Goal: Task Accomplishment & Management: Manage account settings

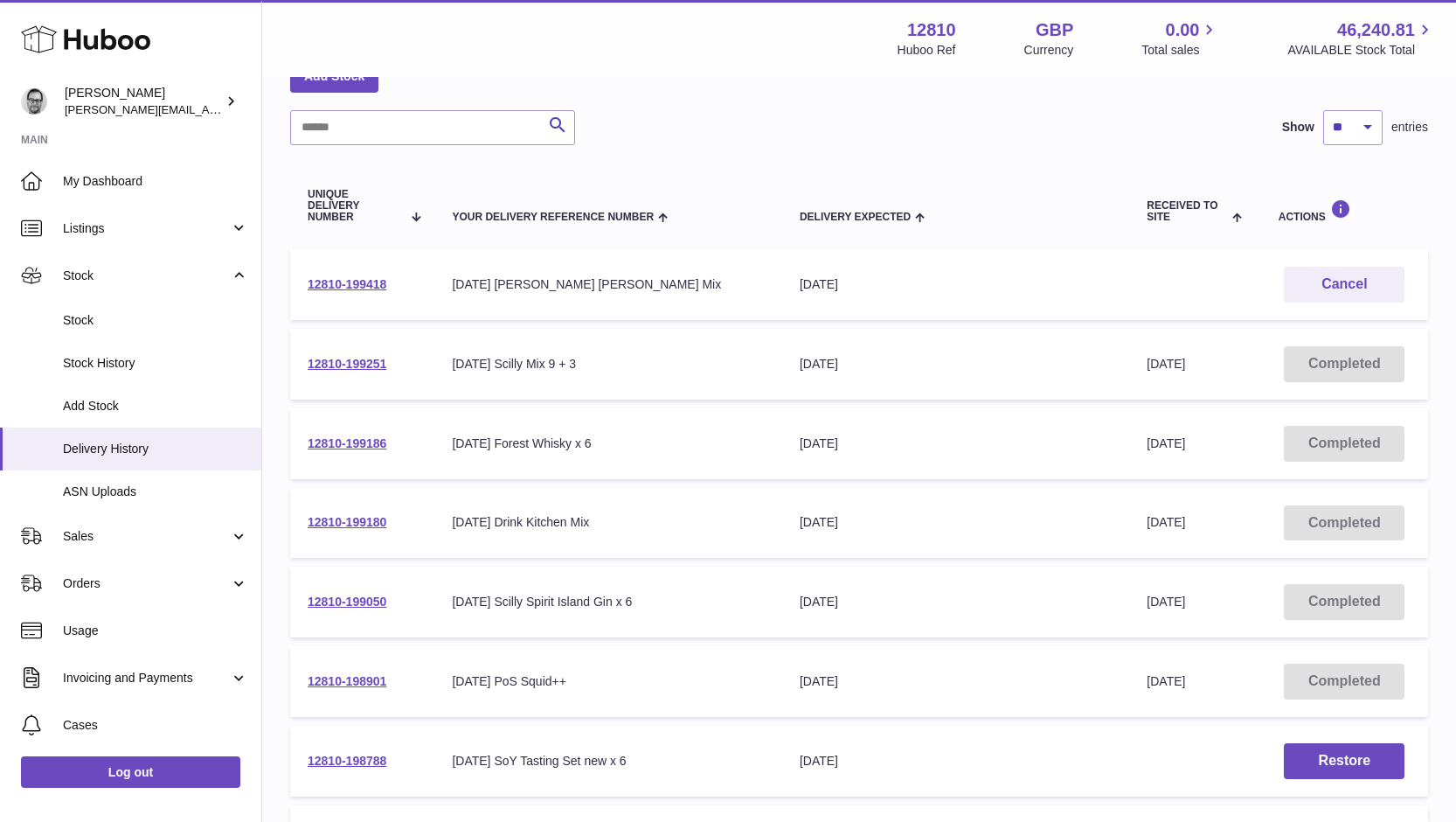
scroll to position [20, 0]
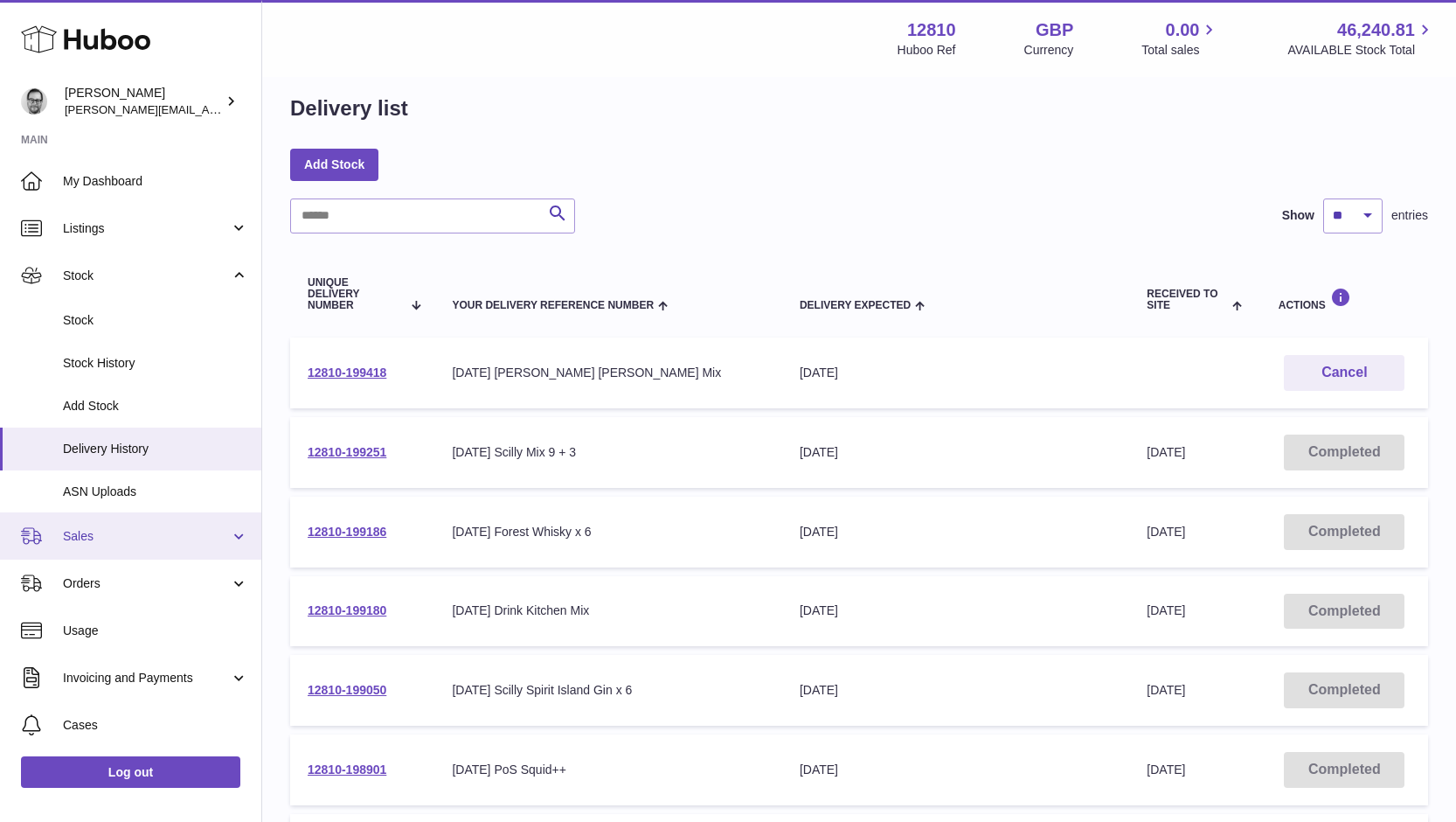
click at [87, 540] on span "Sales" at bounding box center [146, 536] width 167 height 17
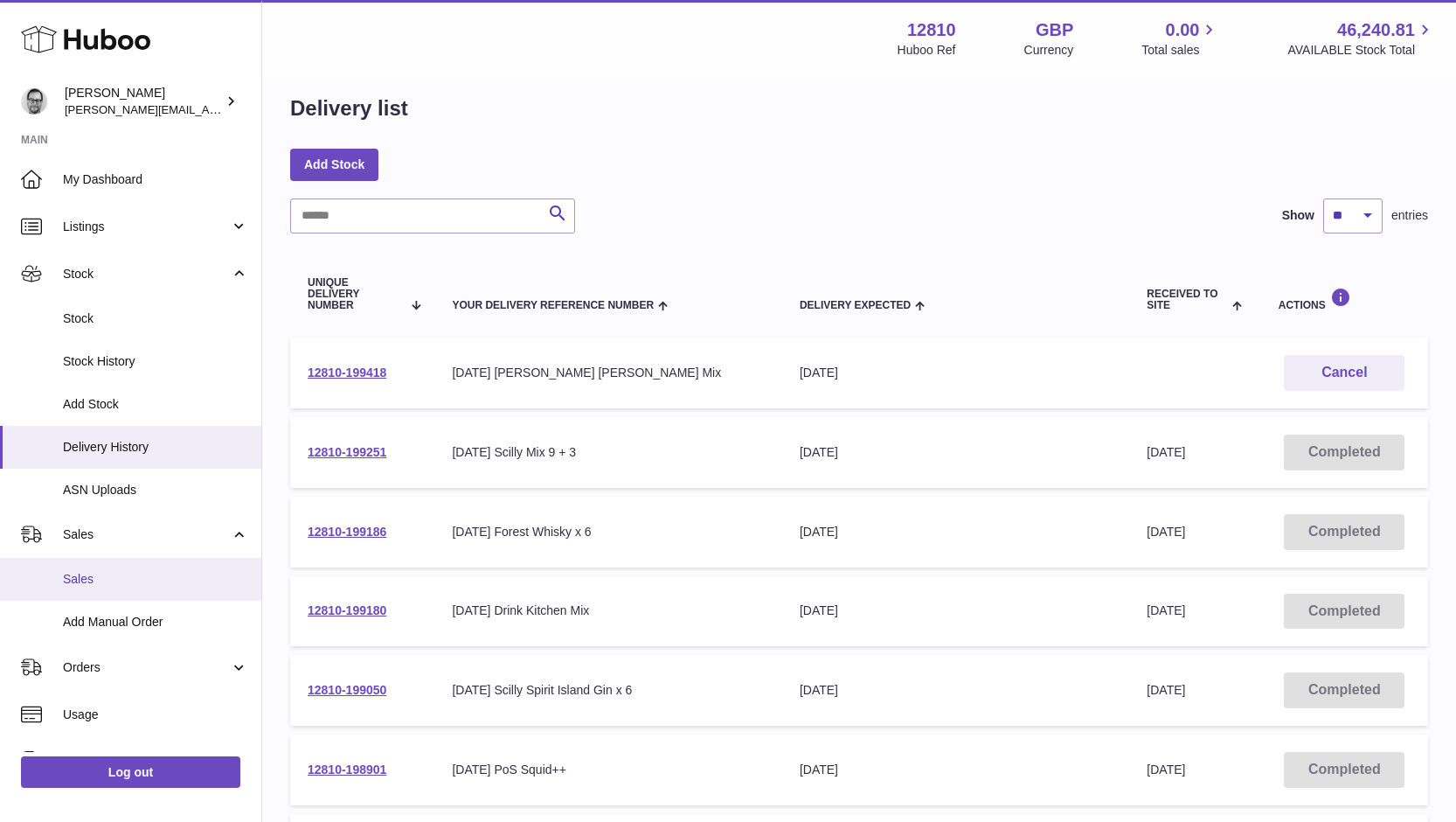
click at [102, 571] on link "Sales" at bounding box center [130, 579] width 261 height 43
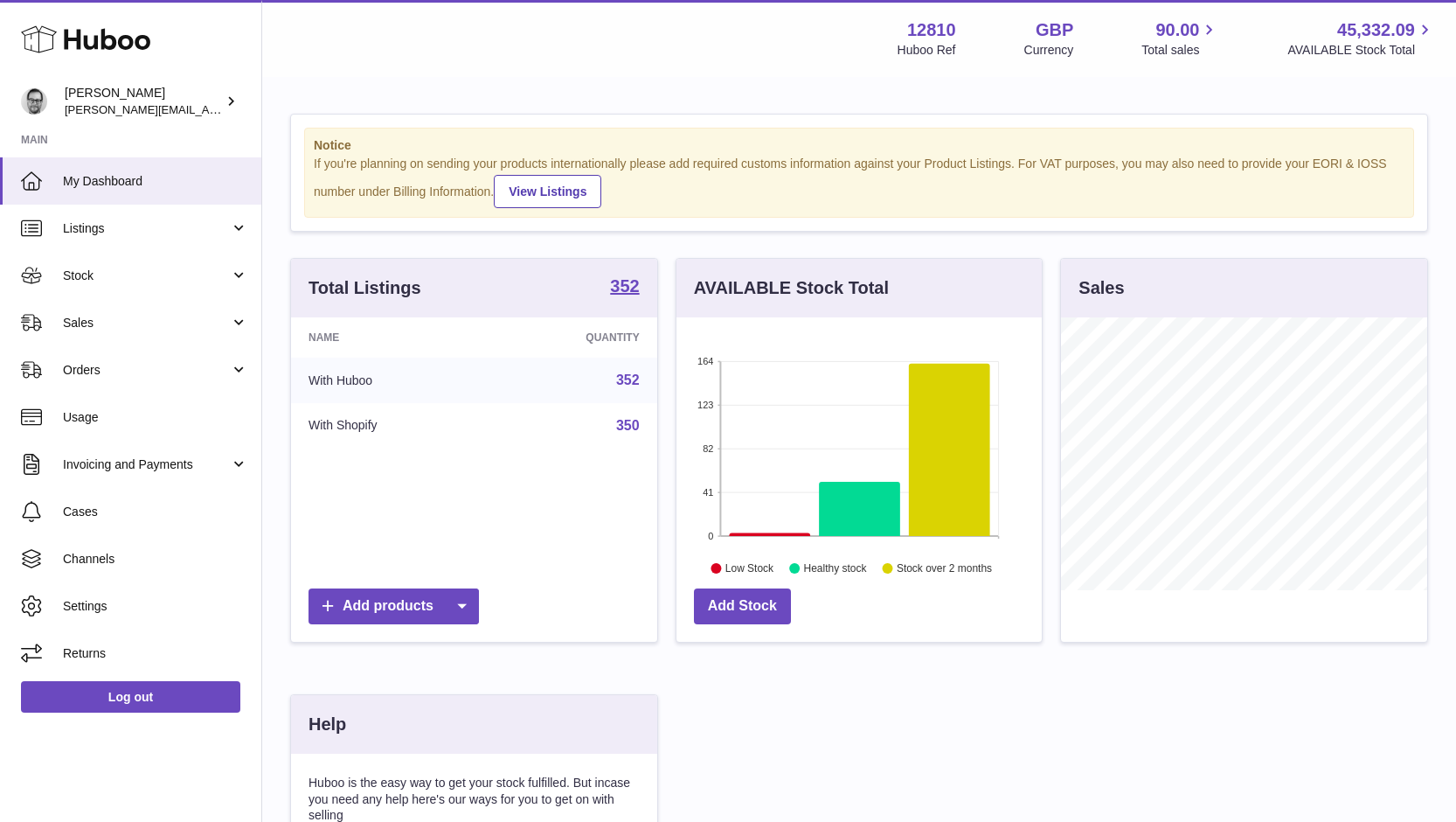
scroll to position [273, 366]
click at [114, 316] on span "Sales" at bounding box center [146, 323] width 167 height 17
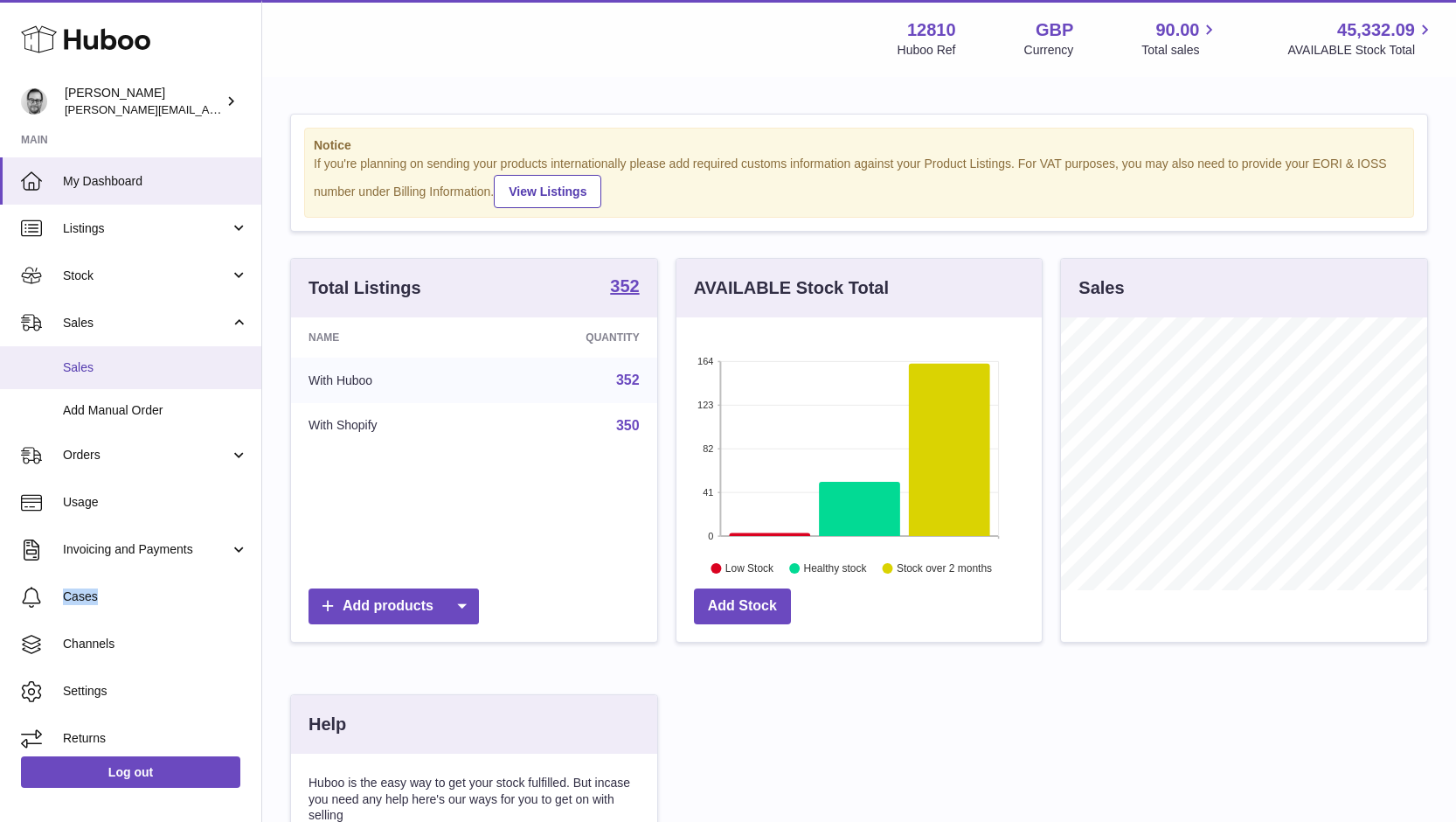
click at [82, 360] on span "Sales" at bounding box center [155, 368] width 185 height 17
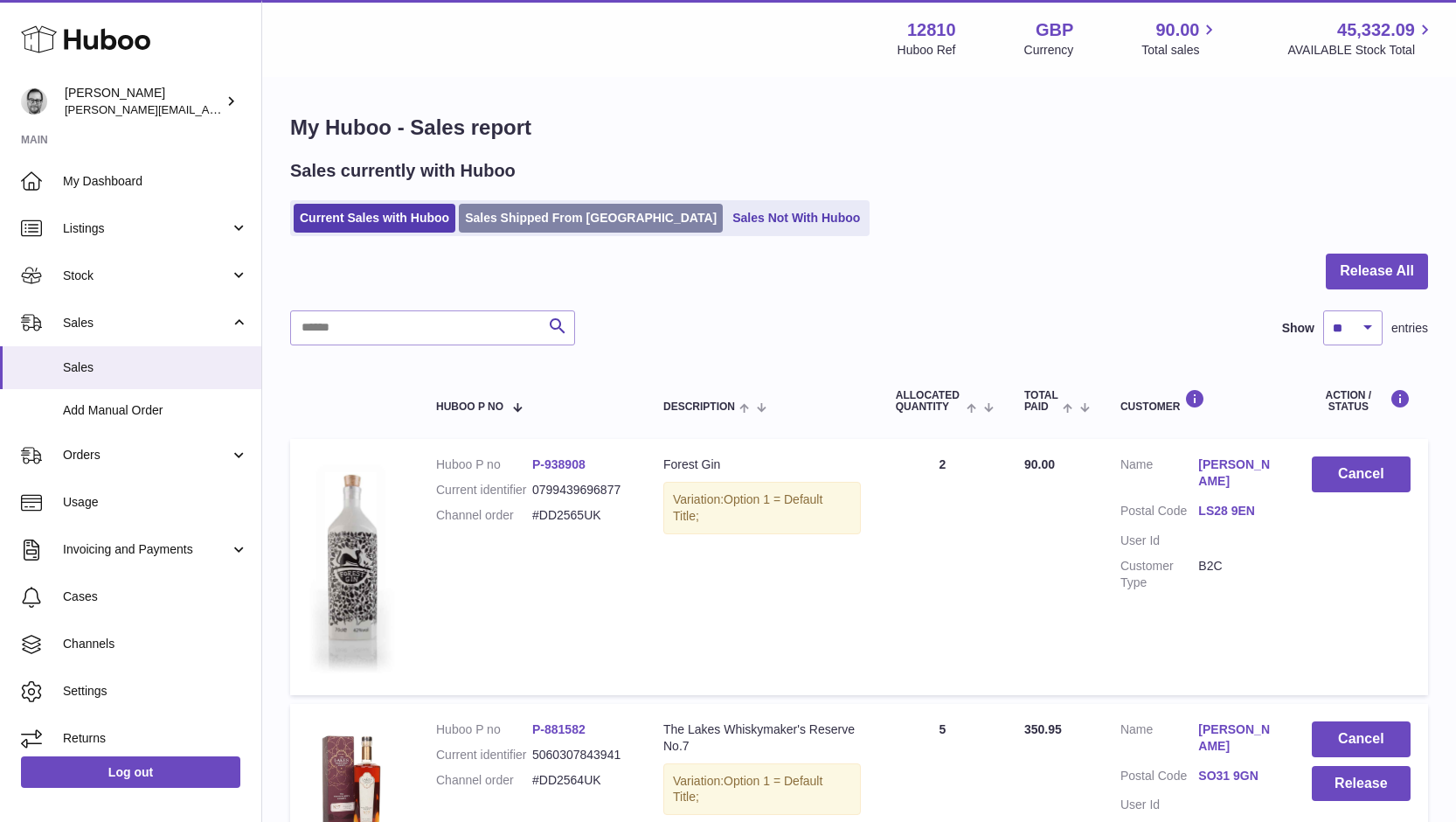
click at [544, 220] on link "Sales Shipped From Huboo" at bounding box center [591, 218] width 264 height 29
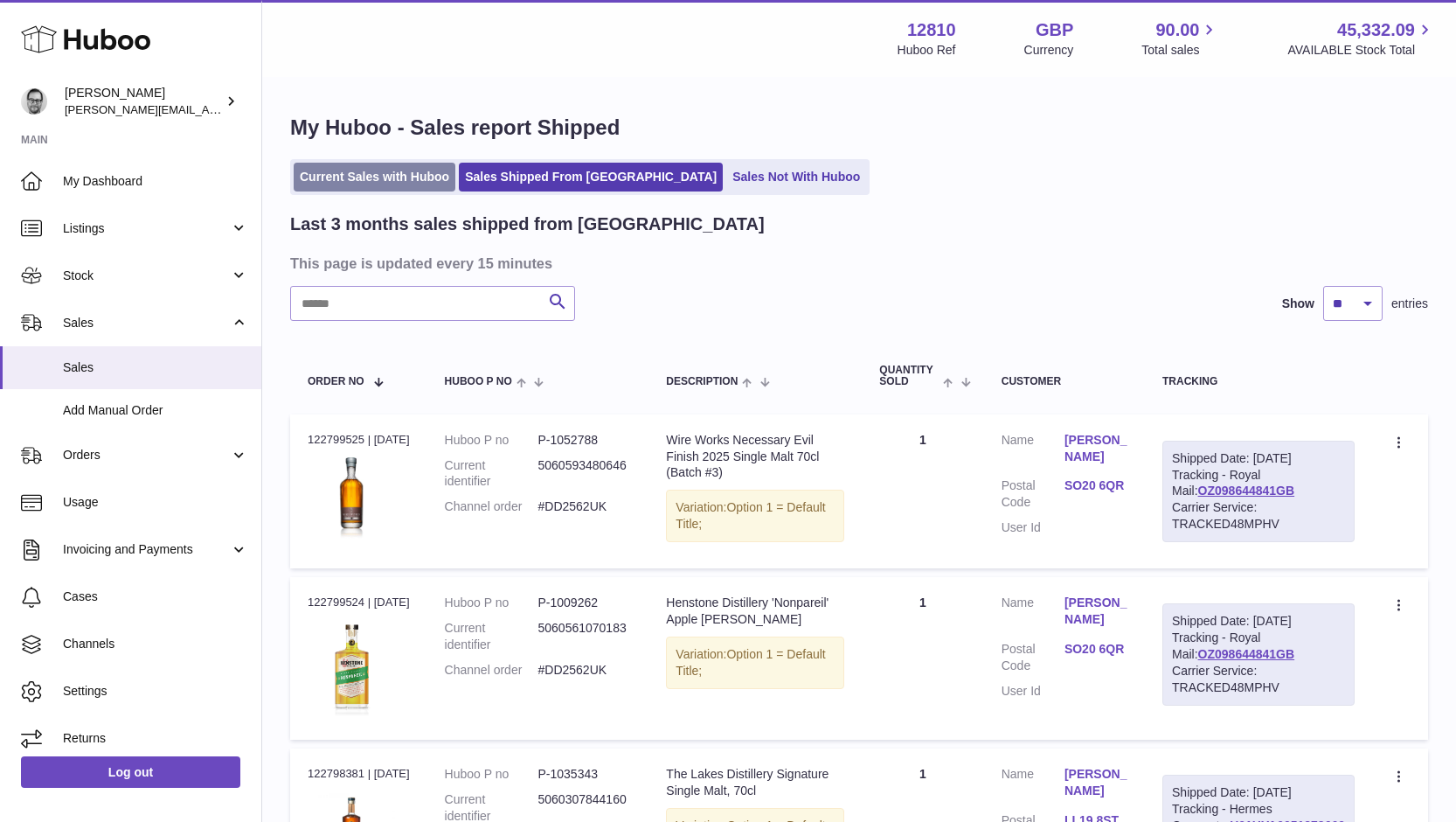
click at [369, 181] on link "Current Sales with Huboo" at bounding box center [375, 177] width 162 height 29
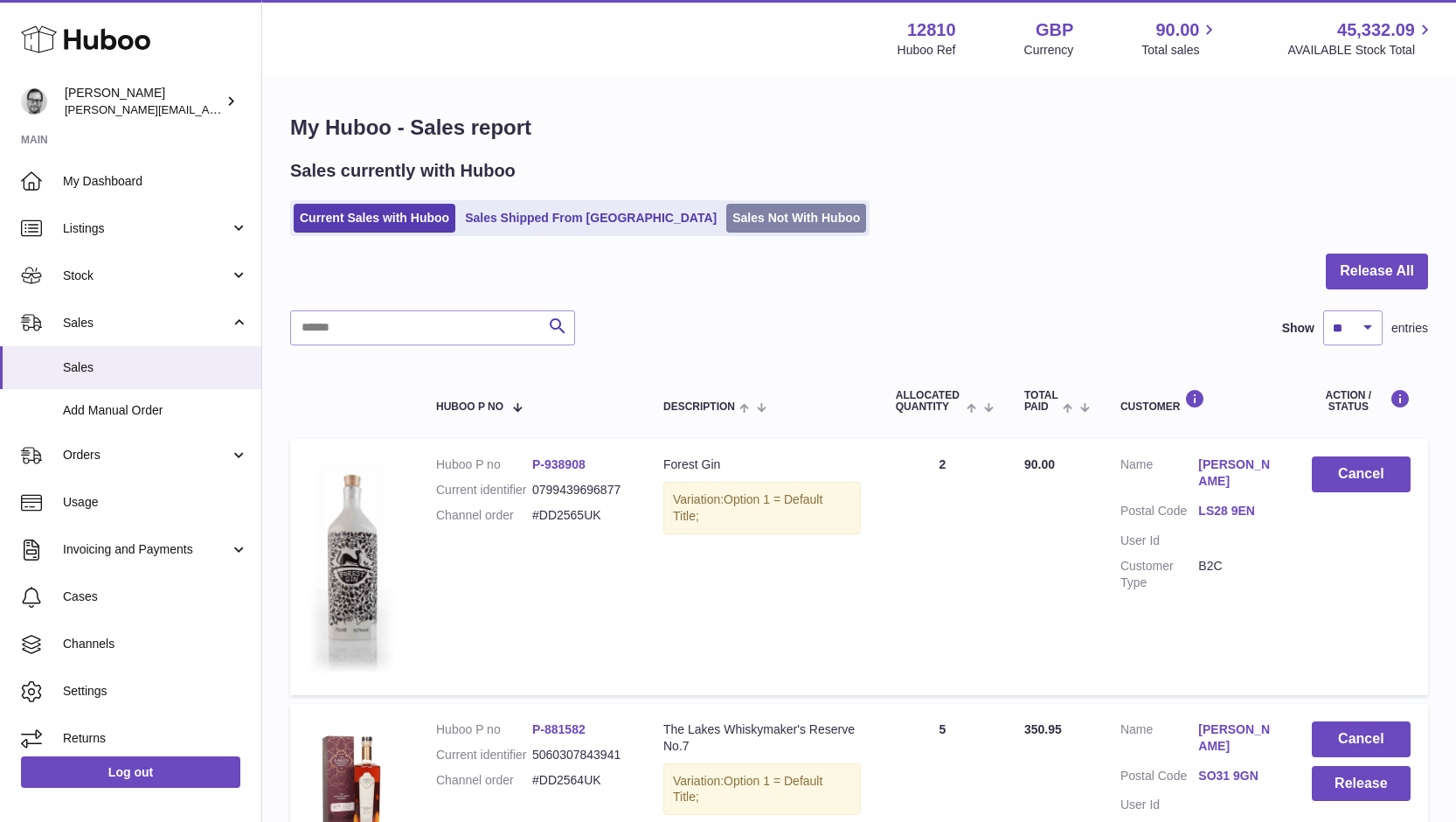
click at [727, 224] on link "Sales Not With Huboo" at bounding box center [796, 218] width 140 height 29
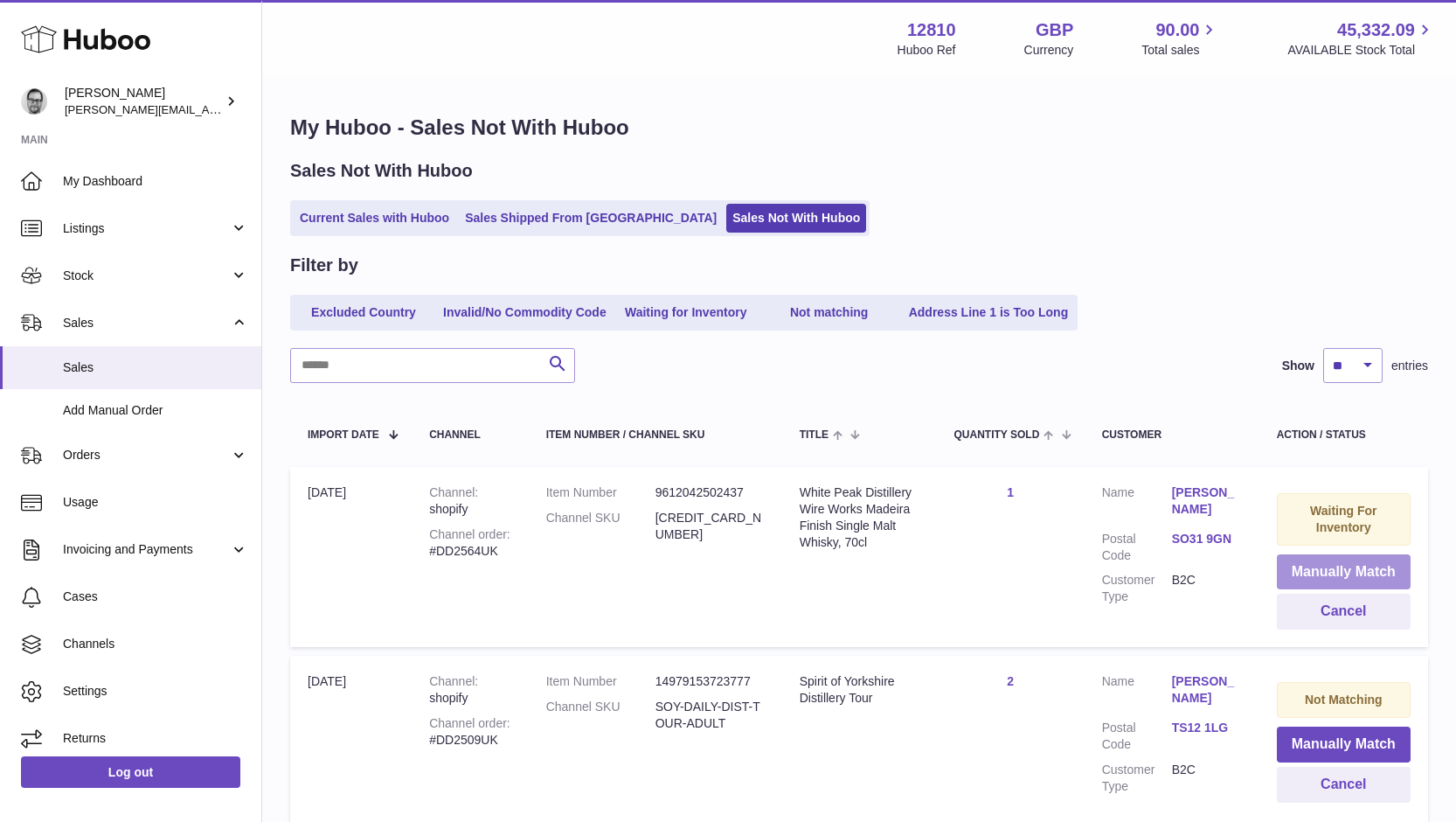
click at [1365, 567] on button "Manually Match" at bounding box center [1343, 573] width 134 height 36
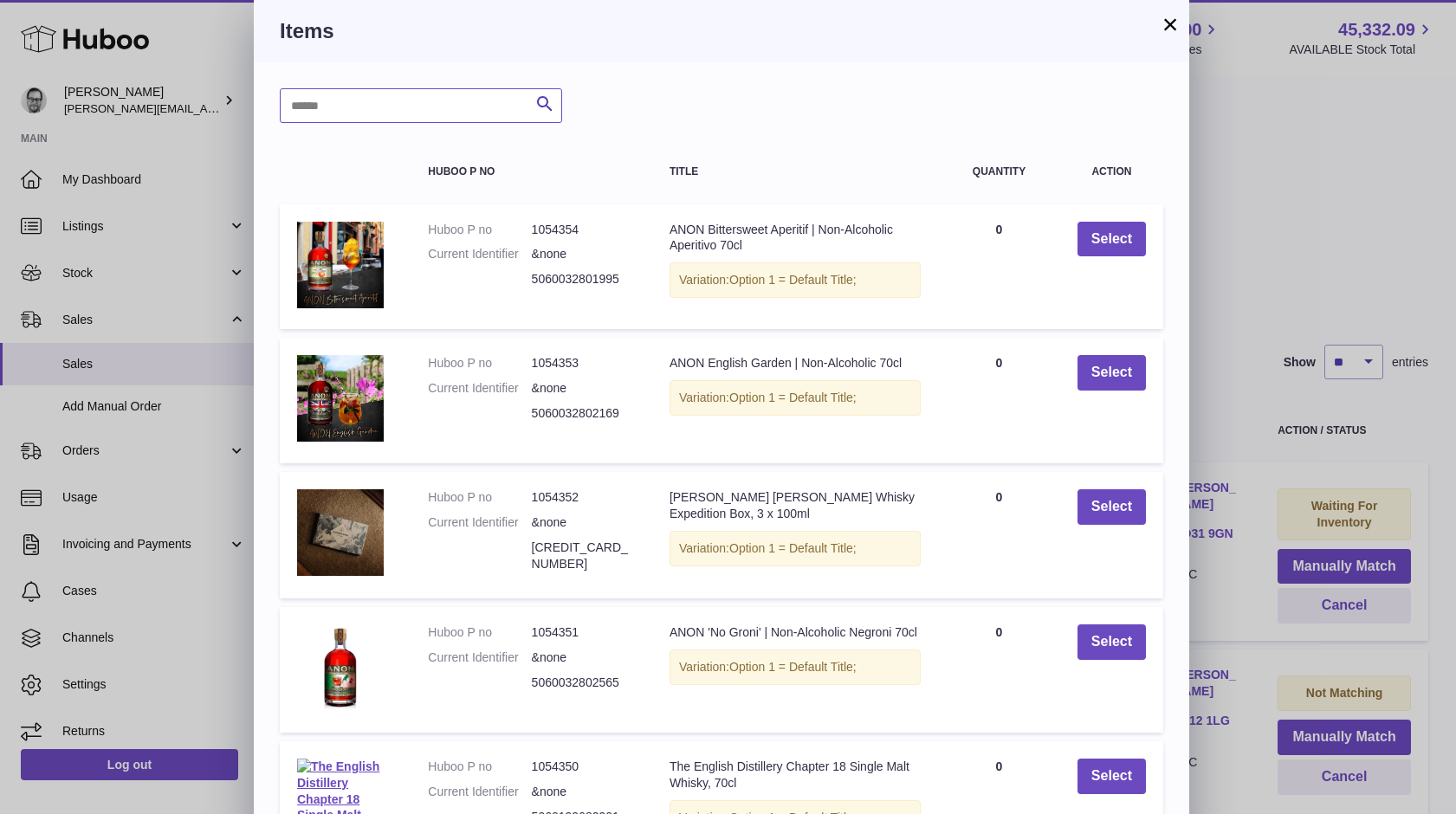
click at [452, 109] on input "text" at bounding box center [420, 106] width 282 height 35
click at [374, 103] on input "text" at bounding box center [420, 106] width 282 height 35
type input "*******"
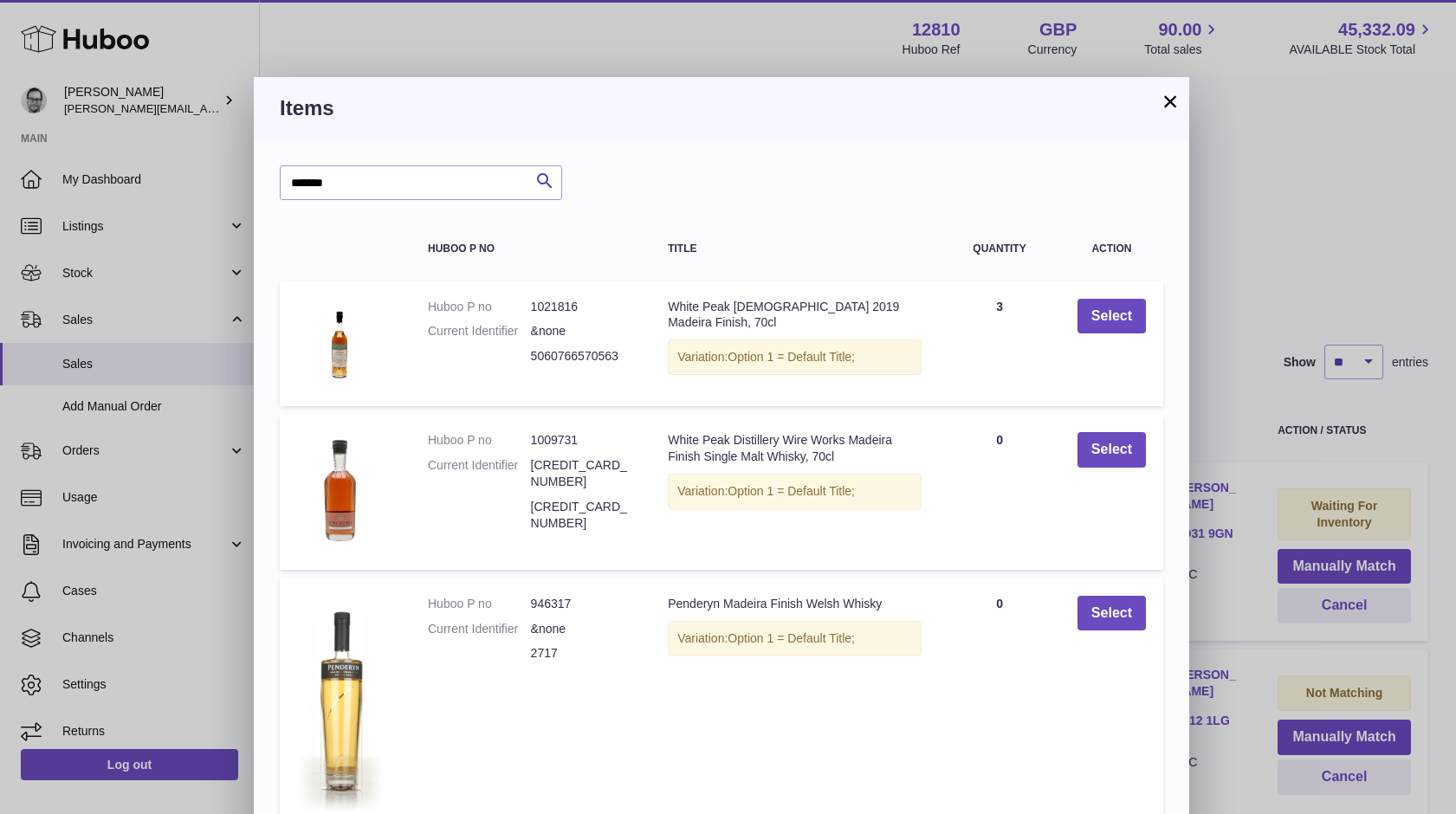
click at [1169, 98] on button "×" at bounding box center [1170, 101] width 21 height 21
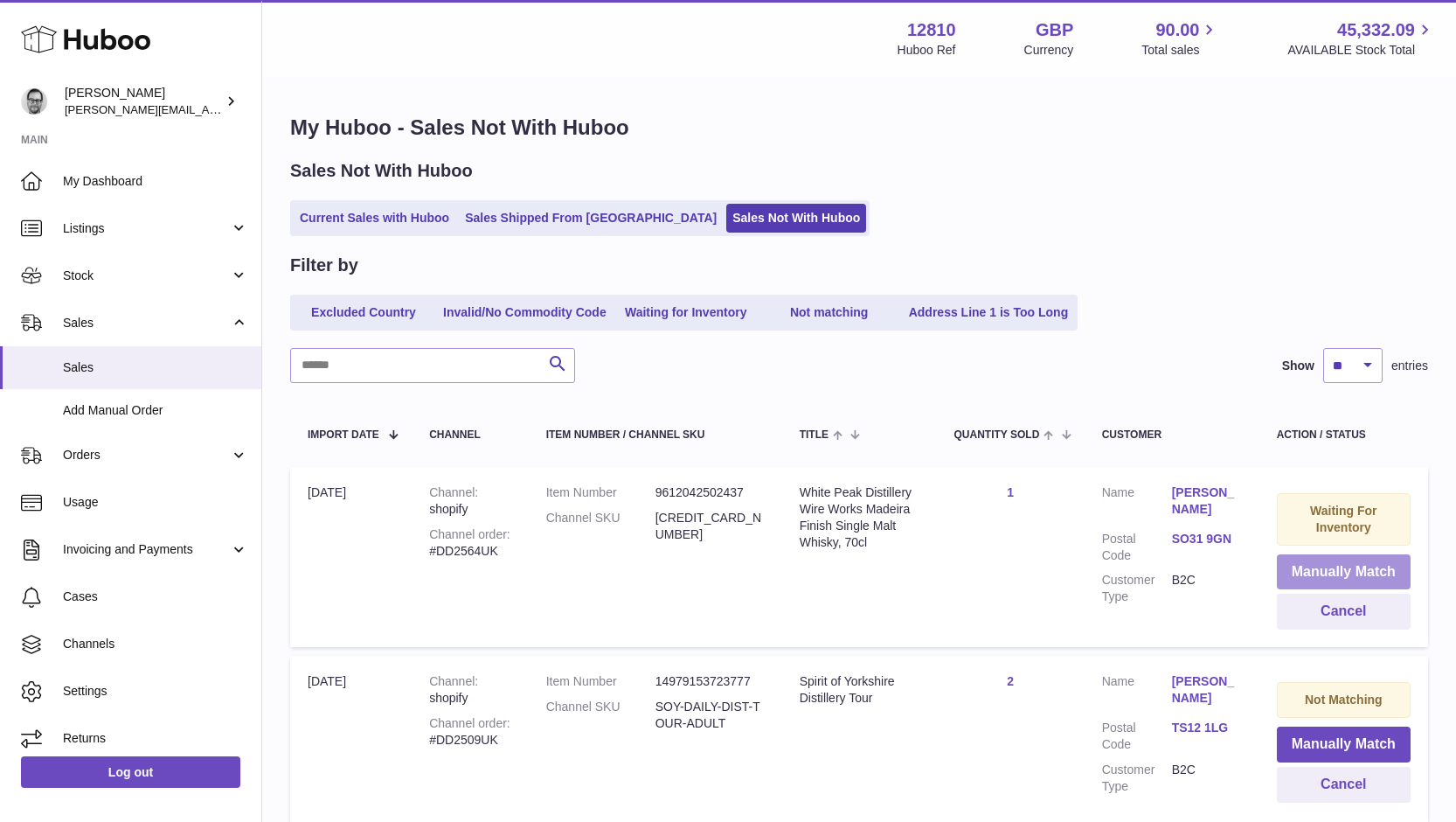
click at [1353, 567] on button "Manually Match" at bounding box center [1343, 573] width 134 height 36
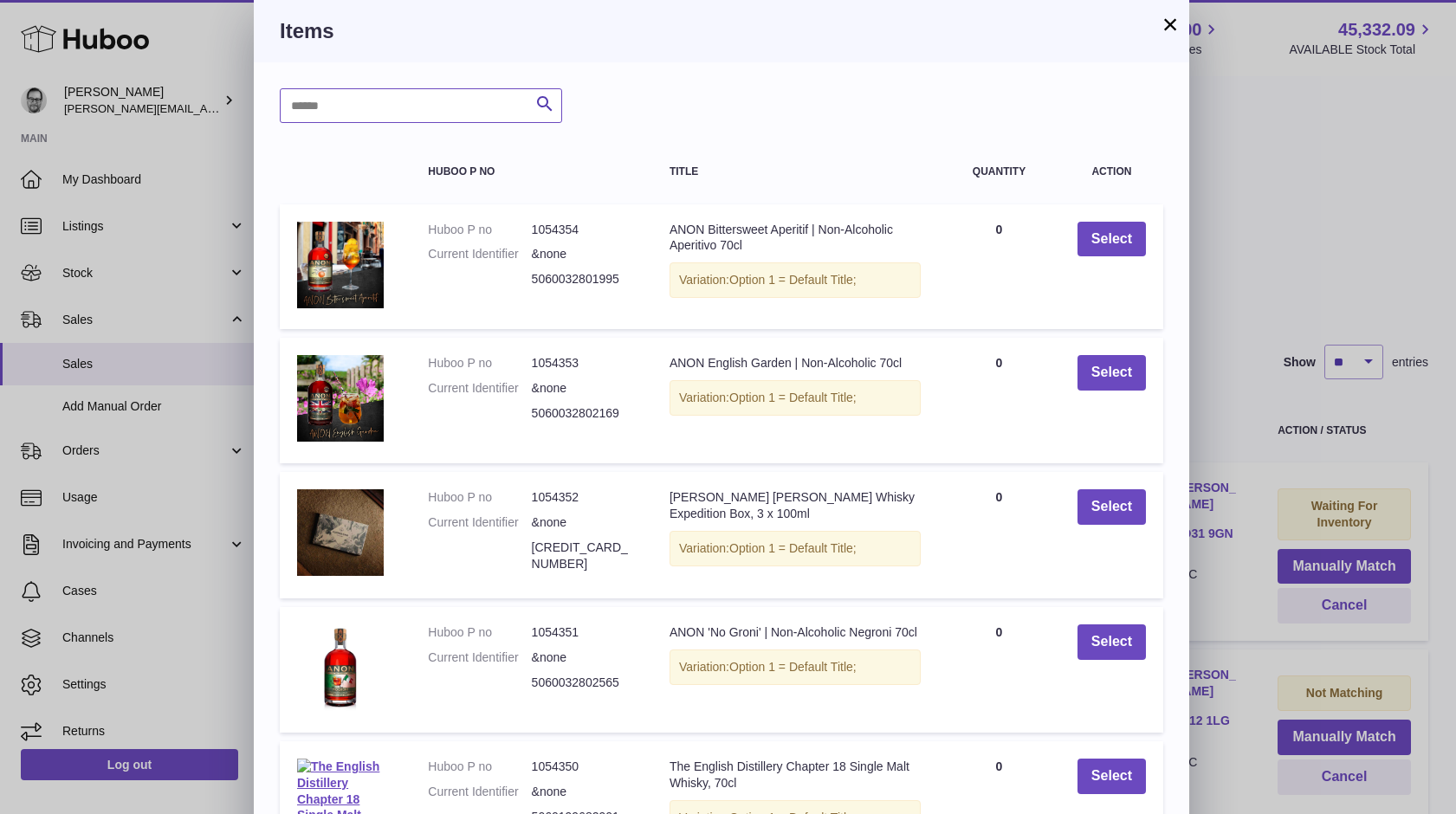
click at [436, 107] on input "text" at bounding box center [420, 106] width 282 height 35
type input "*******"
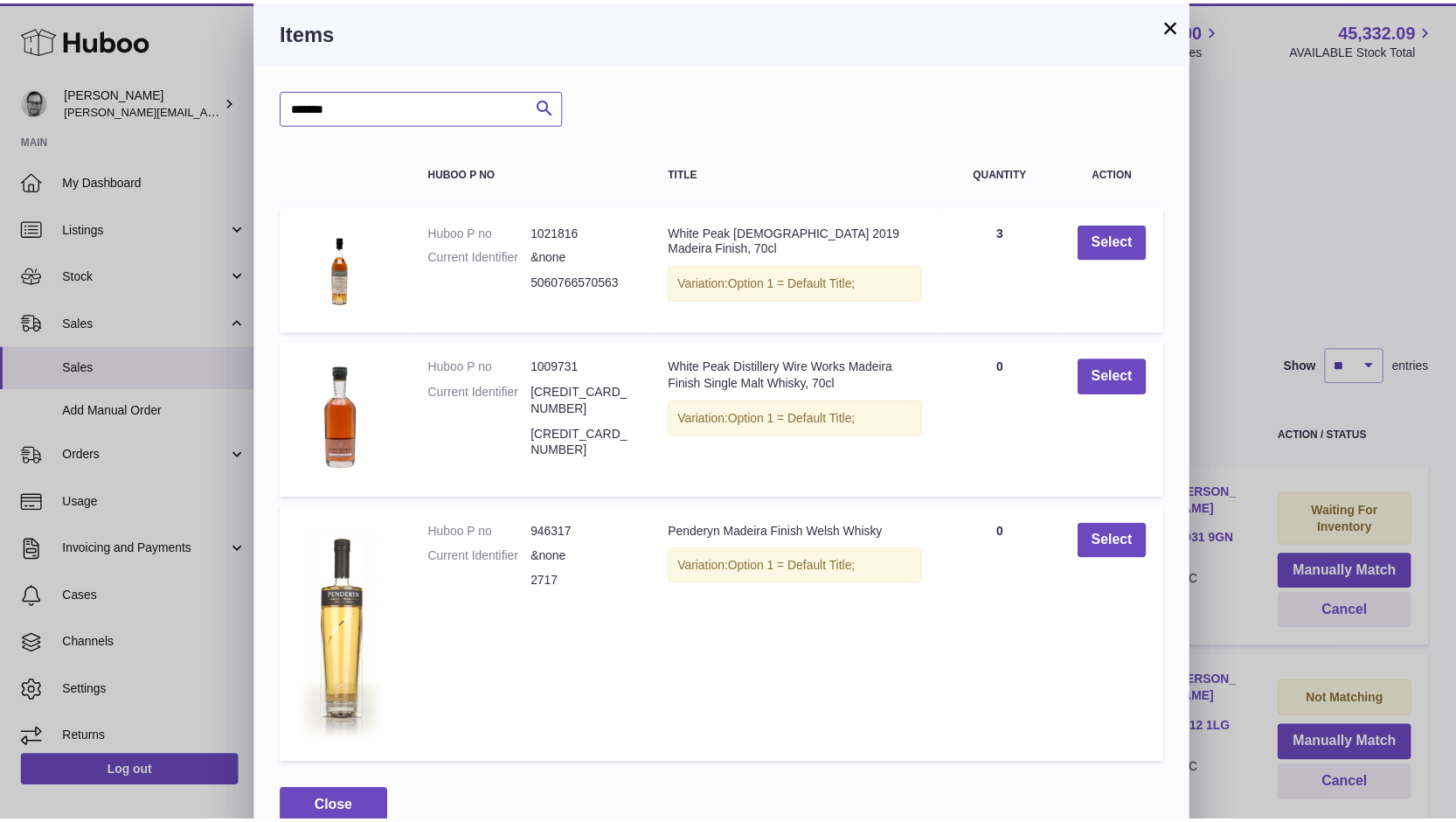
scroll to position [33, 0]
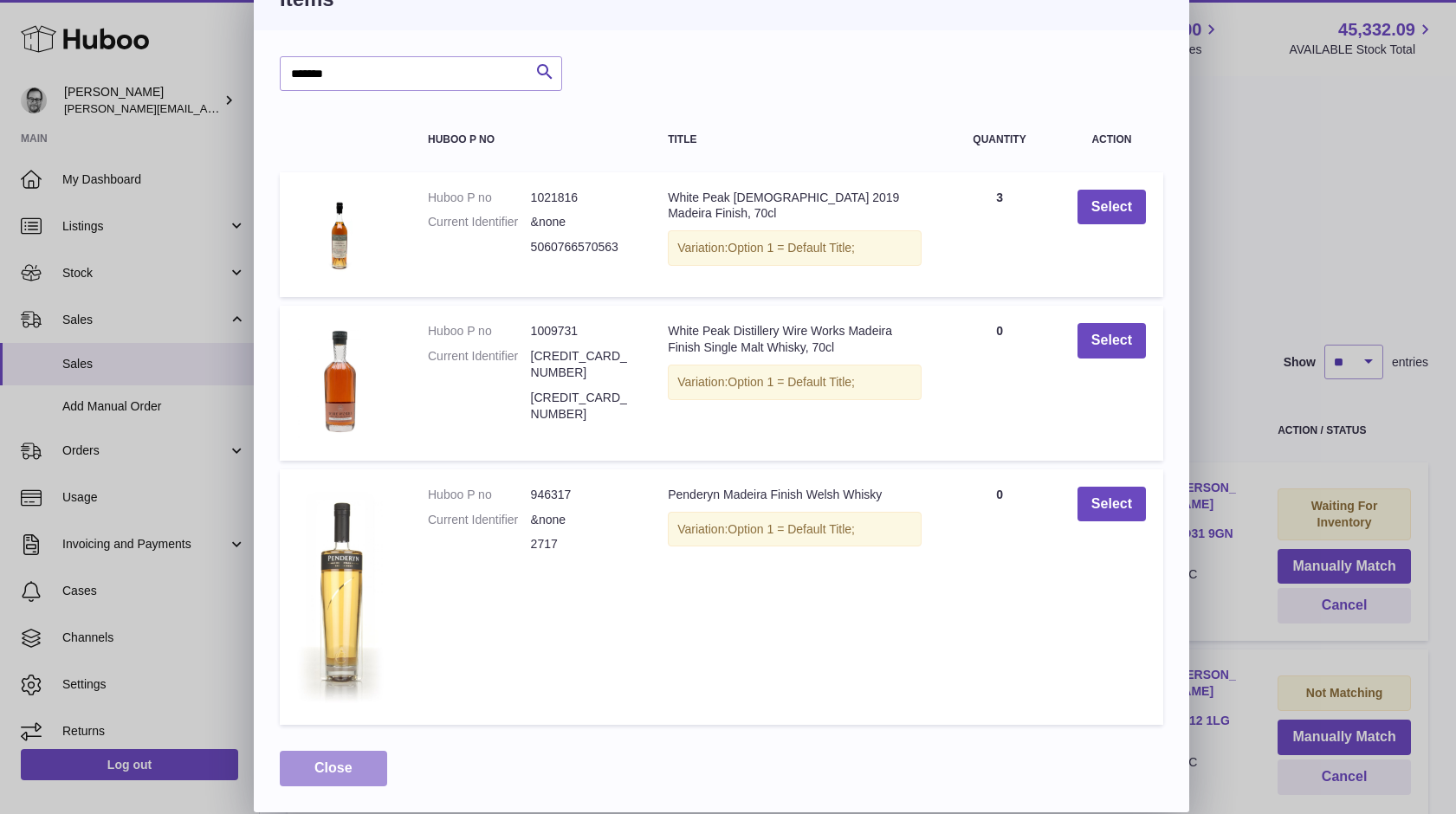
click at [331, 770] on span "Close" at bounding box center [333, 768] width 38 height 15
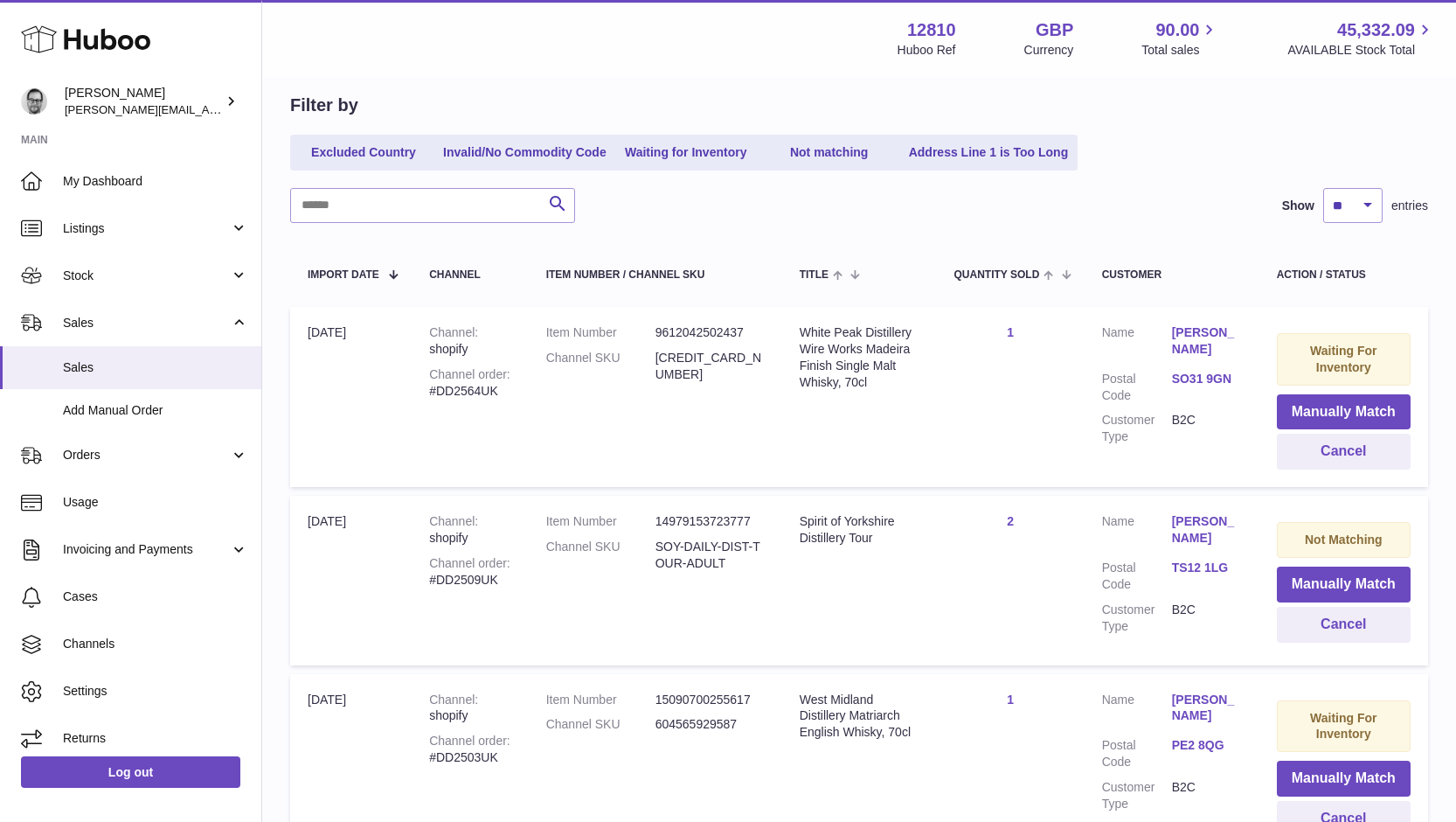
scroll to position [161, 0]
click at [105, 458] on span "Orders" at bounding box center [146, 455] width 167 height 17
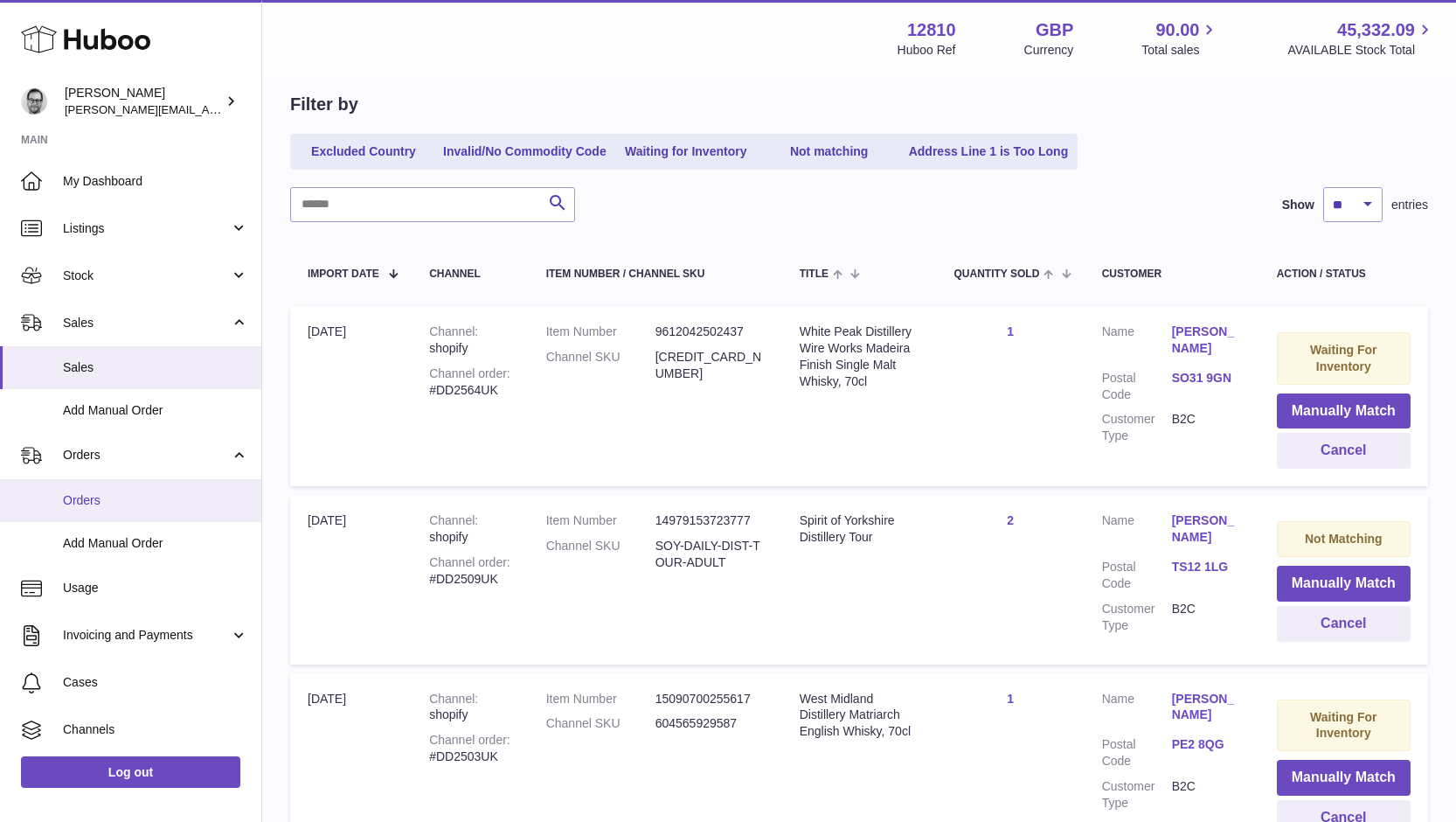
click at [84, 499] on span "Orders" at bounding box center [155, 501] width 185 height 17
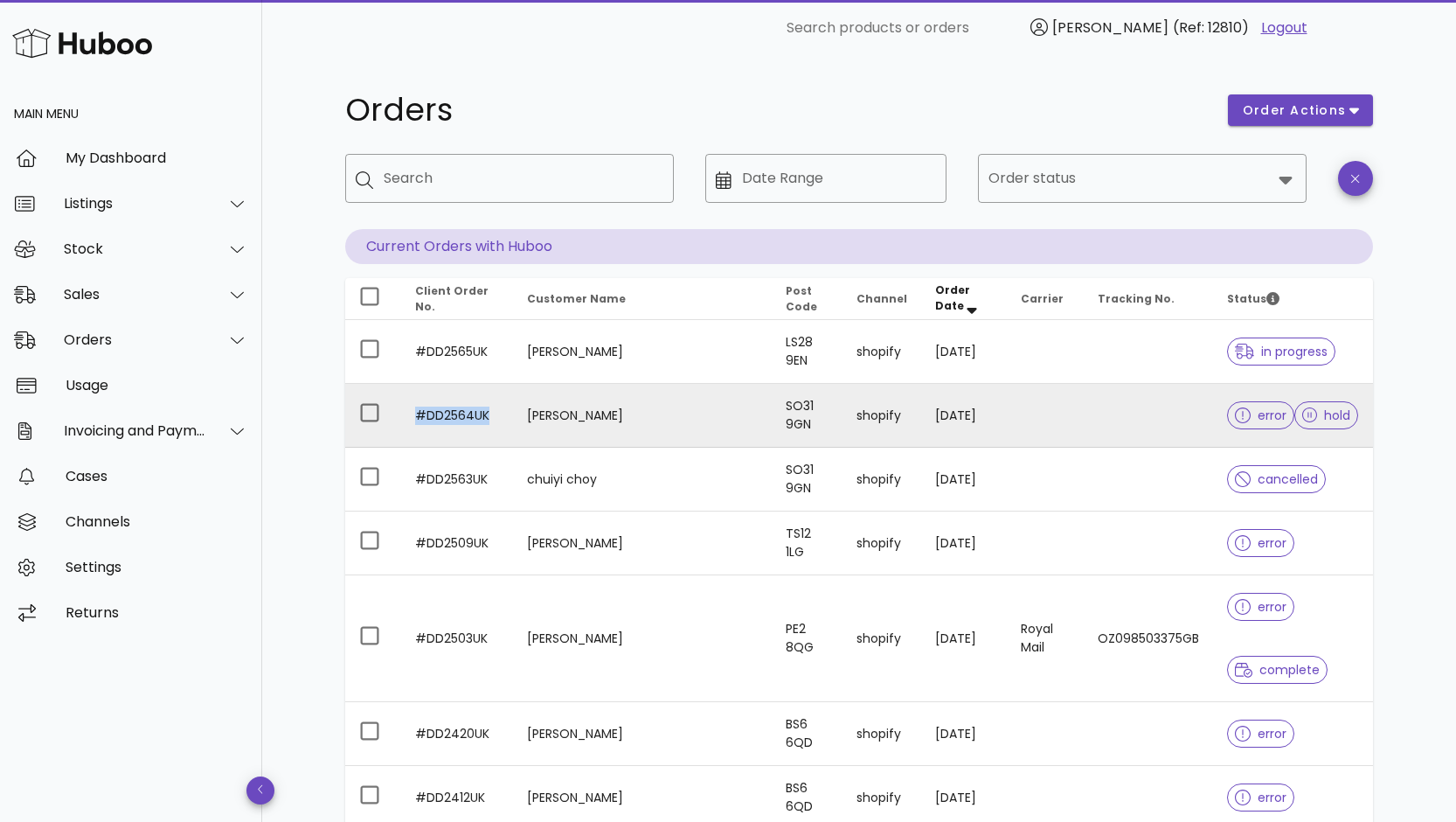
drag, startPoint x: 499, startPoint y: 416, endPoint x: 413, endPoint y: 416, distance: 86.0
click at [413, 416] on td "#DD2564UK" at bounding box center [457, 415] width 112 height 64
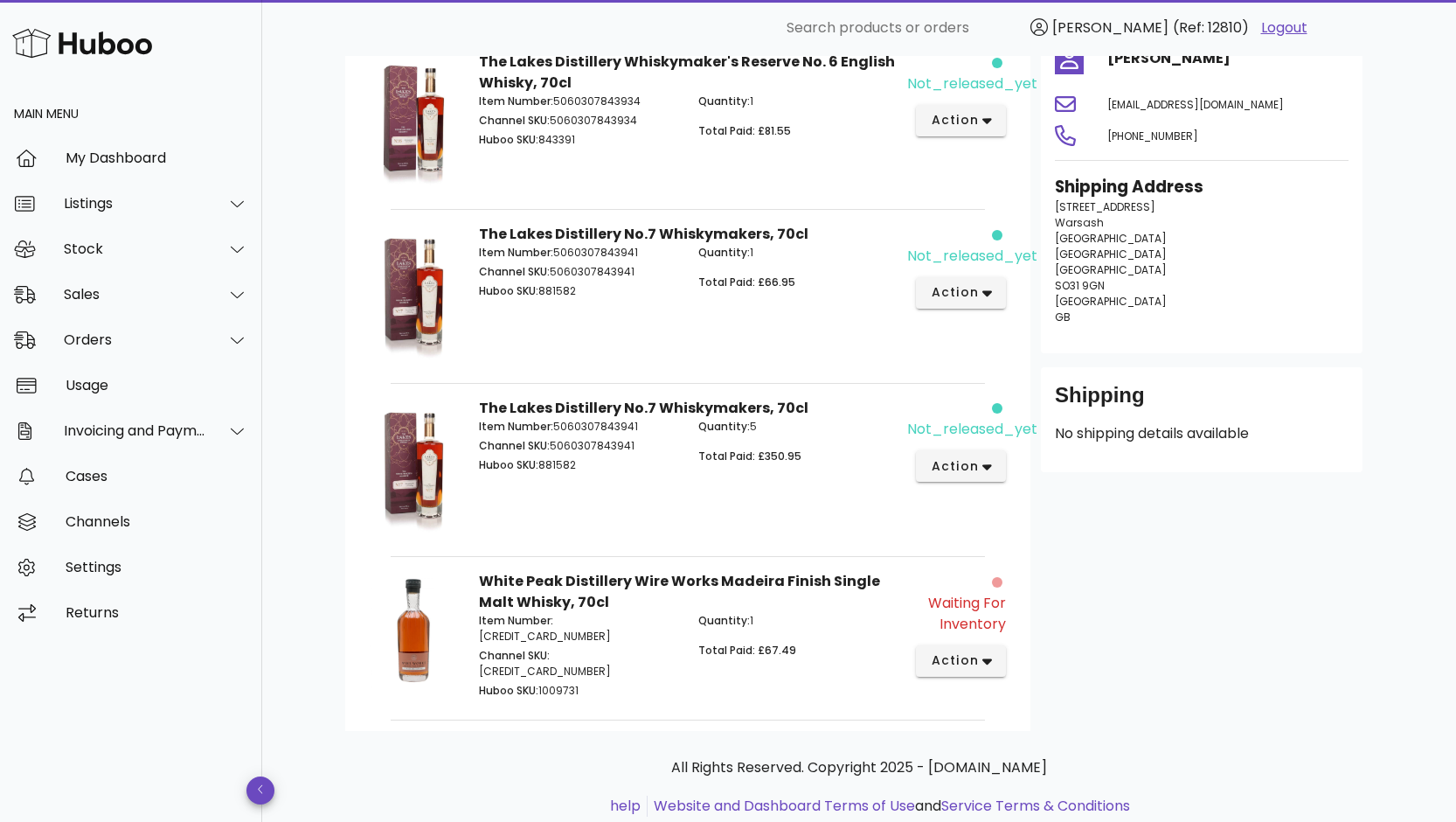
scroll to position [297, 0]
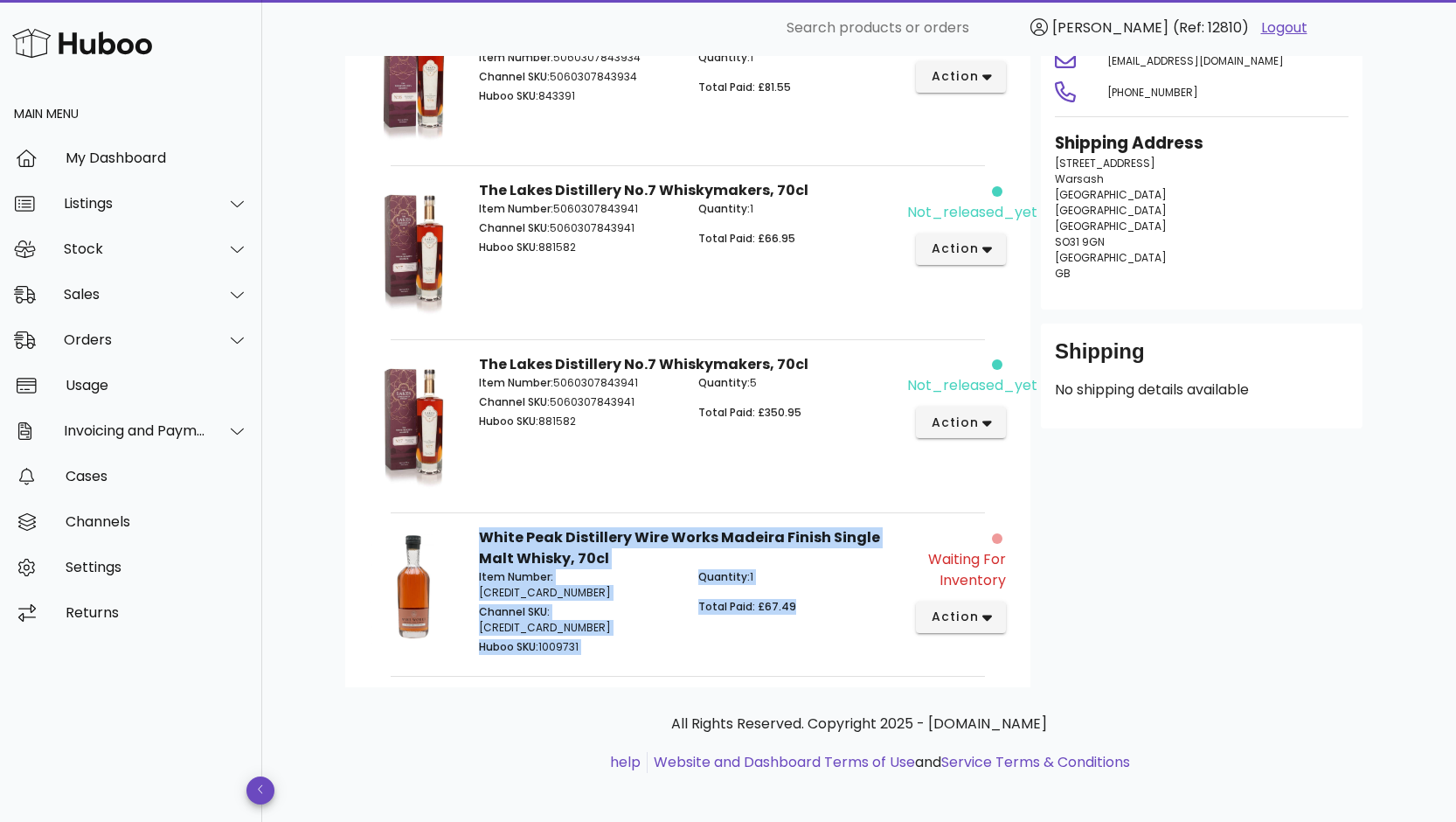
drag, startPoint x: 799, startPoint y: 605, endPoint x: 506, endPoint y: 568, distance: 295.3
click at [483, 546] on div "White Peak Distillery Wire Works Madeira Finish Single Malt Whisky, 70cl Item N…" at bounding box center [688, 592] width 438 height 152
copy div "White Peak Distillery Wire Works Madeira Finish Single Malt Whisky, 70cl Item N…"
click at [234, 246] on icon at bounding box center [237, 249] width 13 height 16
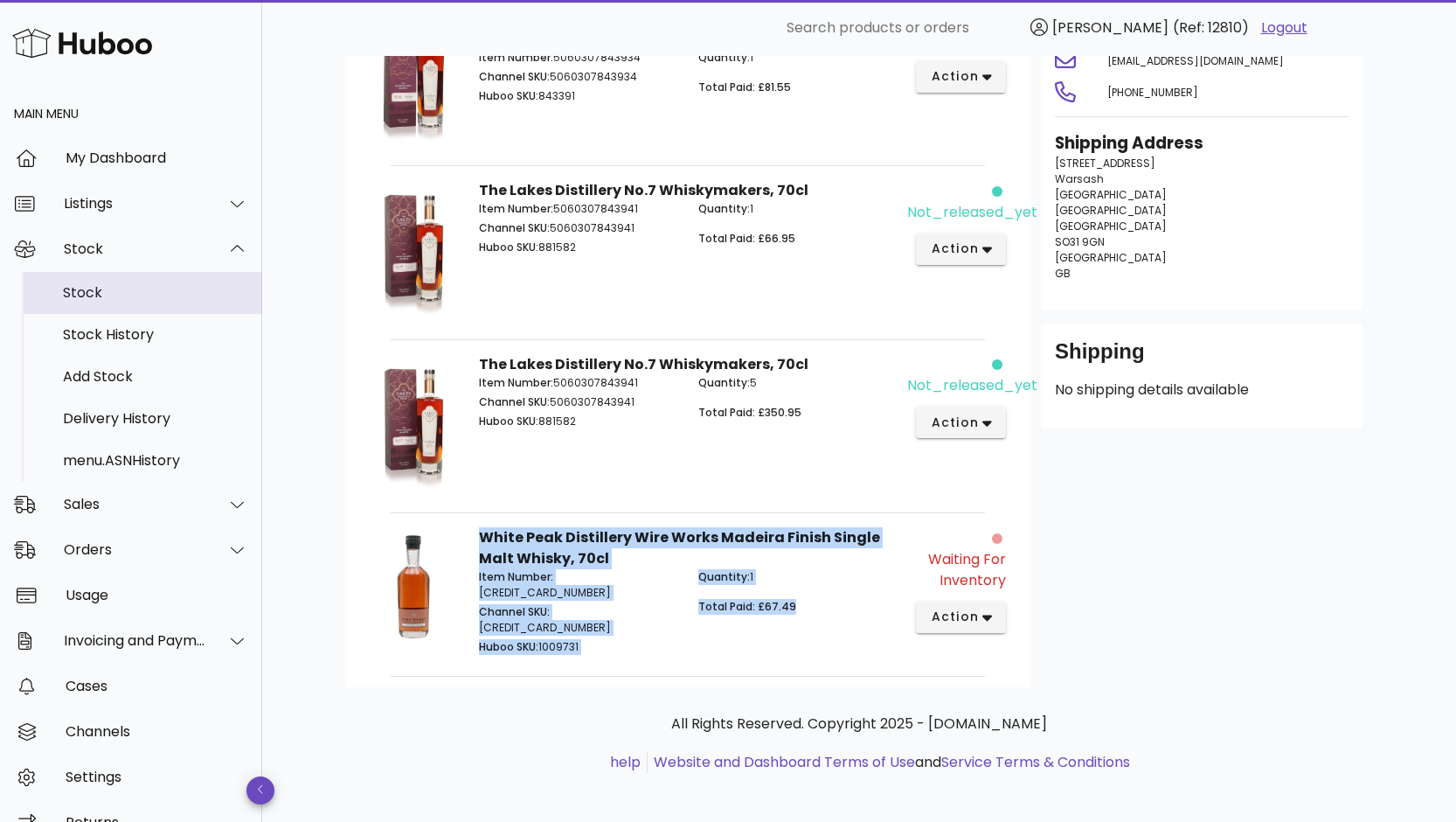
click at [107, 296] on div "Stock" at bounding box center [155, 292] width 185 height 17
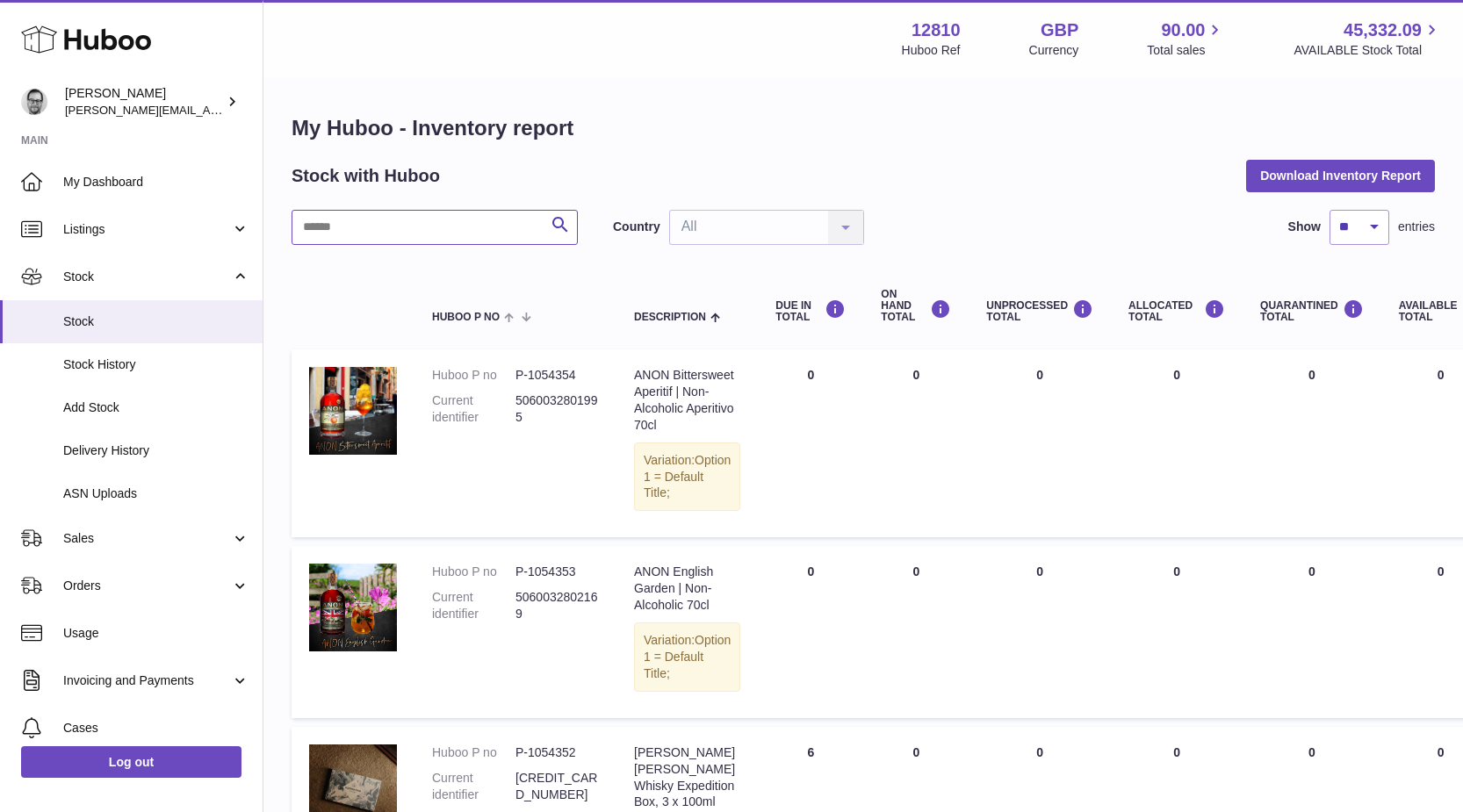
click at [383, 218] on input "text" at bounding box center [435, 228] width 286 height 36
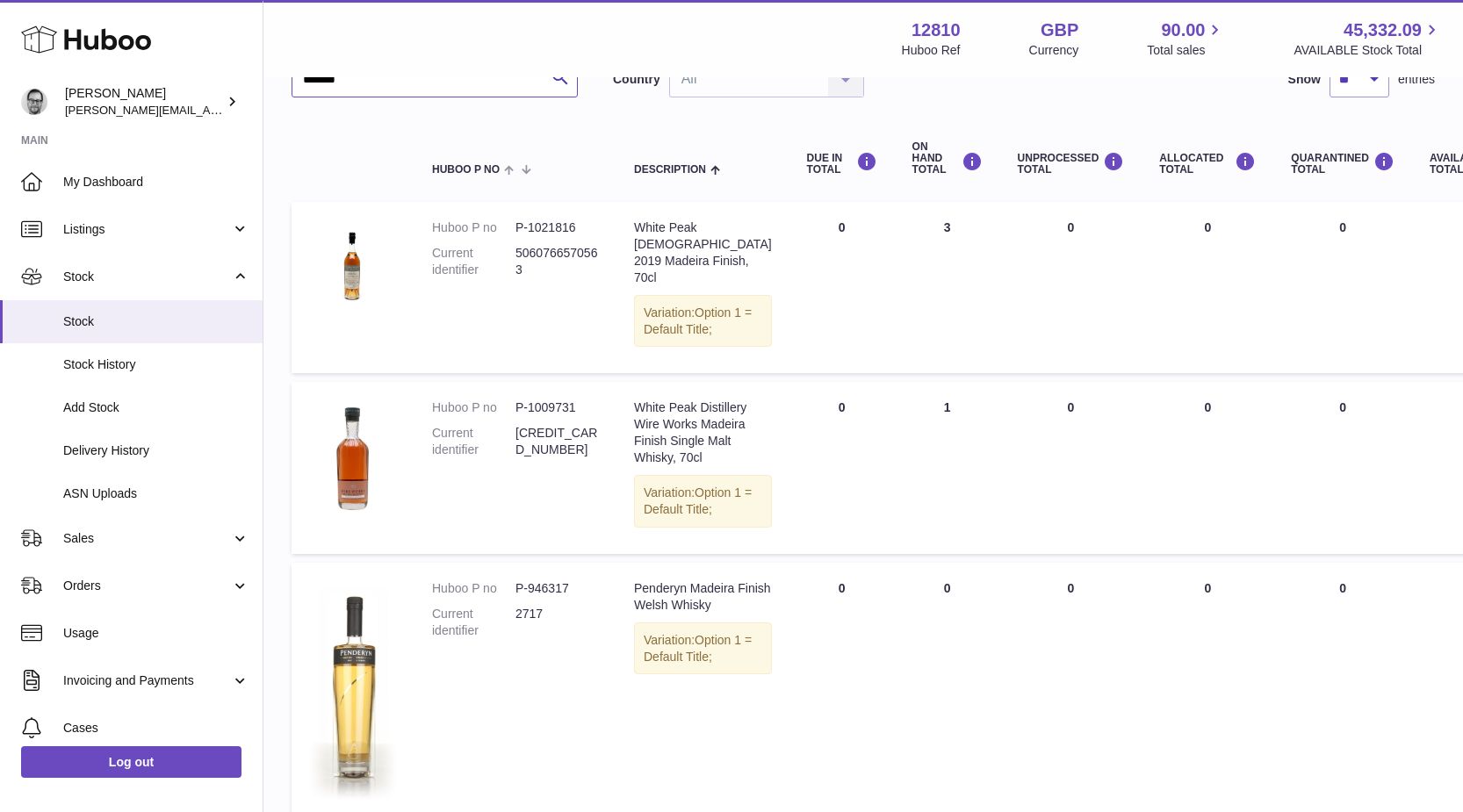
scroll to position [149, 0]
type input "*******"
click at [105, 530] on span "Sales" at bounding box center [147, 538] width 167 height 17
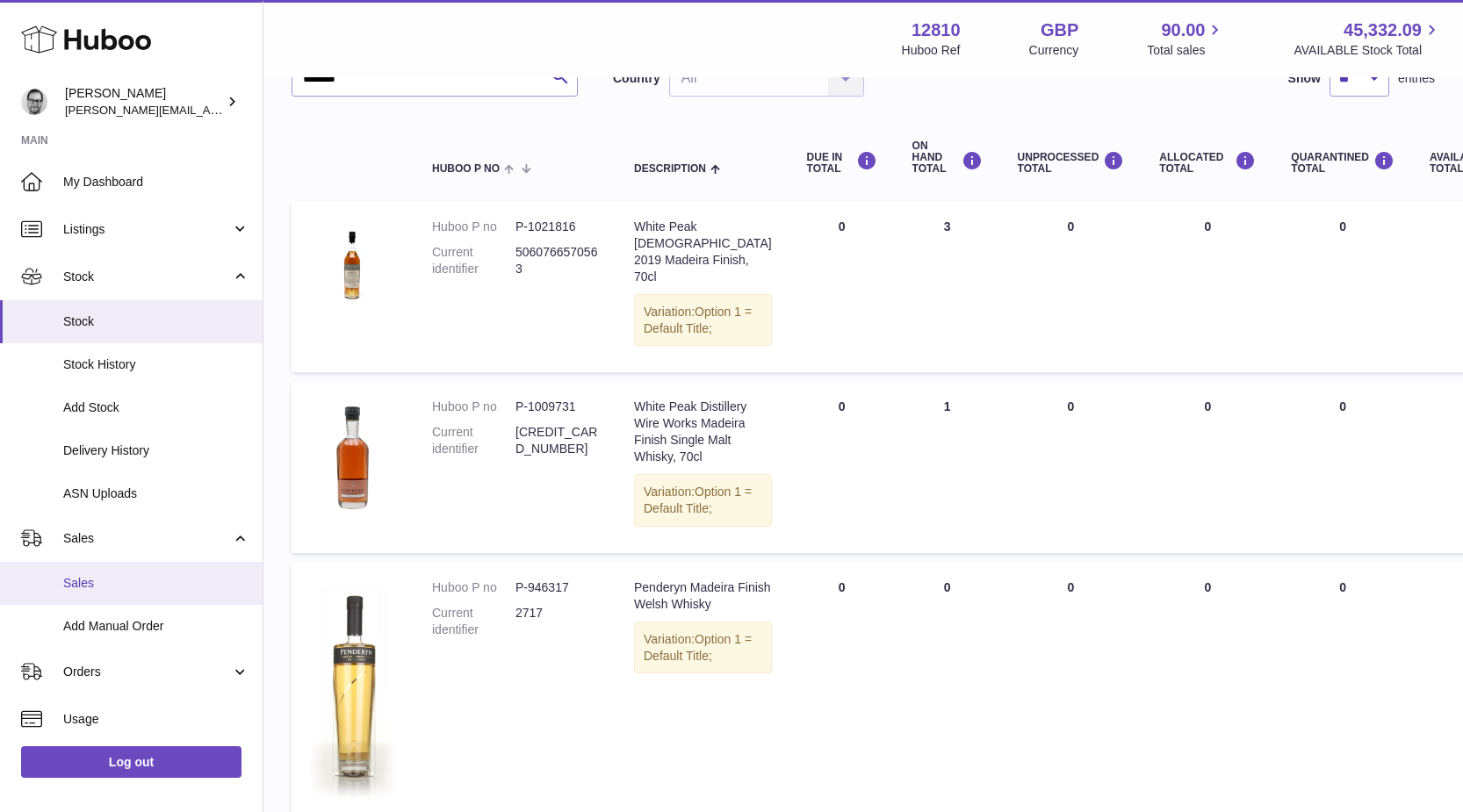
click at [87, 589] on span "Sales" at bounding box center [156, 583] width 186 height 17
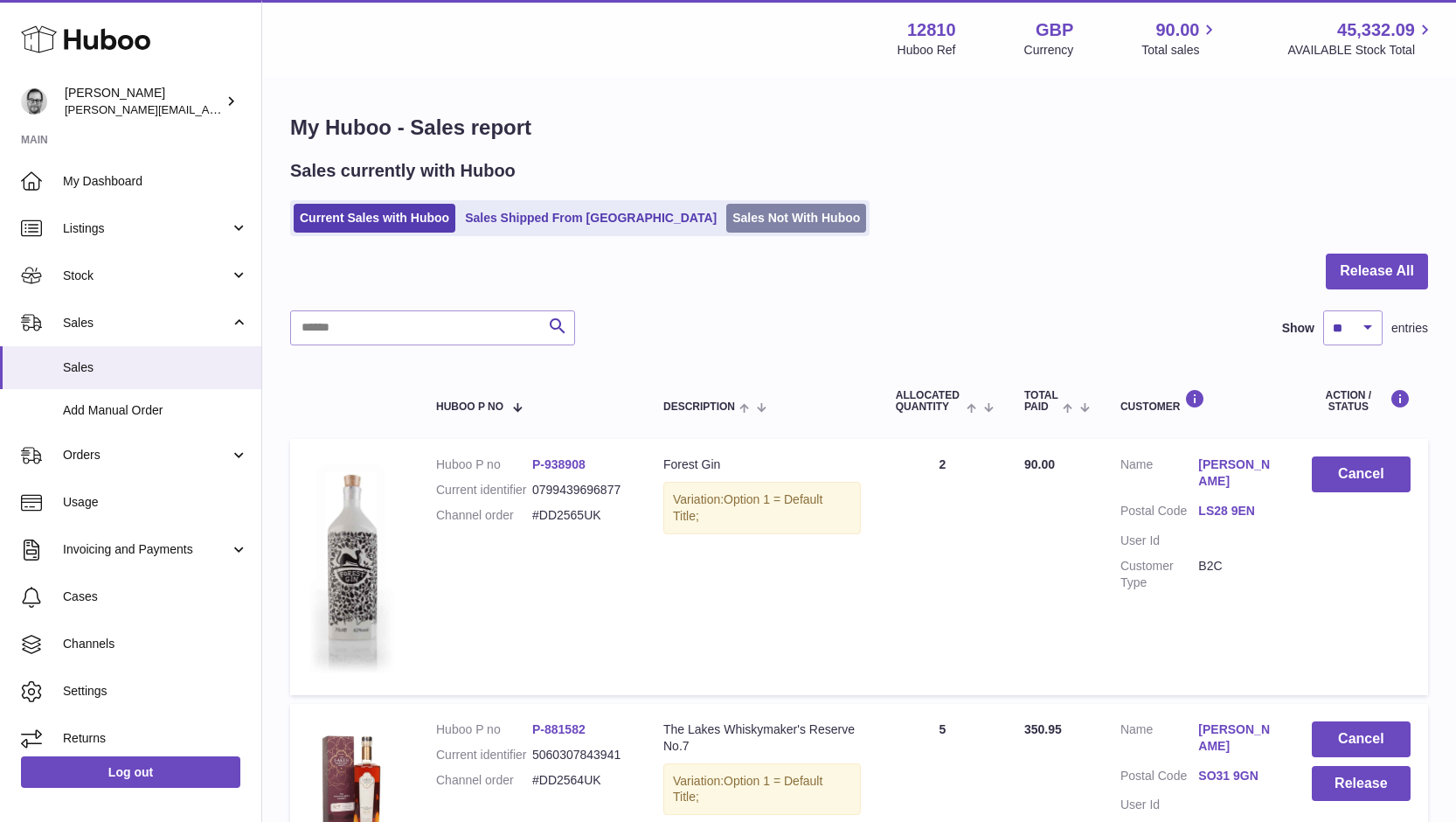
click at [727, 223] on link "Sales Not With Huboo" at bounding box center [796, 218] width 140 height 29
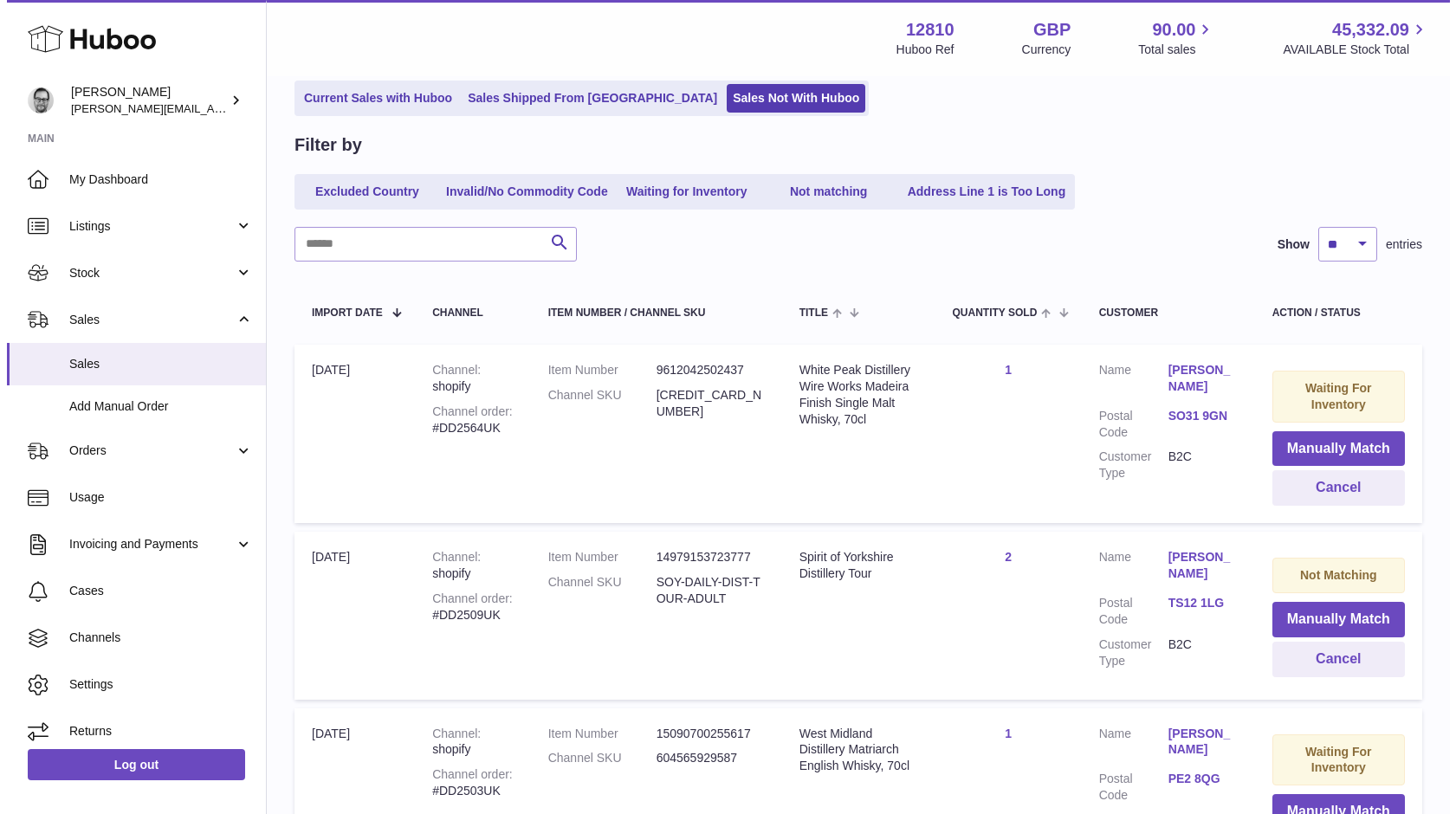
scroll to position [104, 0]
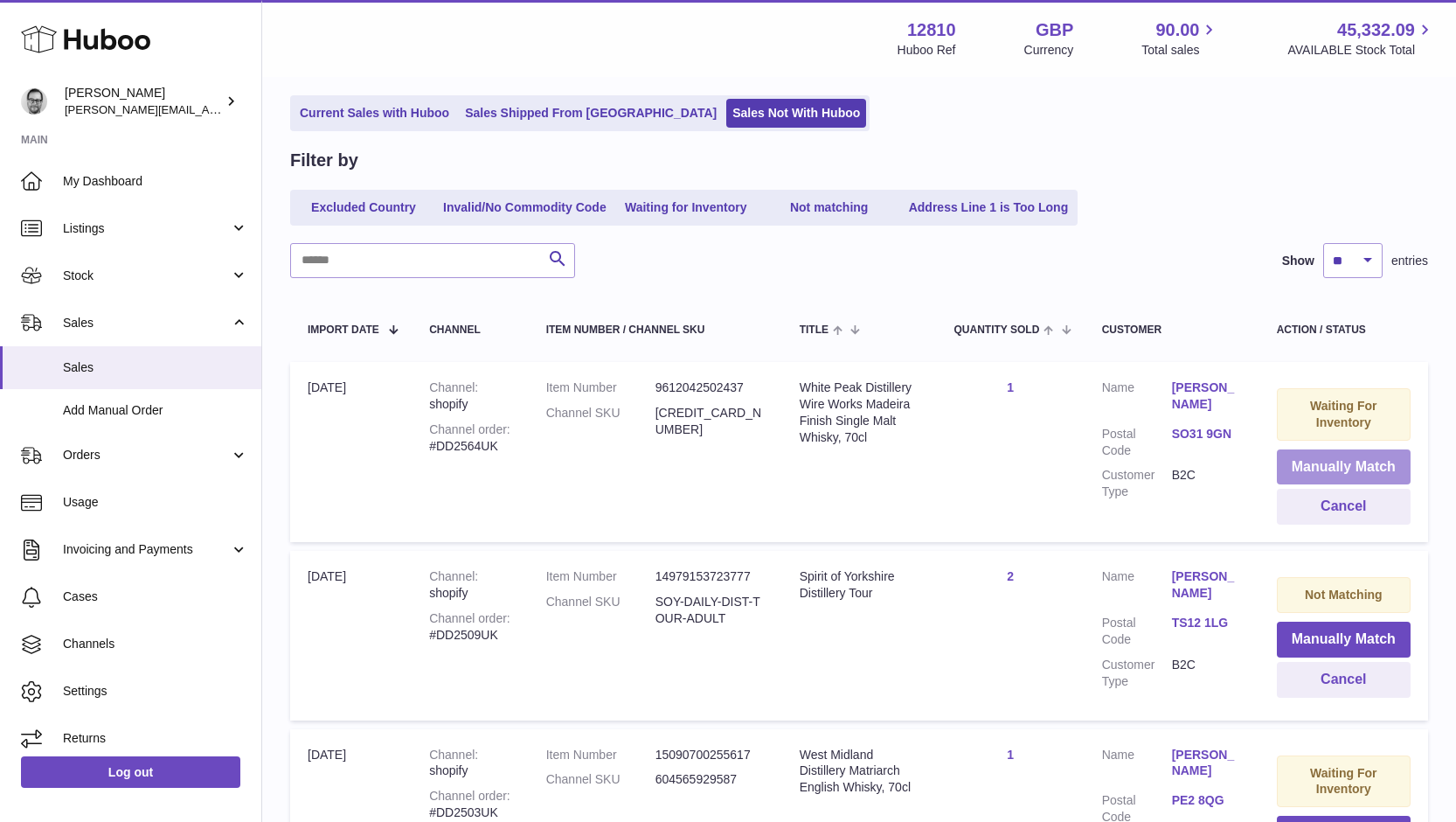
click at [1329, 465] on button "Manually Match" at bounding box center [1343, 467] width 134 height 36
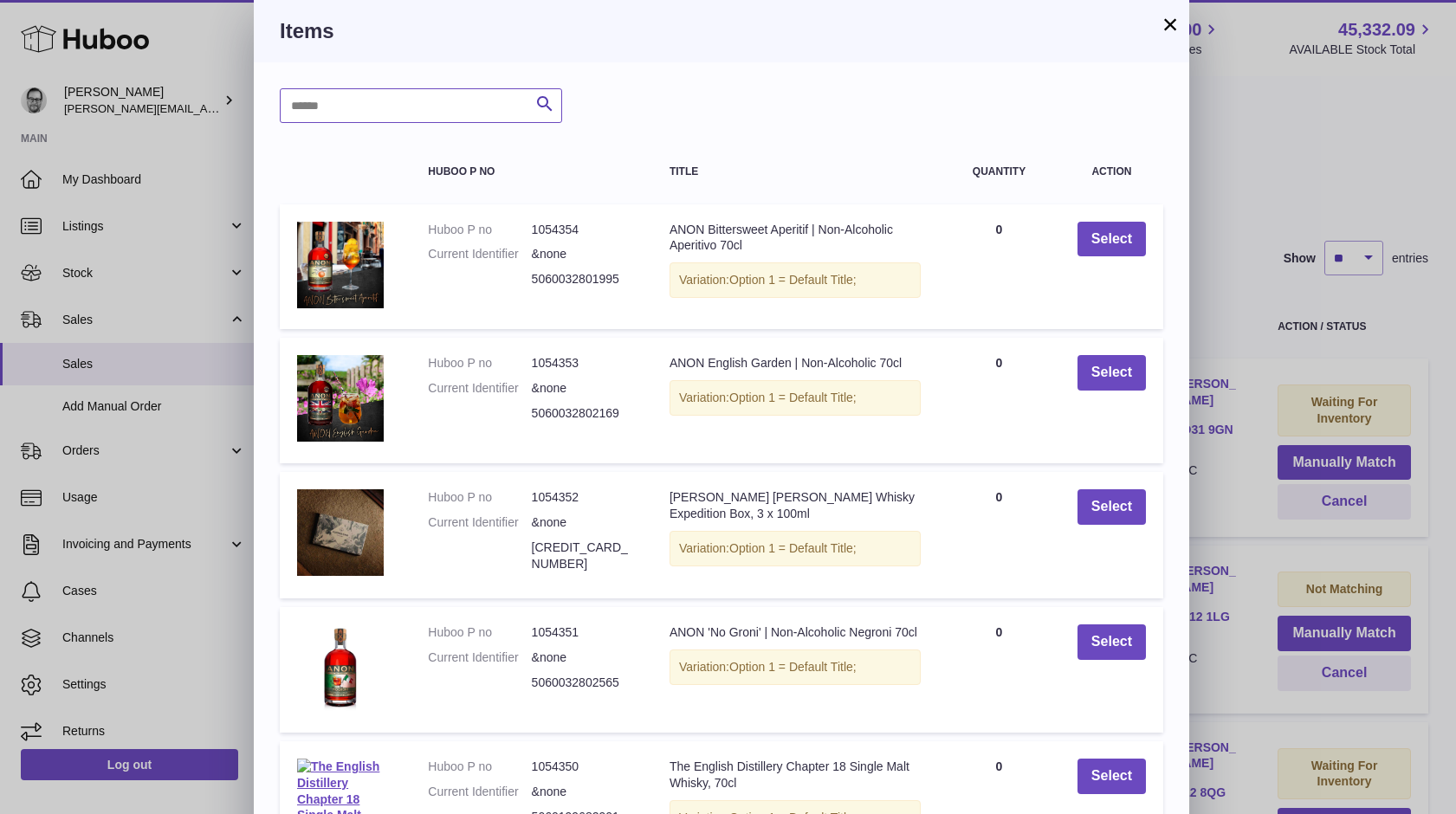
click at [355, 108] on input "text" at bounding box center [420, 106] width 282 height 35
type input "*******"
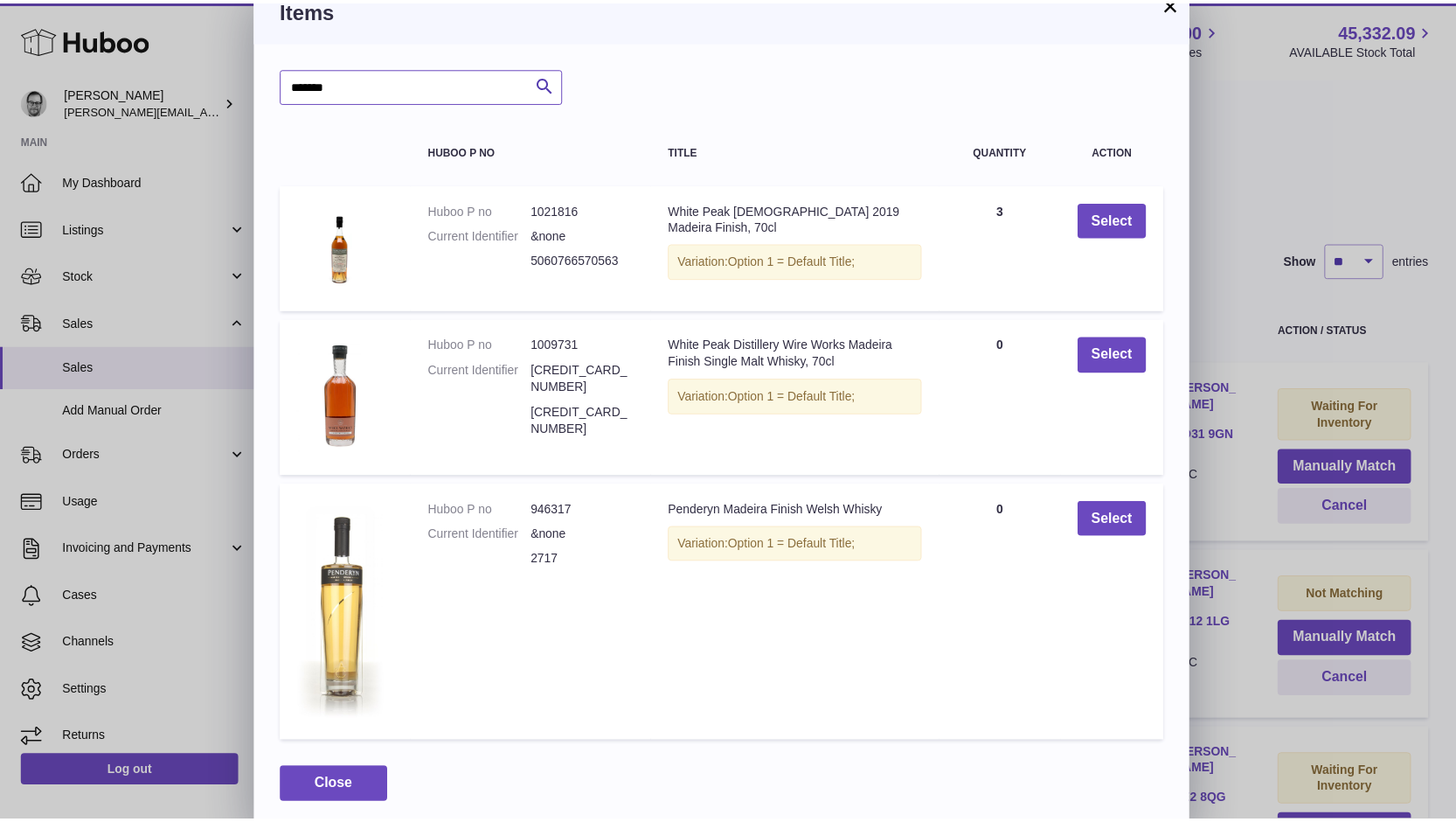
scroll to position [108, 0]
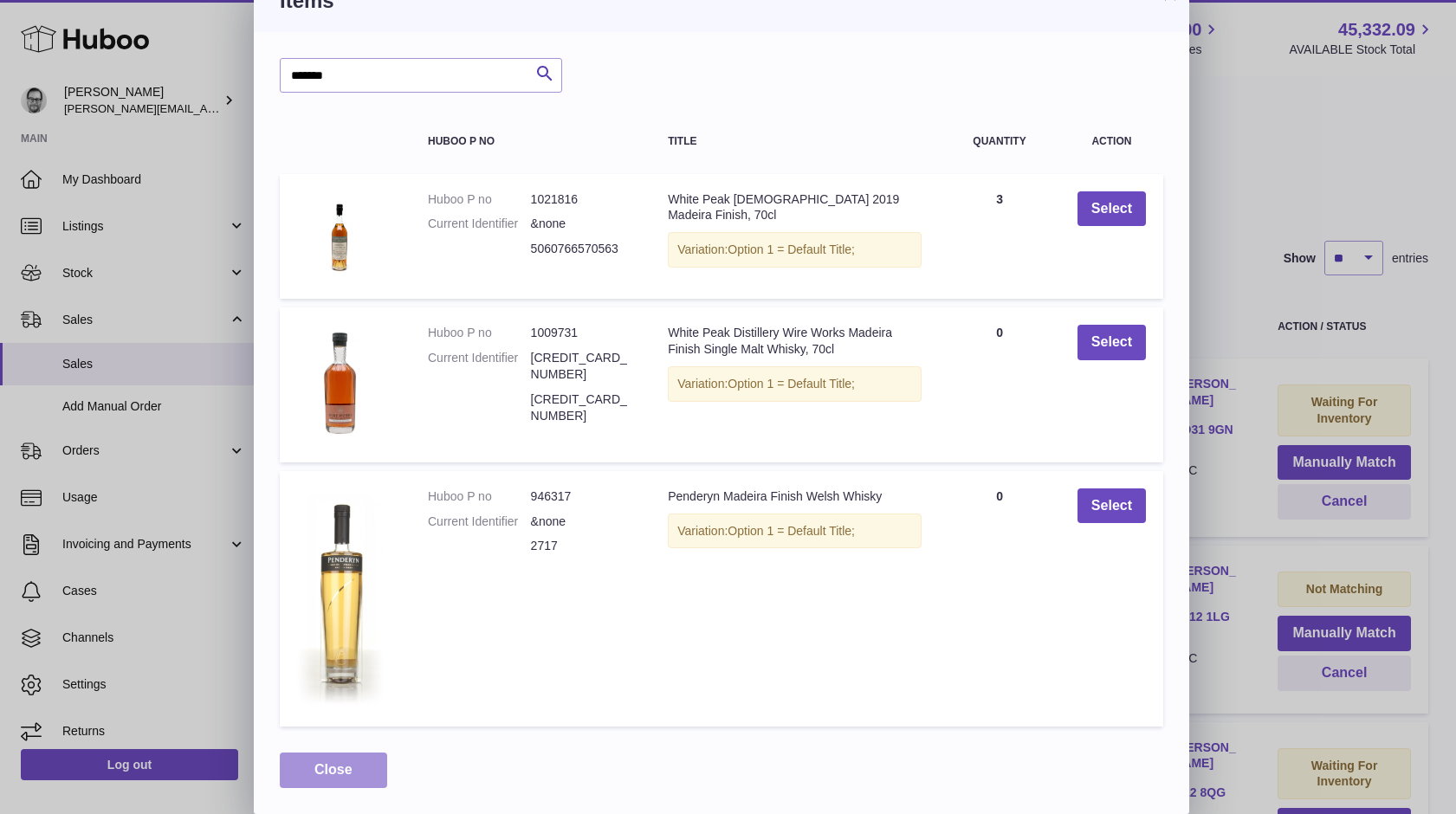
click at [342, 772] on span "Close" at bounding box center [333, 770] width 38 height 15
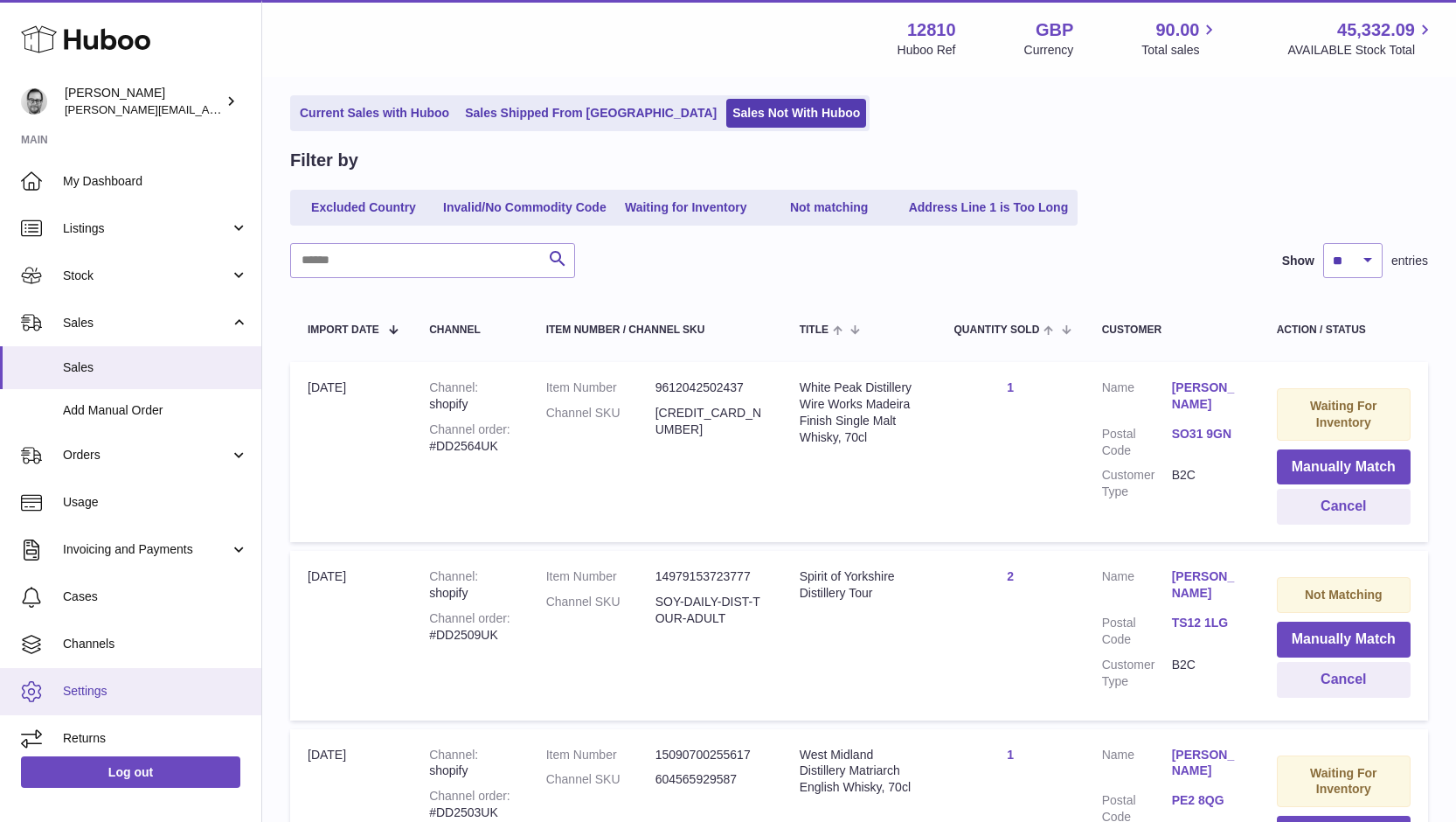
scroll to position [10, 0]
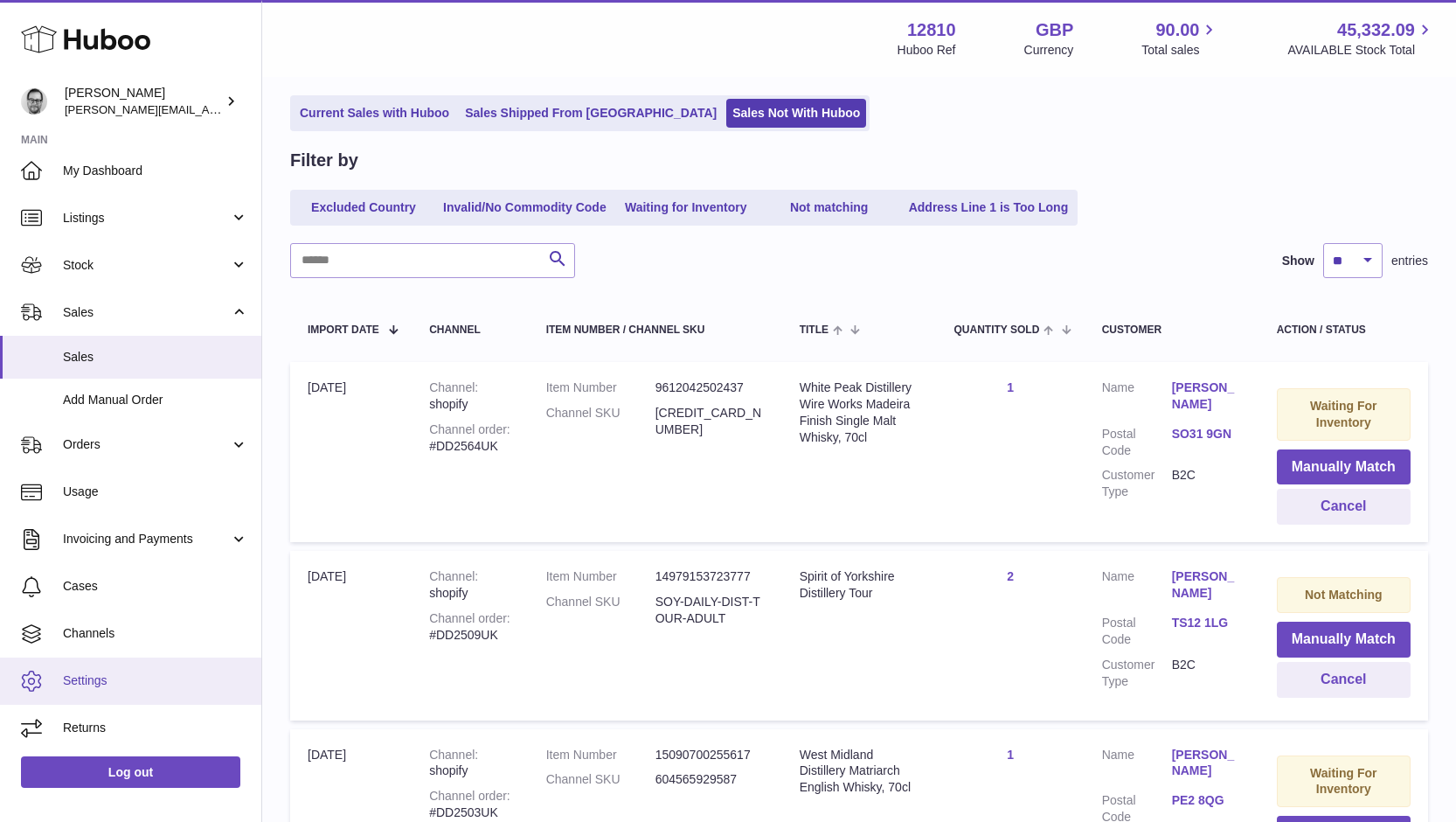
click at [79, 677] on span "Settings" at bounding box center [155, 681] width 185 height 17
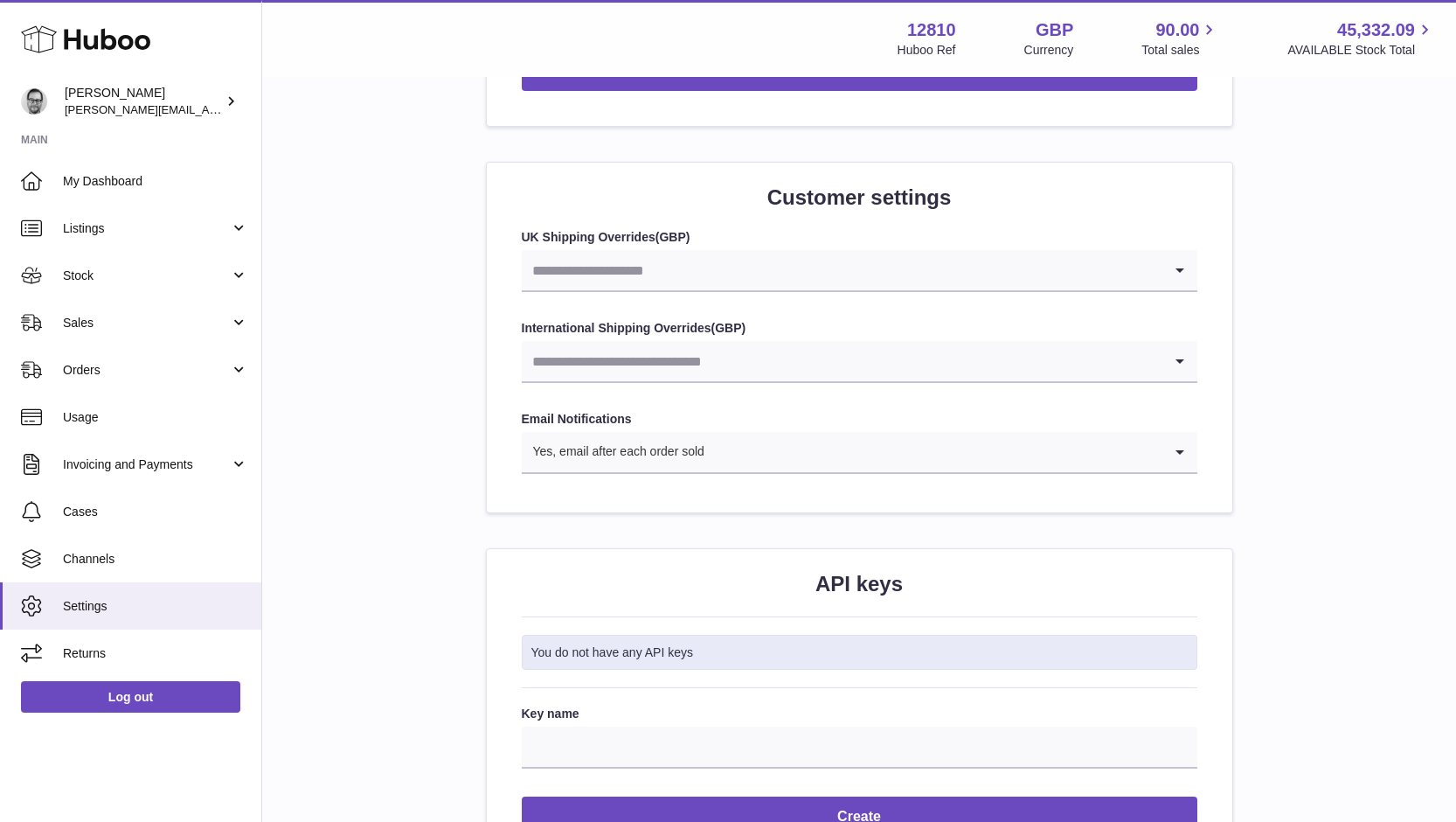
scroll to position [1847, 0]
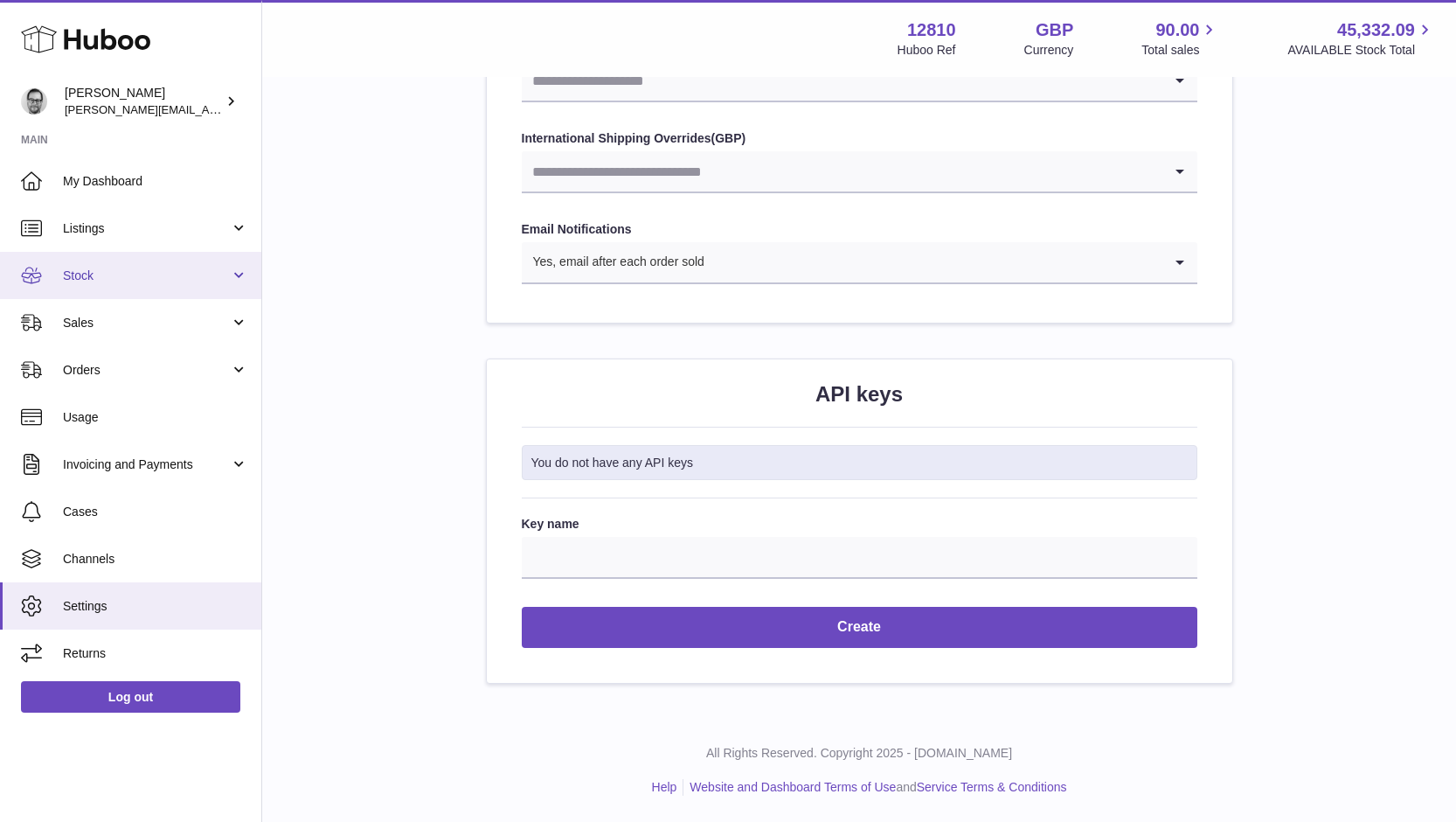
click at [86, 269] on span "Stock" at bounding box center [146, 276] width 167 height 17
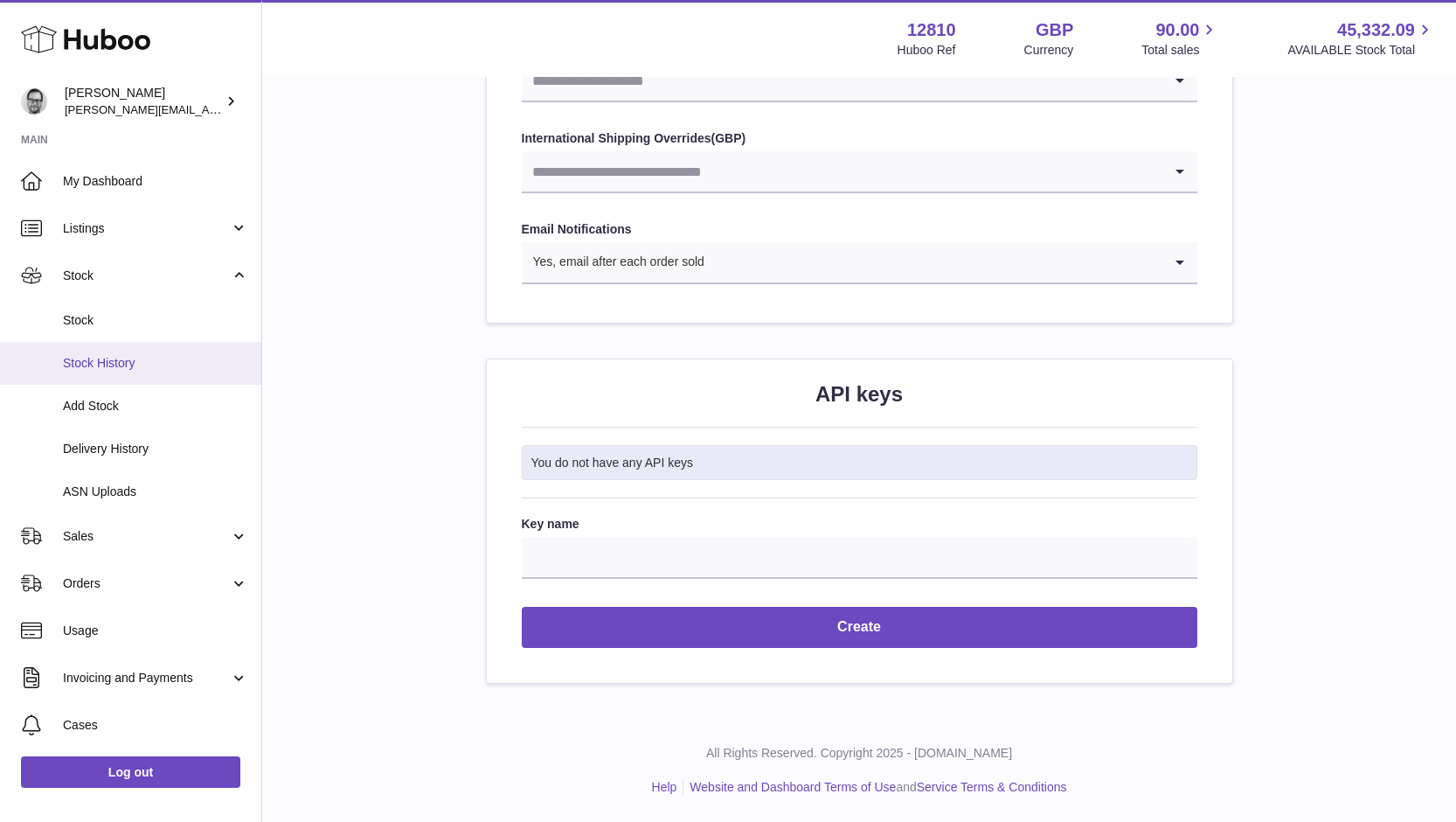
click at [96, 360] on span "Stock History" at bounding box center [155, 363] width 185 height 17
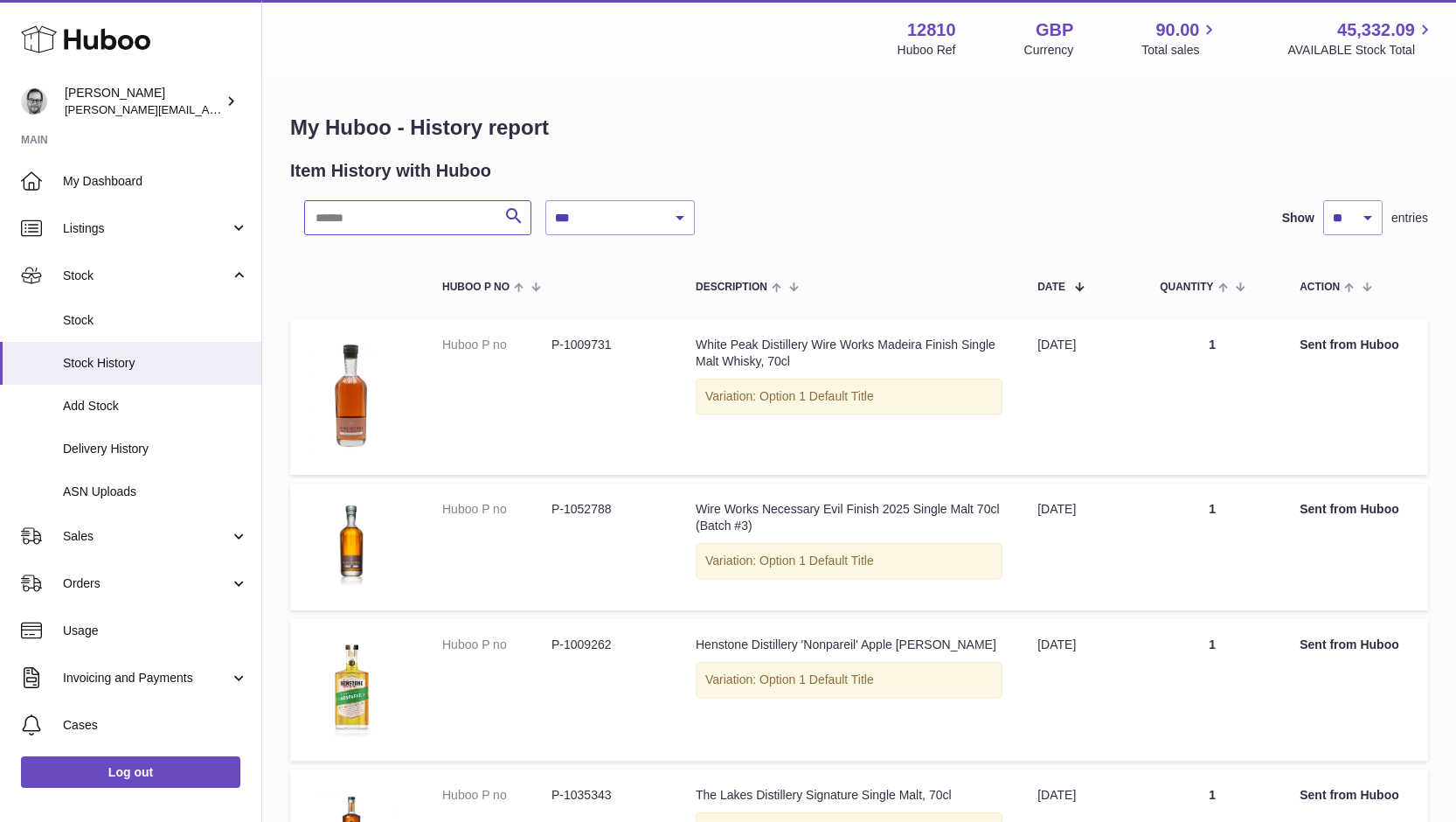
click at [379, 216] on input "text" at bounding box center [418, 218] width 227 height 35
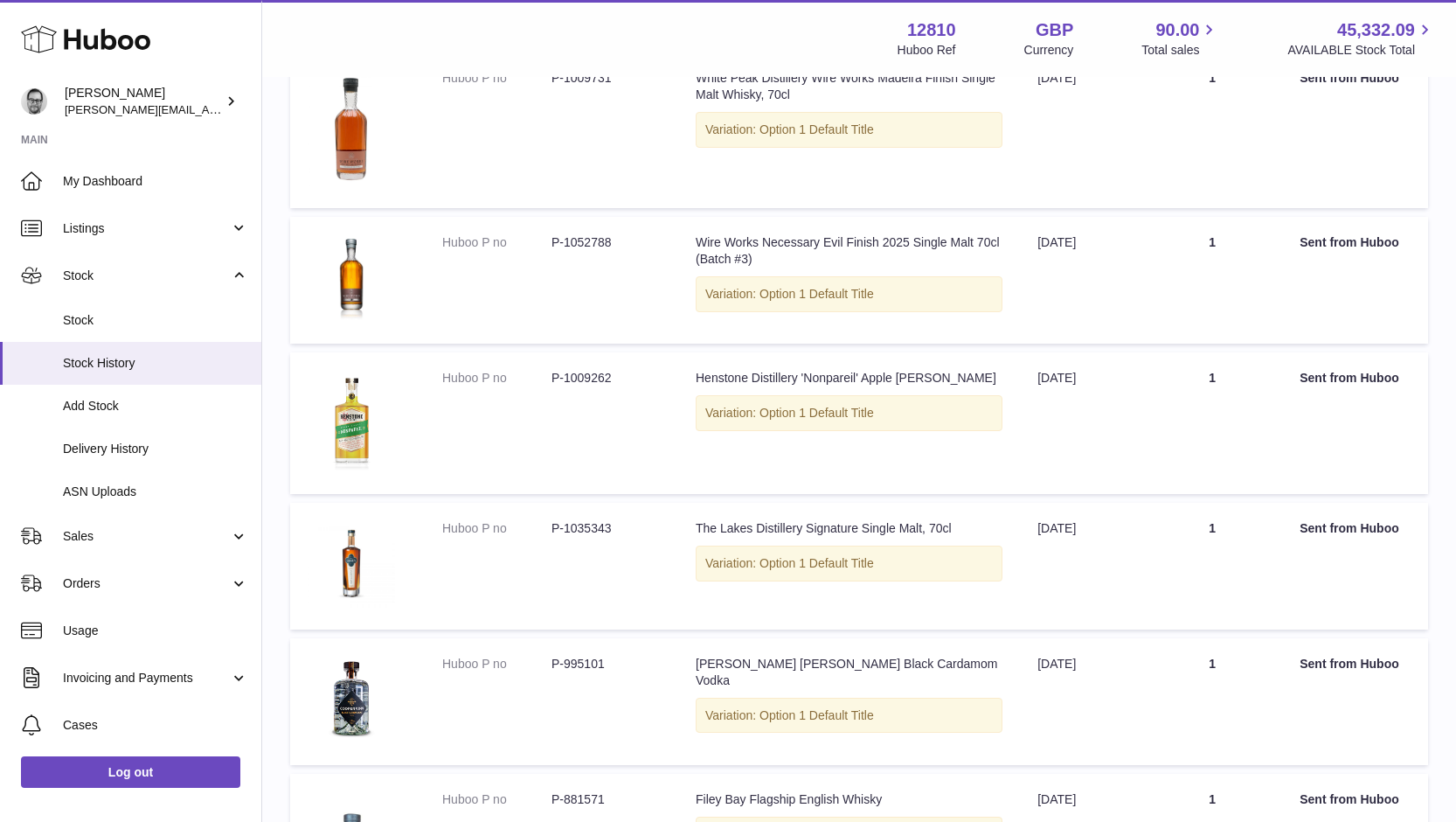
scroll to position [267, 0]
click at [100, 535] on span "Sales" at bounding box center [146, 536] width 167 height 17
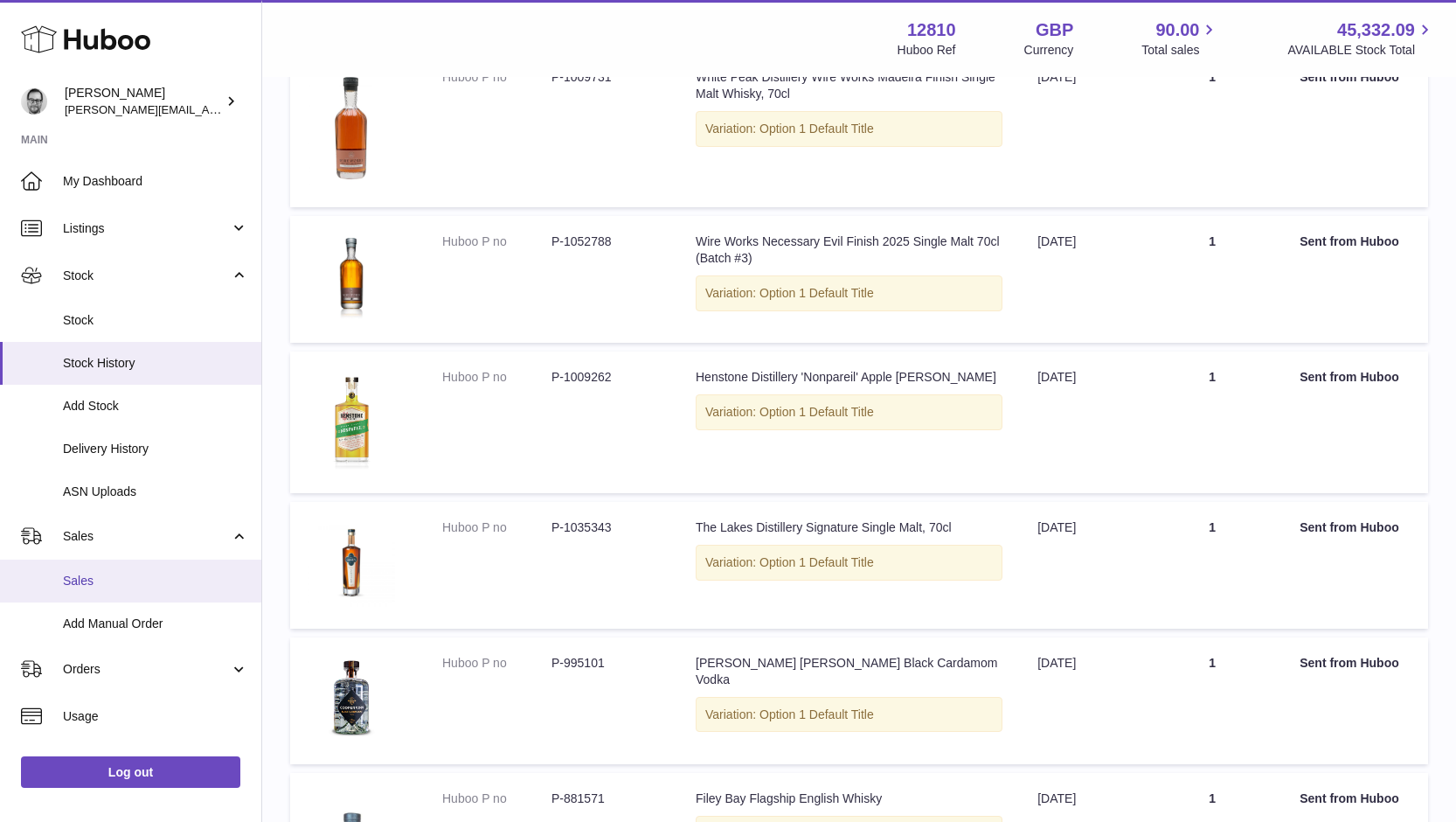
click at [108, 583] on span "Sales" at bounding box center [155, 581] width 185 height 17
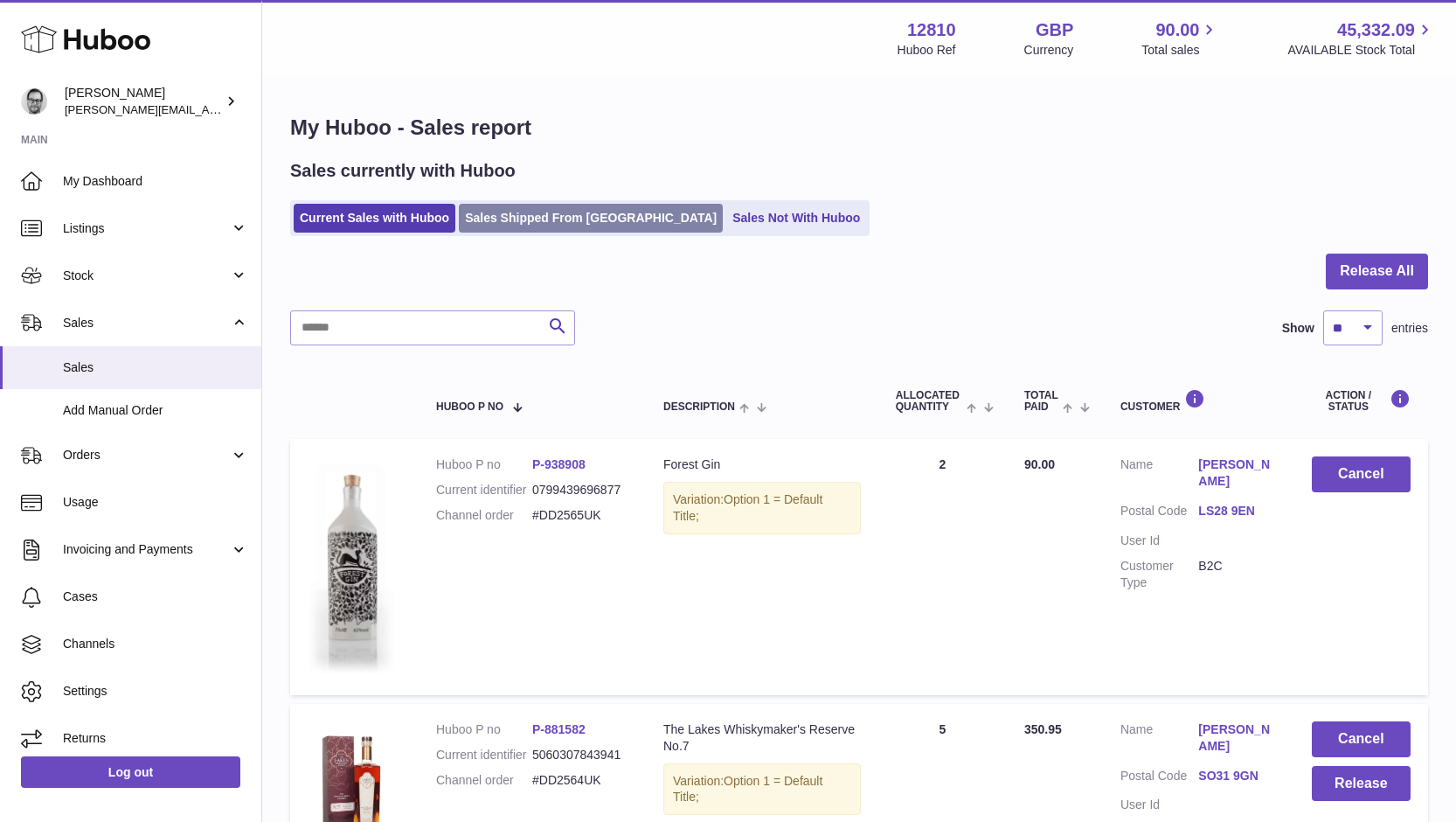
click at [536, 220] on link "Sales Shipped From [GEOGRAPHIC_DATA]" at bounding box center [591, 218] width 264 height 29
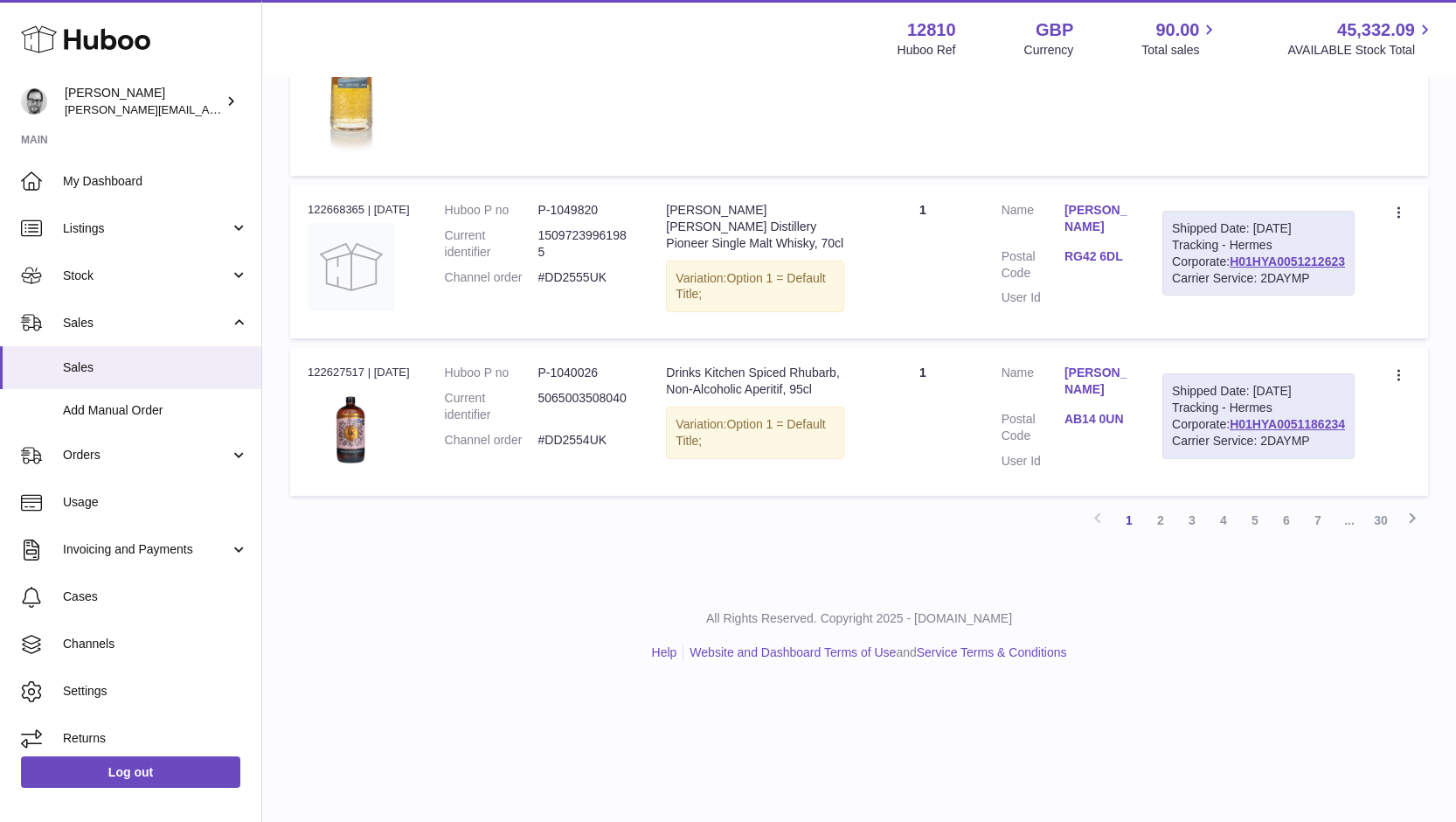
scroll to position [1919, 0]
click at [1161, 536] on link "2" at bounding box center [1161, 520] width 32 height 32
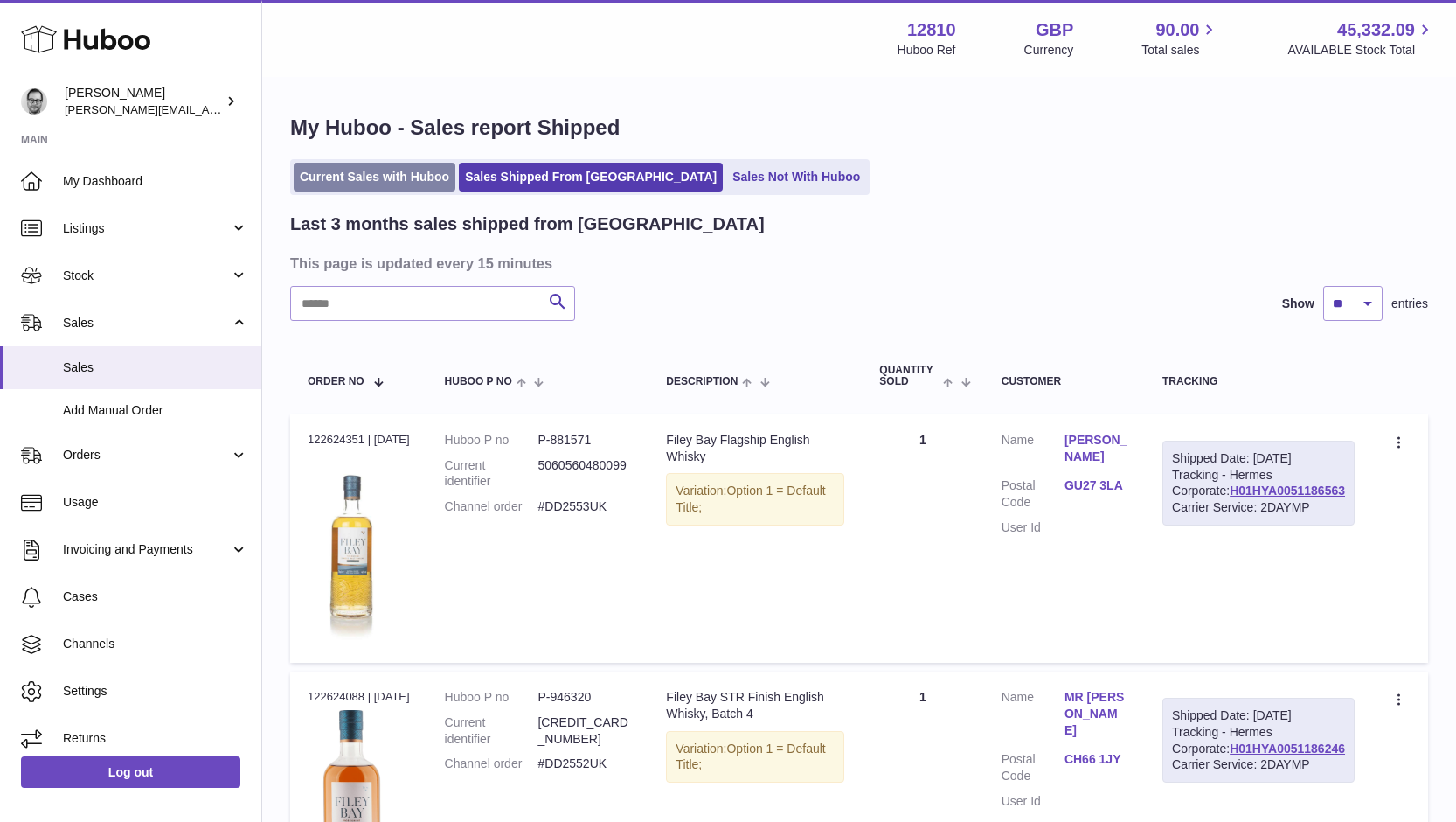
click at [358, 172] on link "Current Sales with Huboo" at bounding box center [375, 177] width 162 height 29
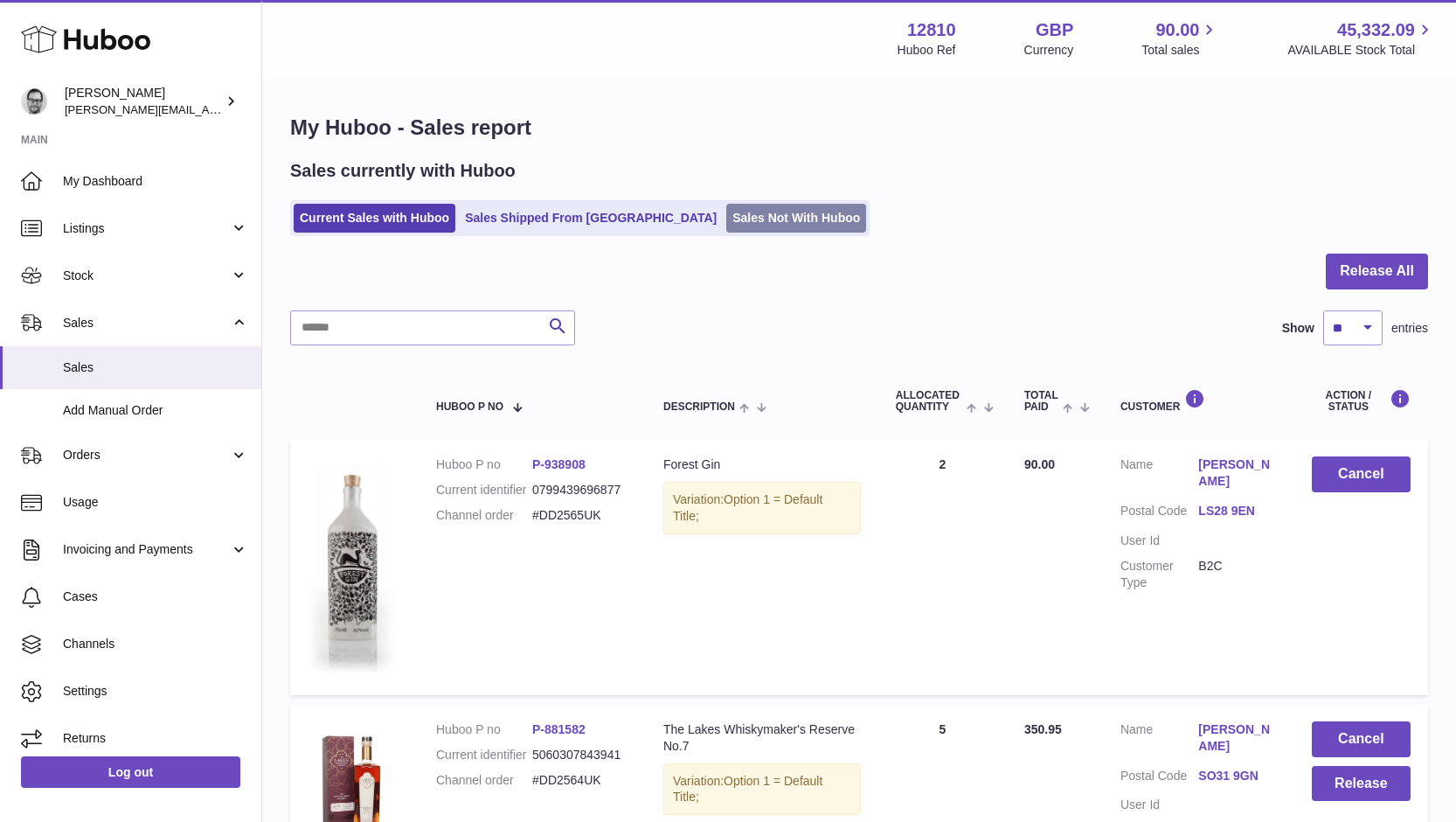
click at [727, 212] on link "Sales Not With Huboo" at bounding box center [796, 218] width 140 height 29
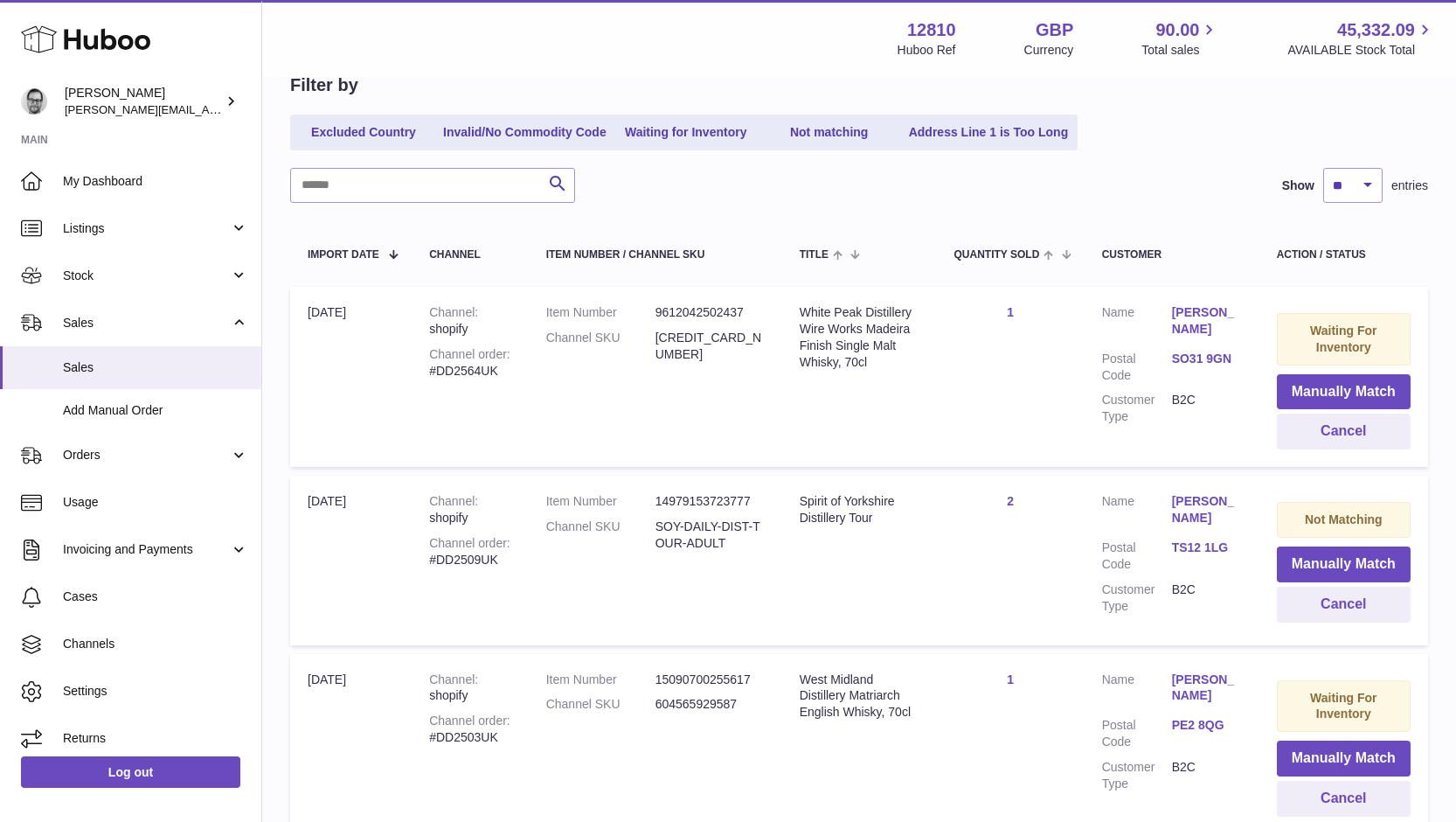
scroll to position [184, 0]
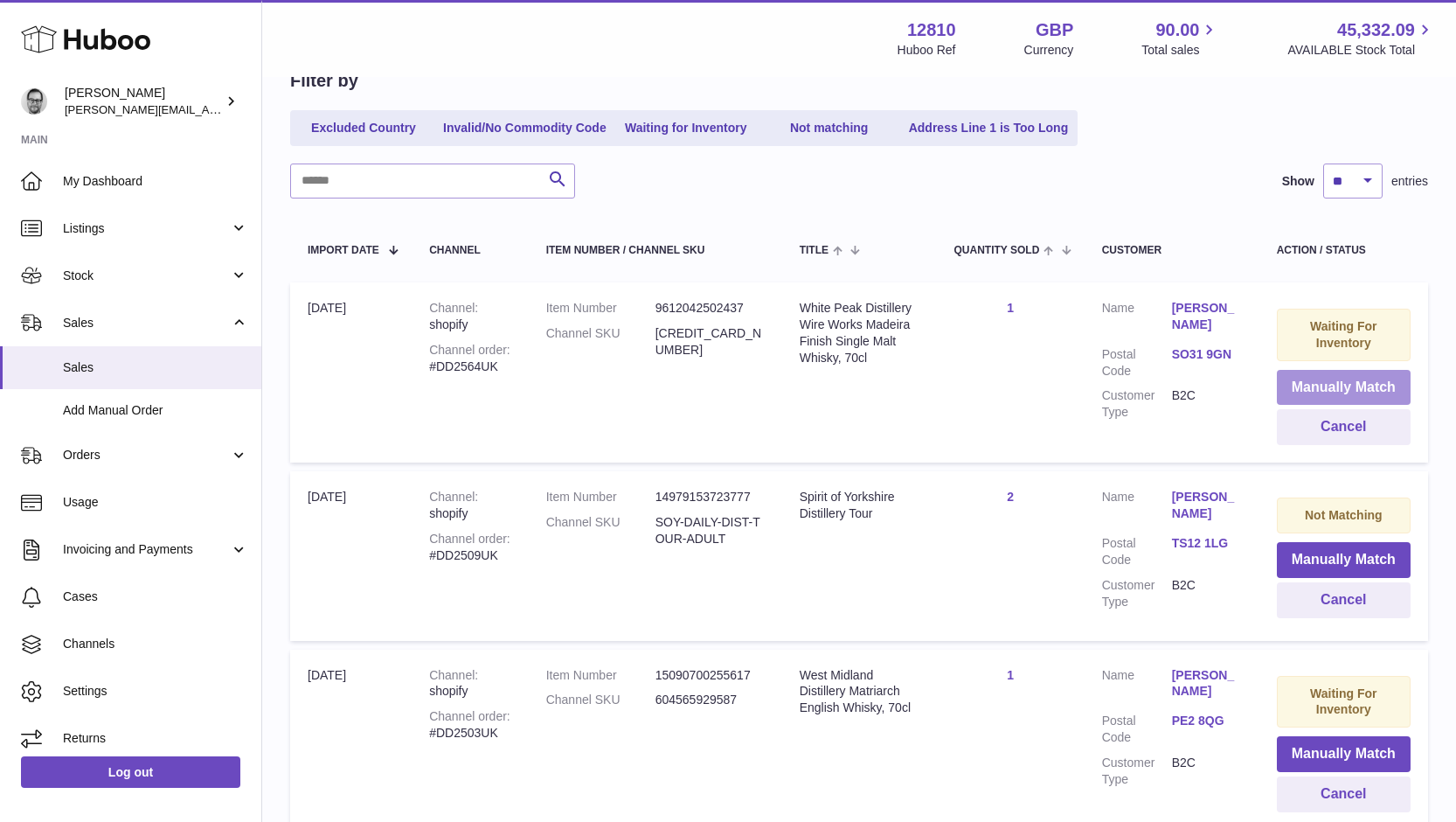
click at [1336, 387] on button "Manually Match" at bounding box center [1343, 387] width 134 height 36
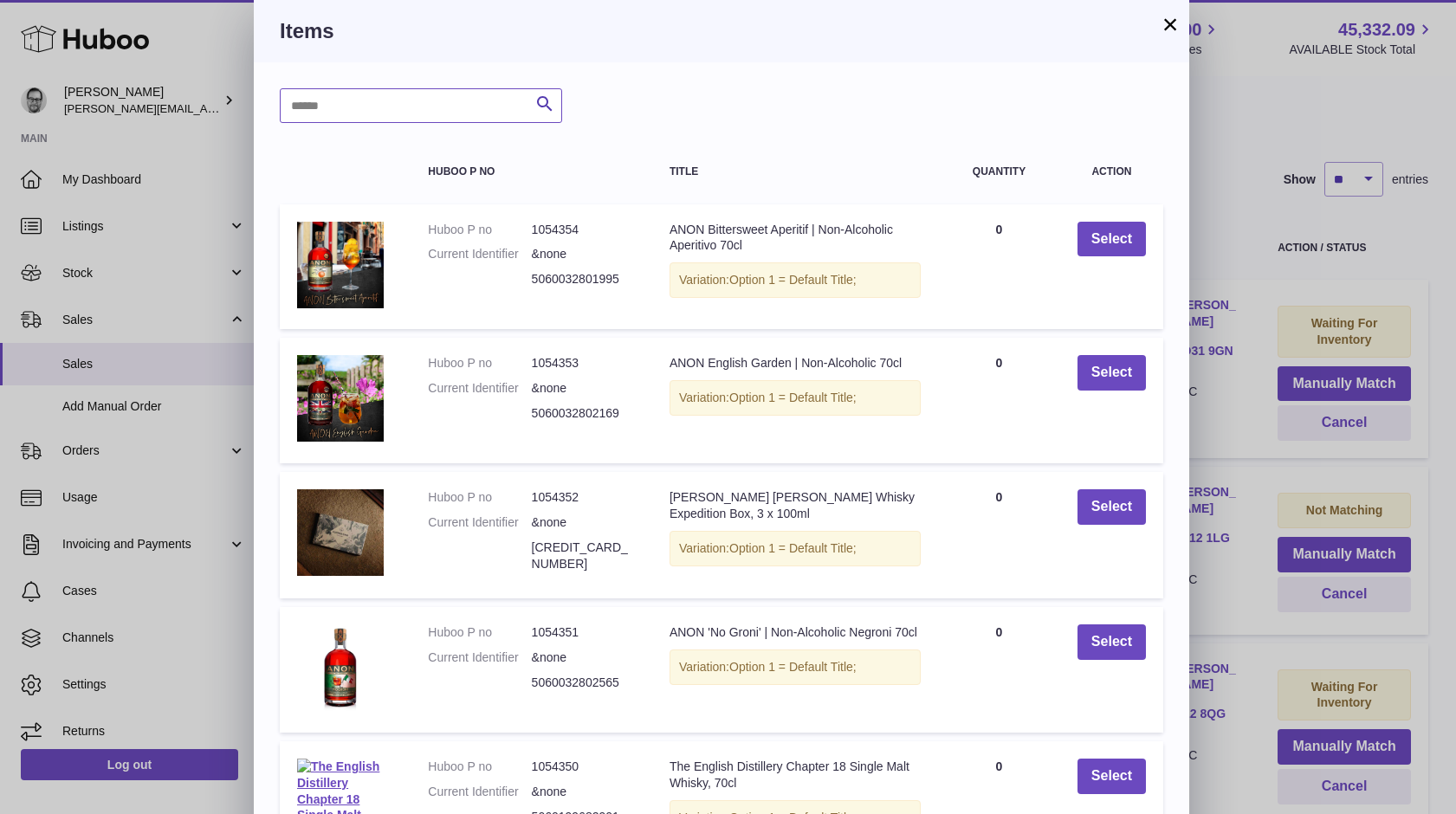
click at [362, 117] on input "text" at bounding box center [420, 106] width 282 height 35
type input "*******"
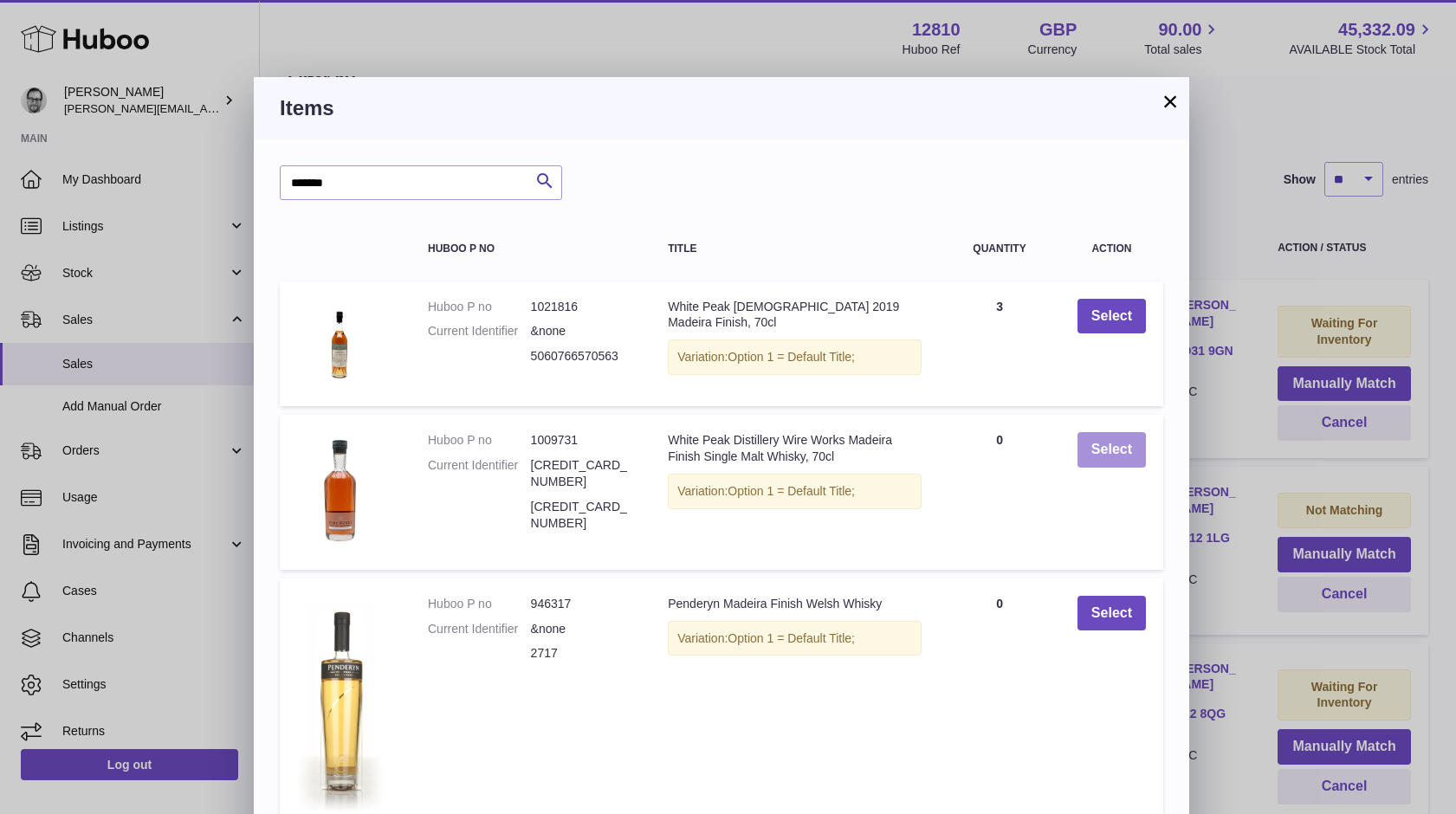
click at [1103, 442] on button "Select" at bounding box center [1112, 450] width 68 height 36
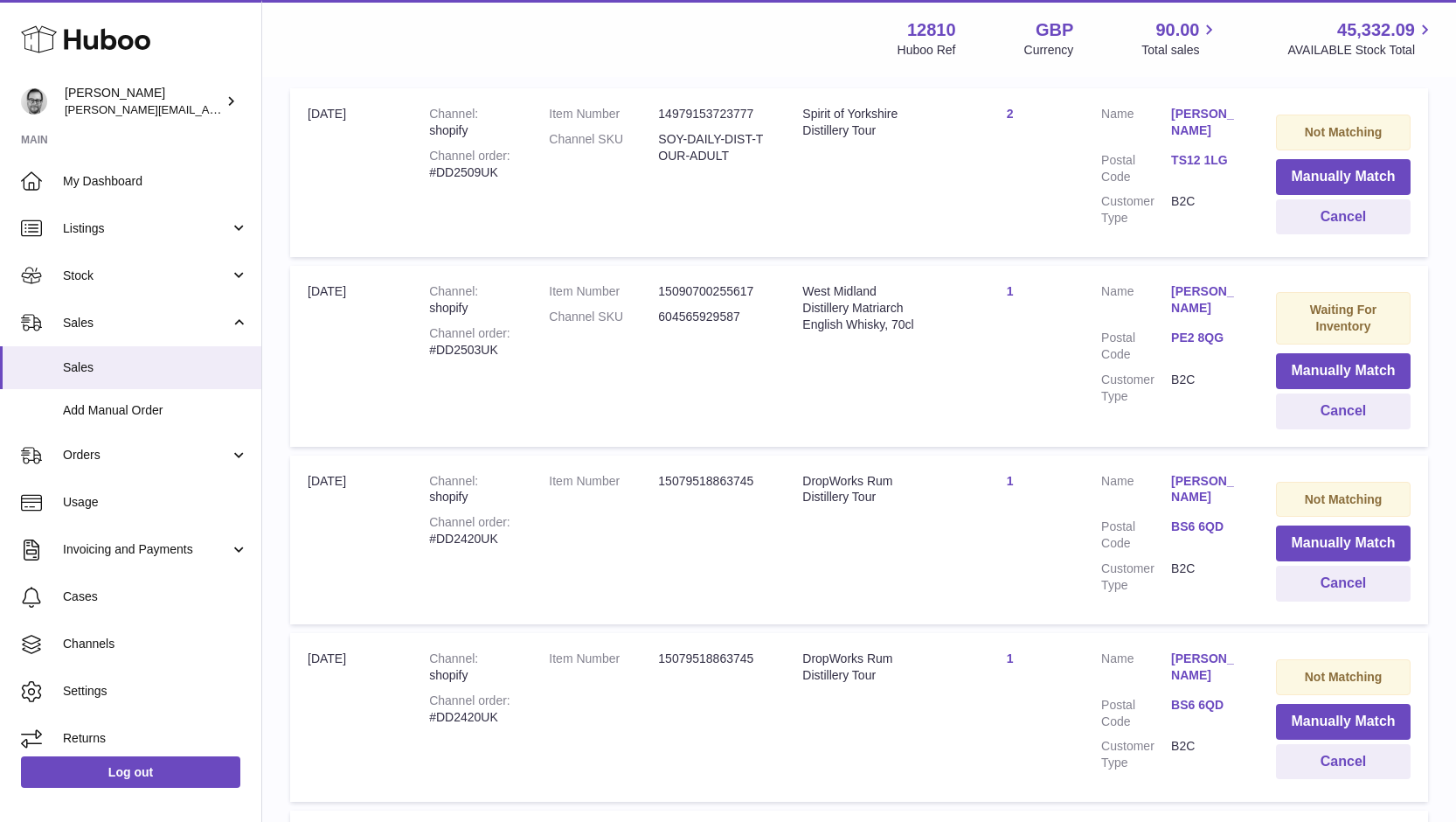
scroll to position [382, 0]
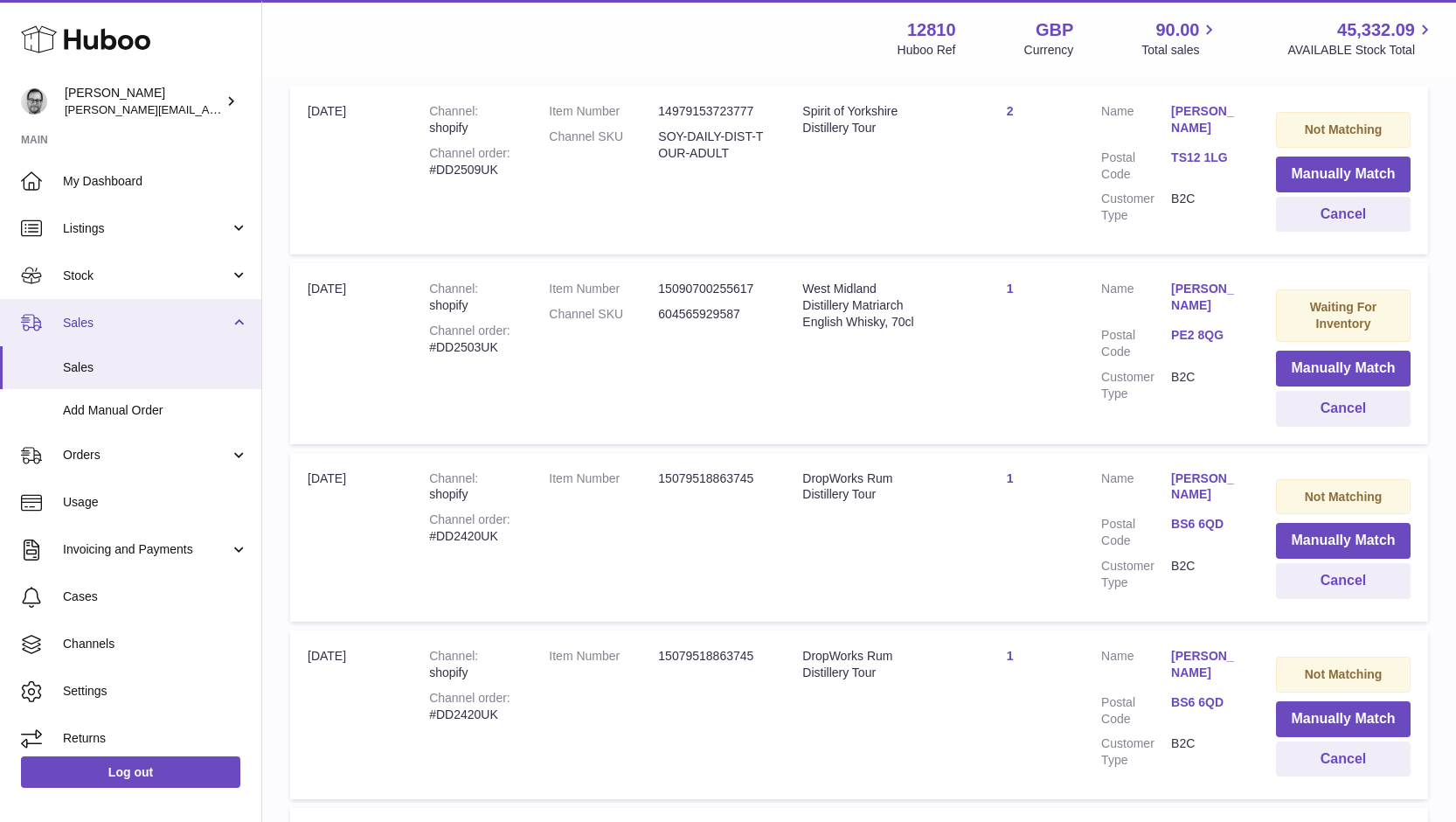
click at [82, 318] on span "Sales" at bounding box center [146, 323] width 167 height 17
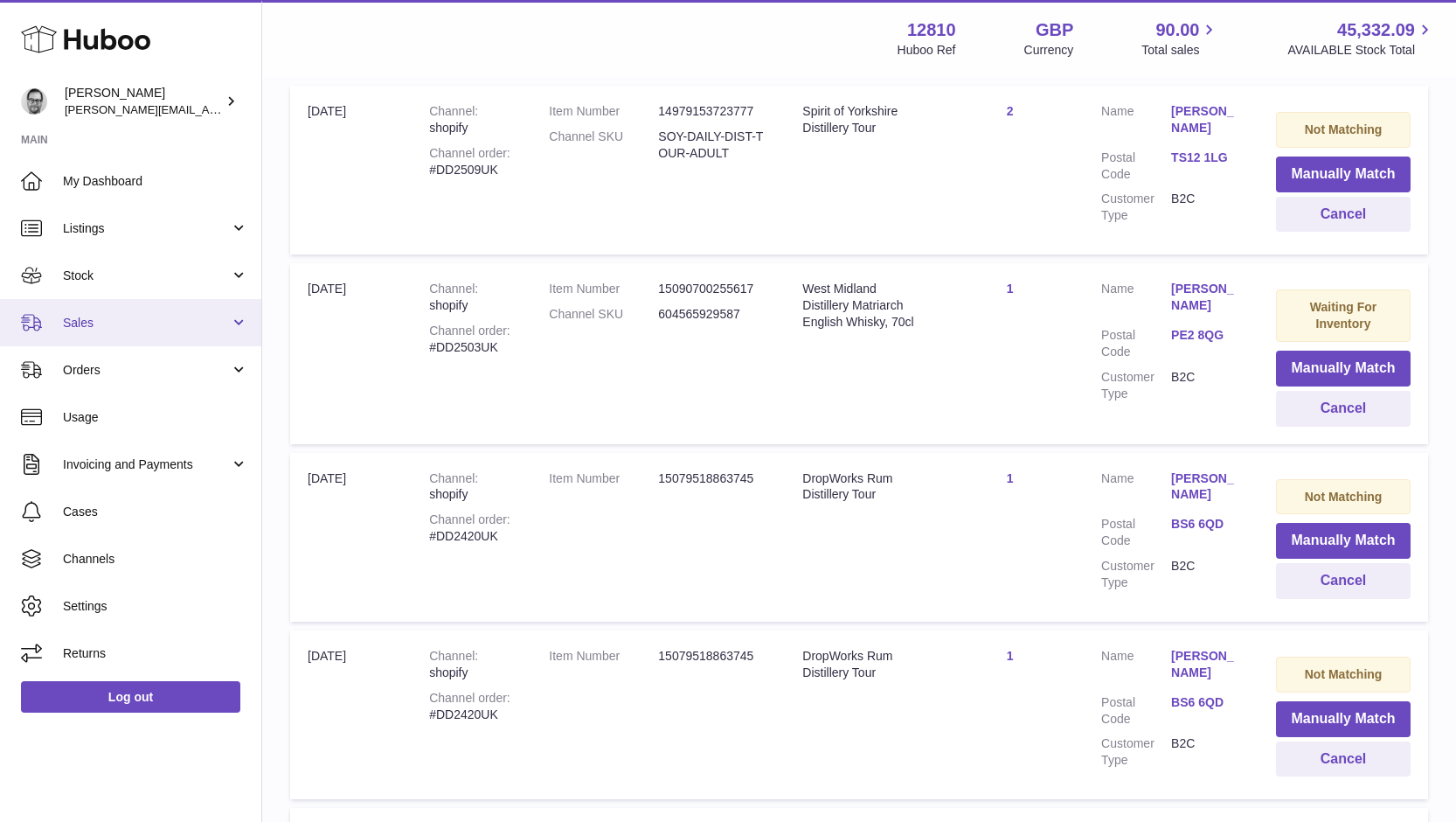
click at [82, 318] on span "Sales" at bounding box center [146, 323] width 167 height 17
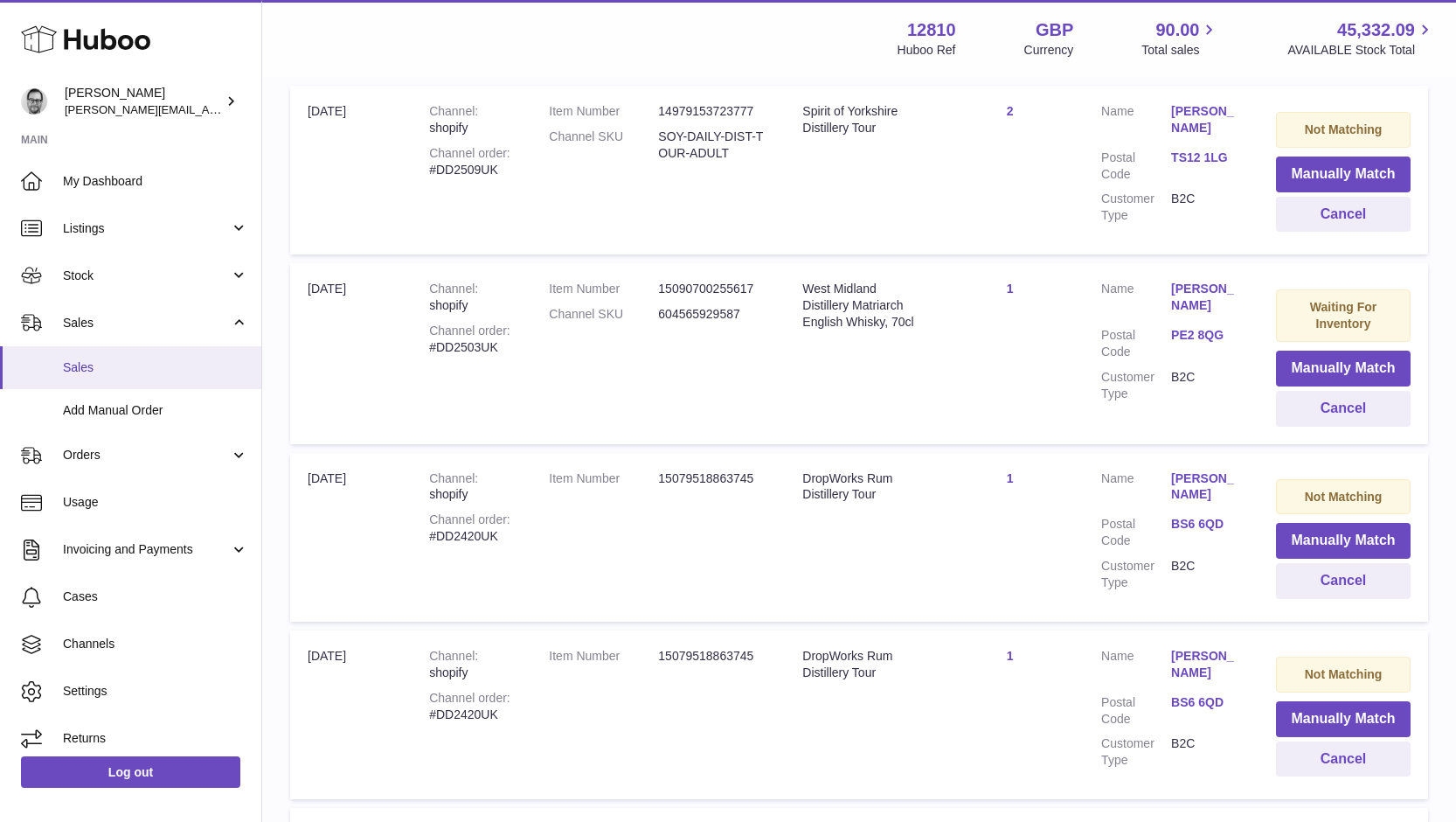
click at [85, 371] on span "Sales" at bounding box center [155, 368] width 185 height 17
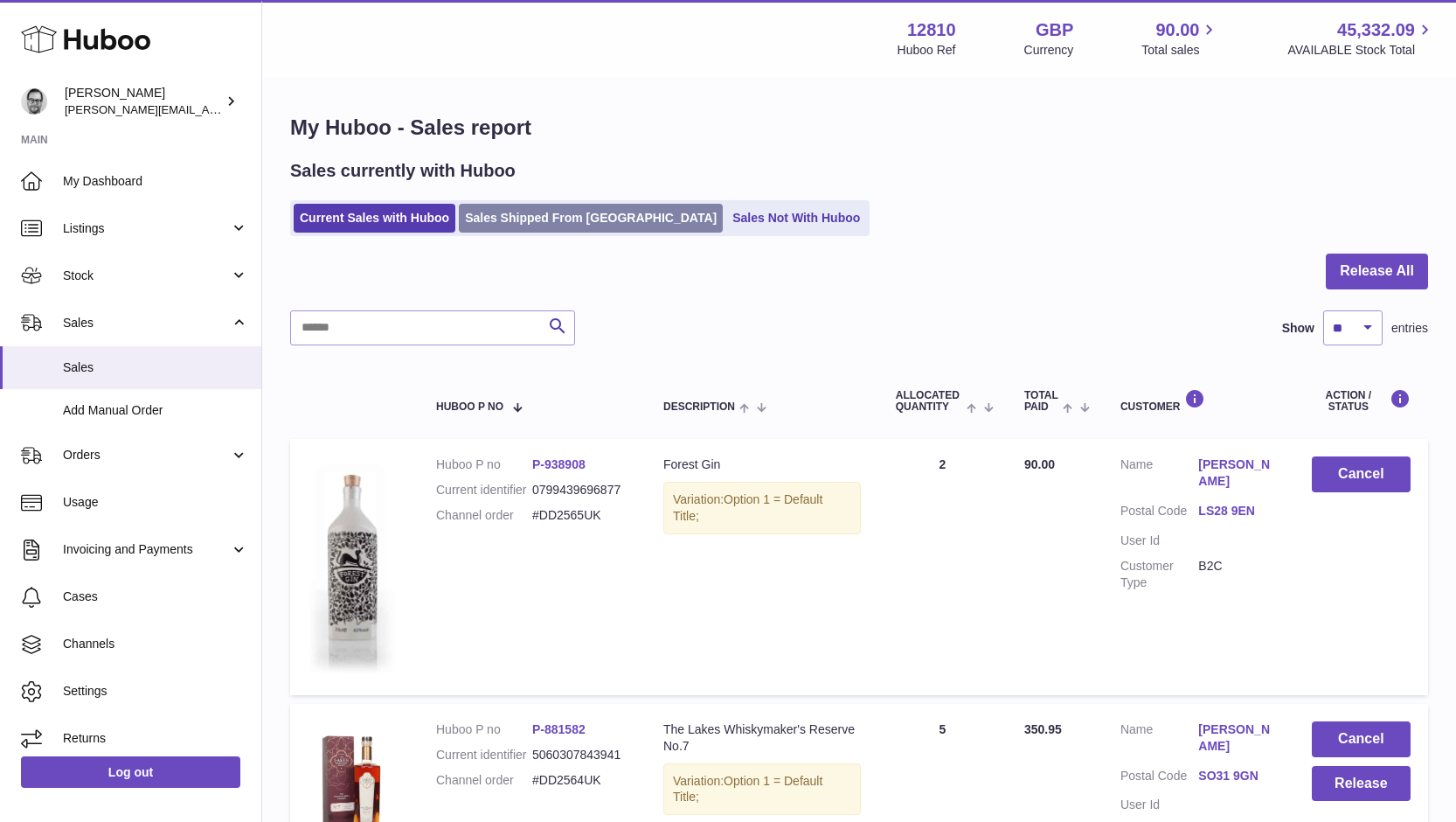
click at [565, 223] on link "Sales Shipped From Huboo" at bounding box center [591, 218] width 264 height 29
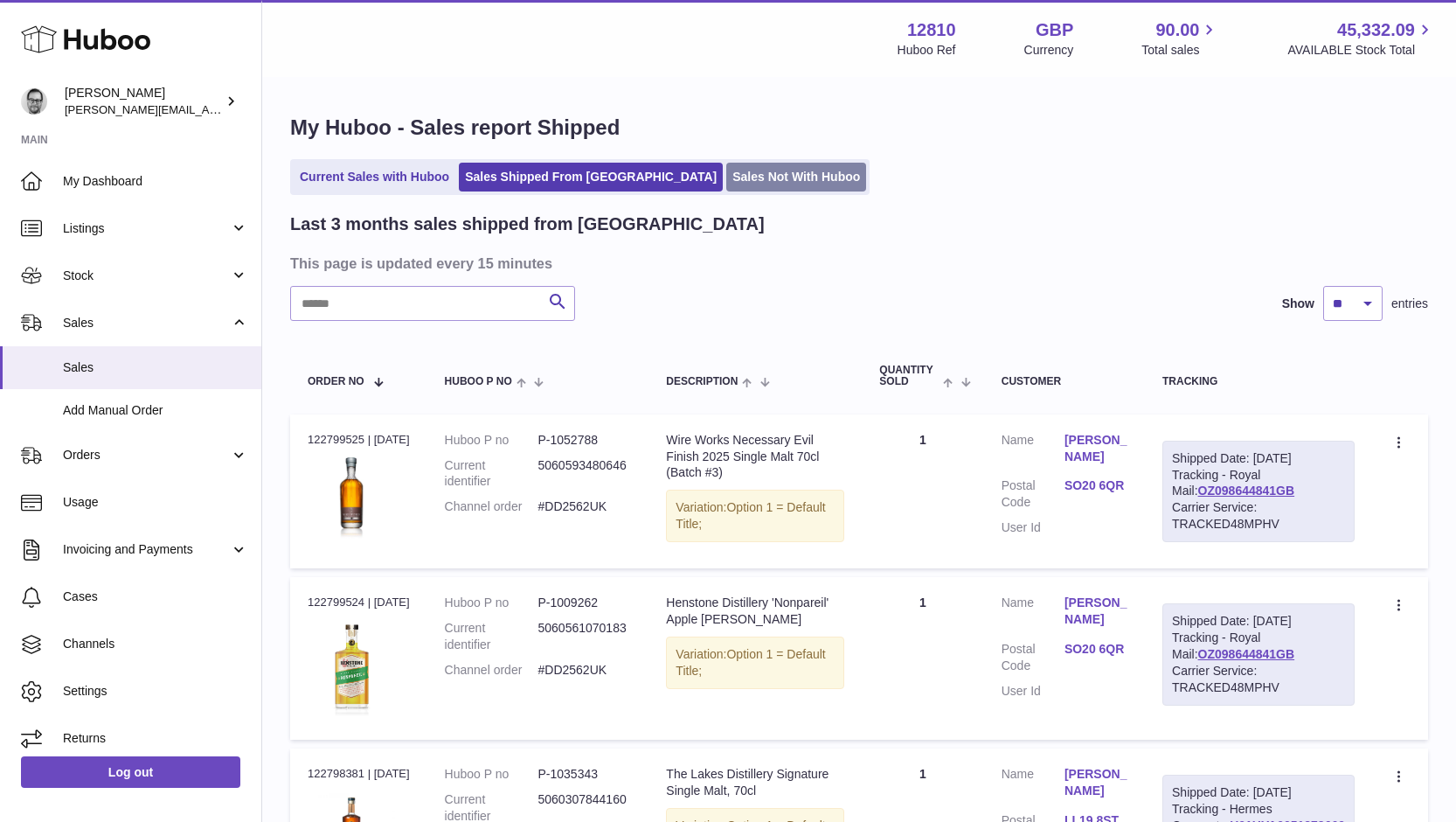
click at [727, 179] on link "Sales Not With Huboo" at bounding box center [796, 177] width 140 height 29
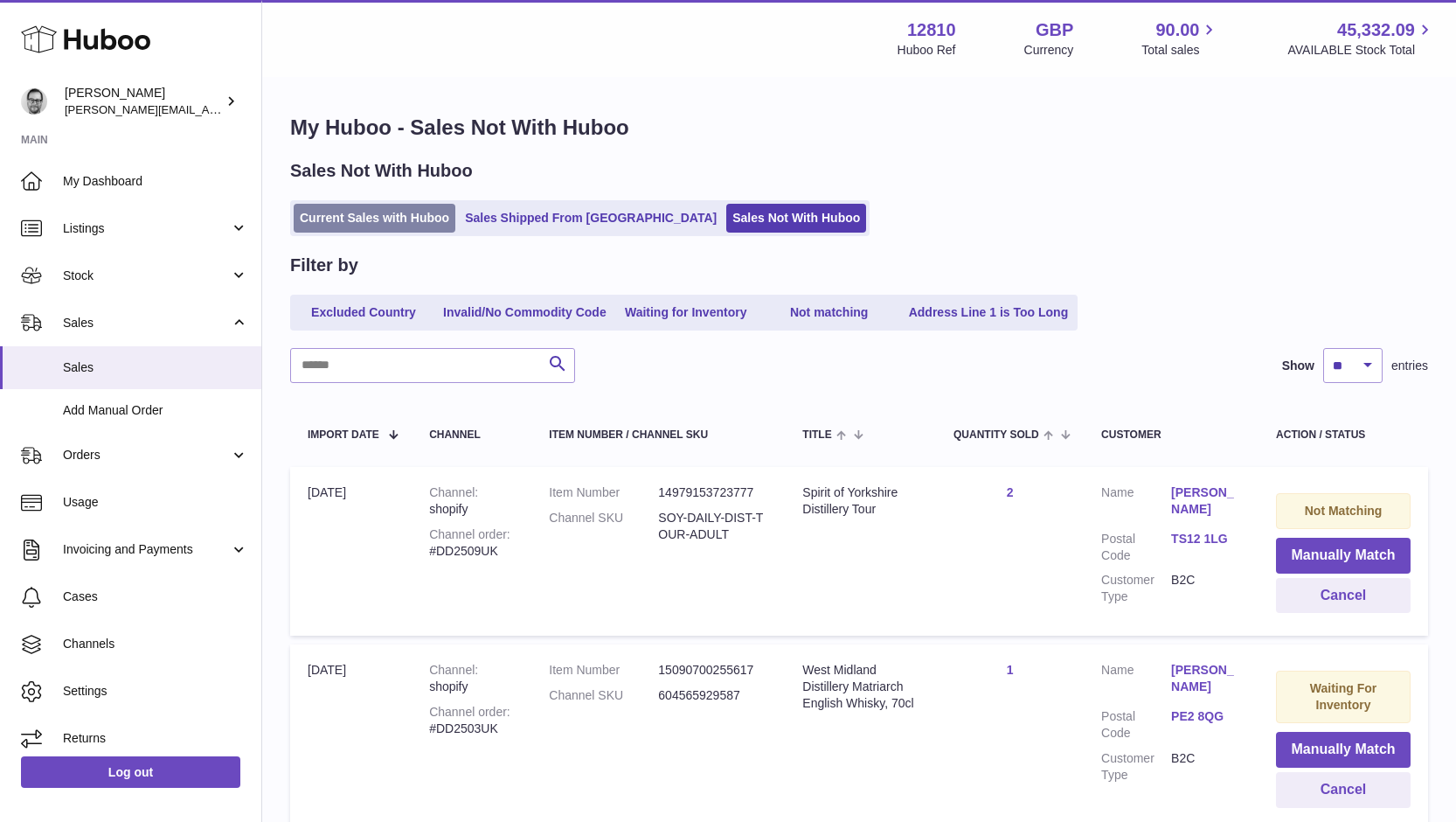
click at [350, 209] on link "Current Sales with Huboo" at bounding box center [375, 218] width 162 height 29
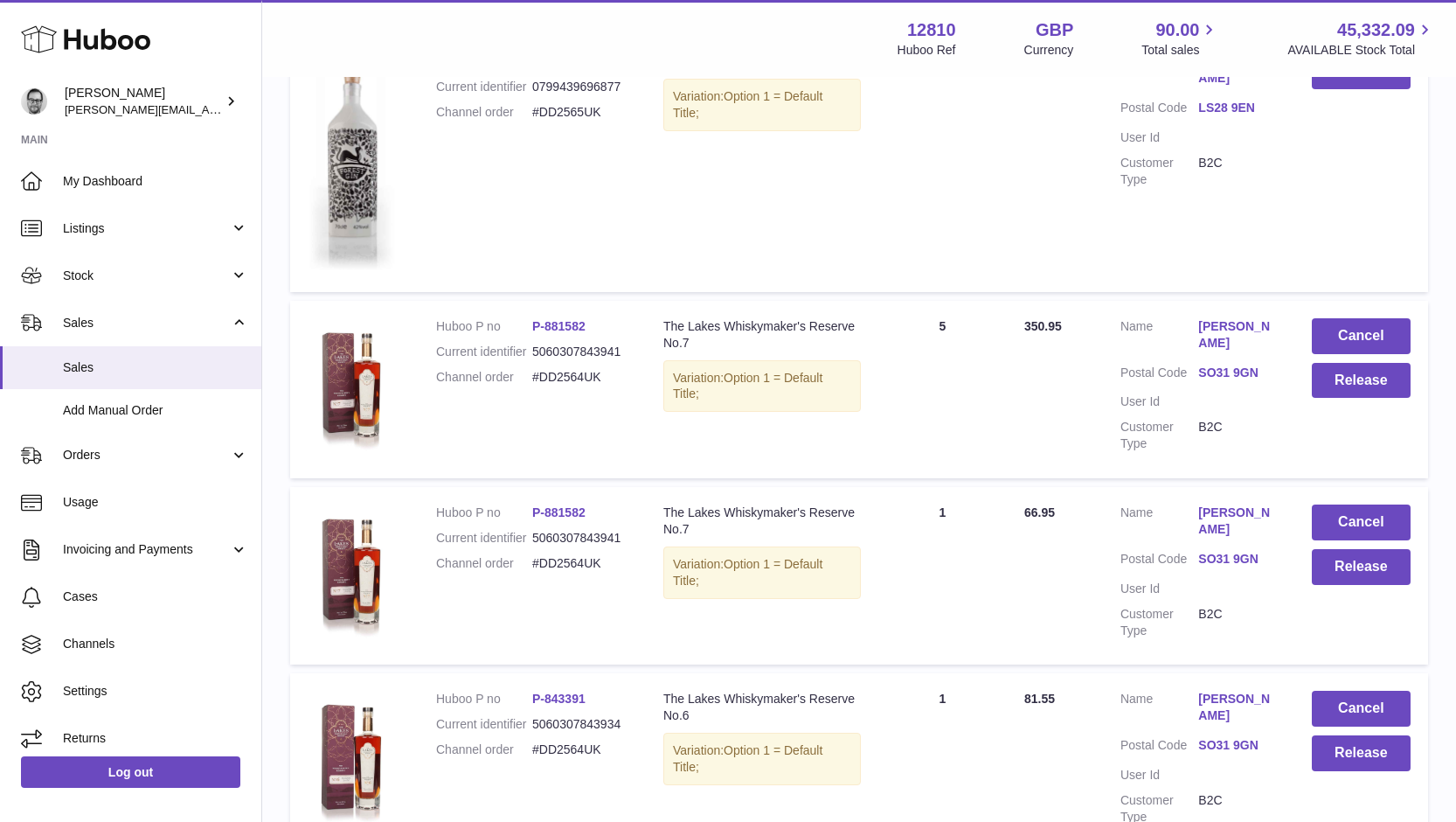
scroll to position [404, 0]
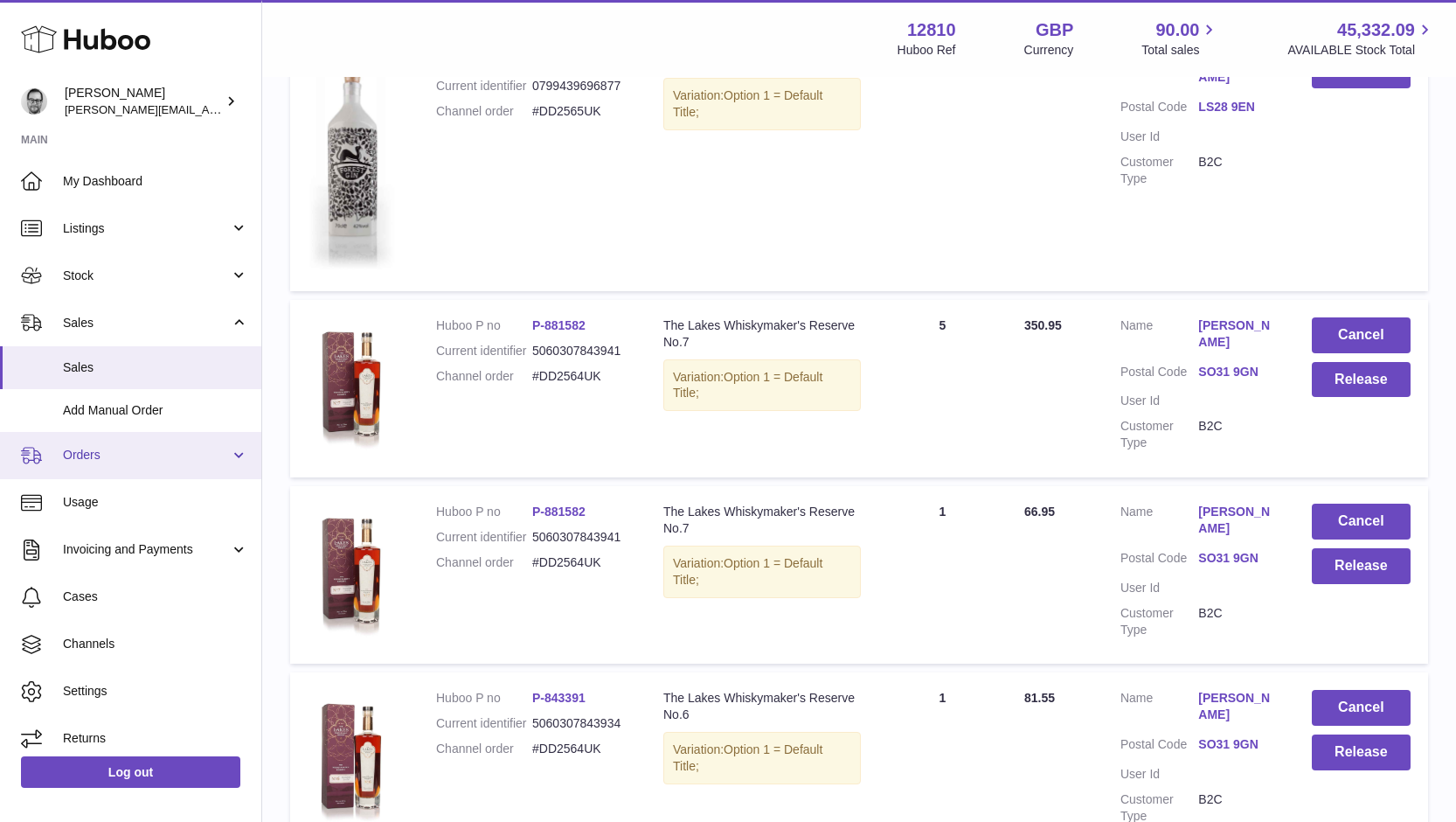
click at [97, 454] on span "Orders" at bounding box center [146, 455] width 167 height 17
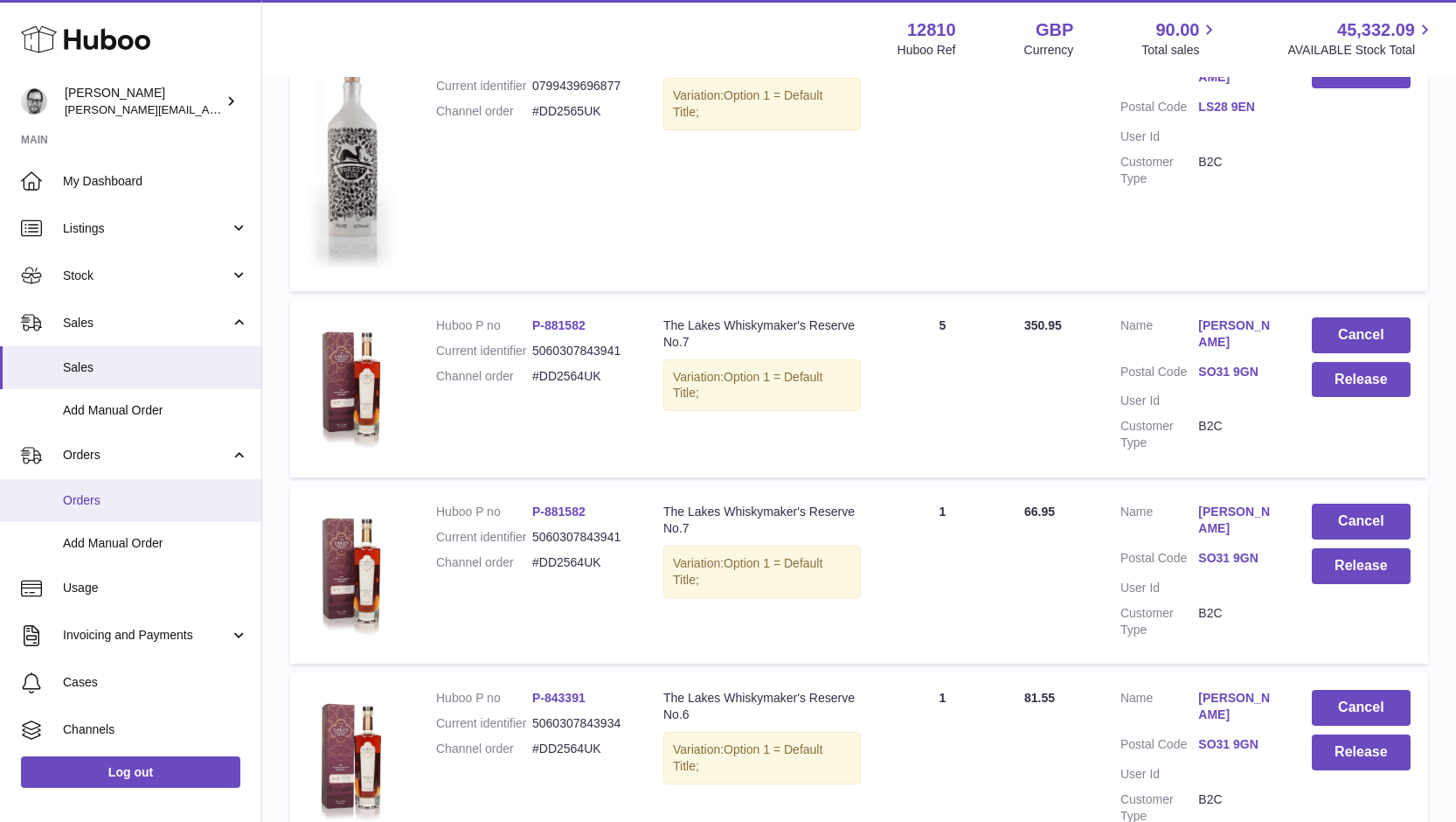
click at [90, 505] on span "Orders" at bounding box center [155, 501] width 185 height 17
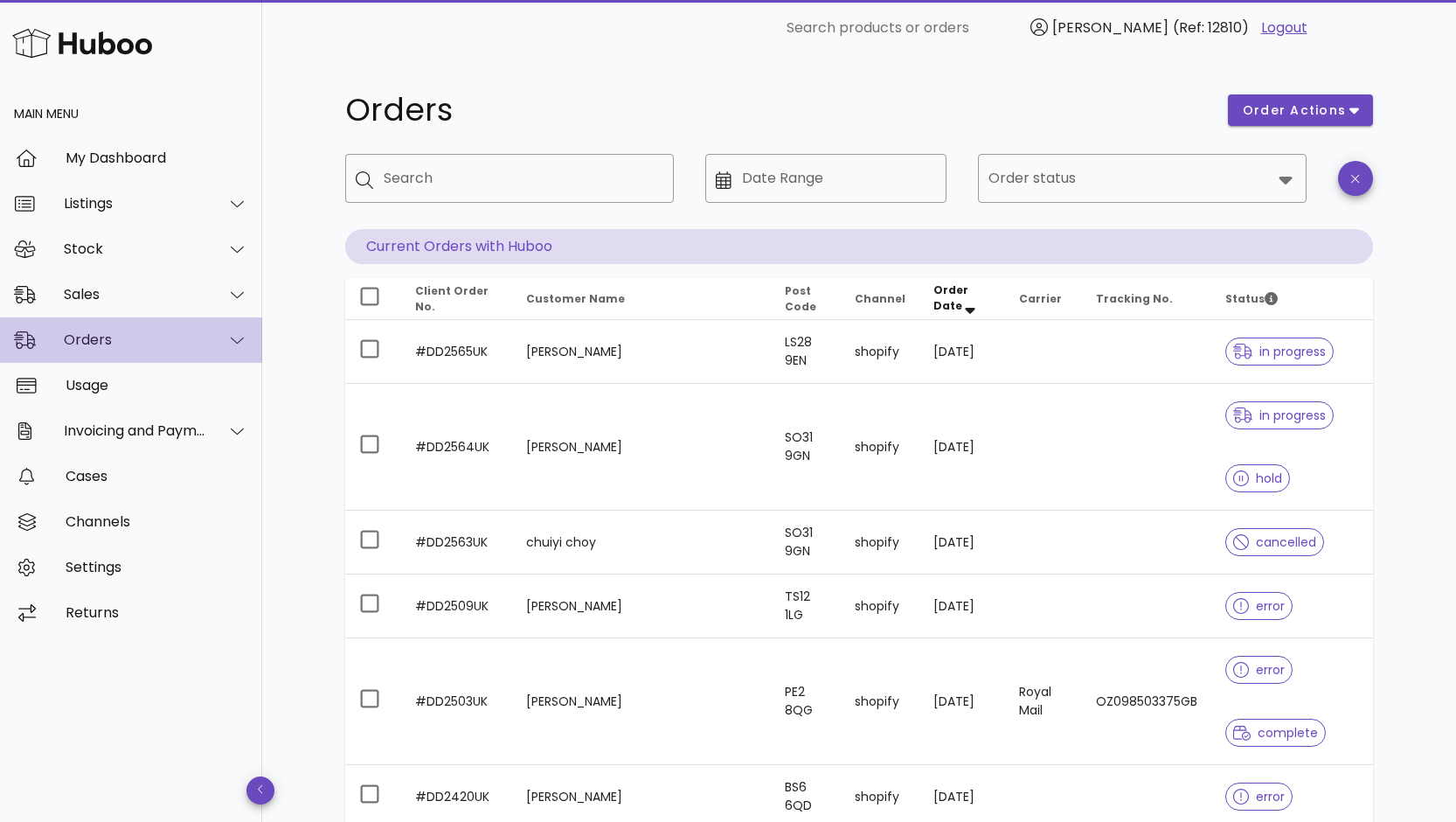
click at [112, 341] on div "Orders" at bounding box center [135, 340] width 142 height 17
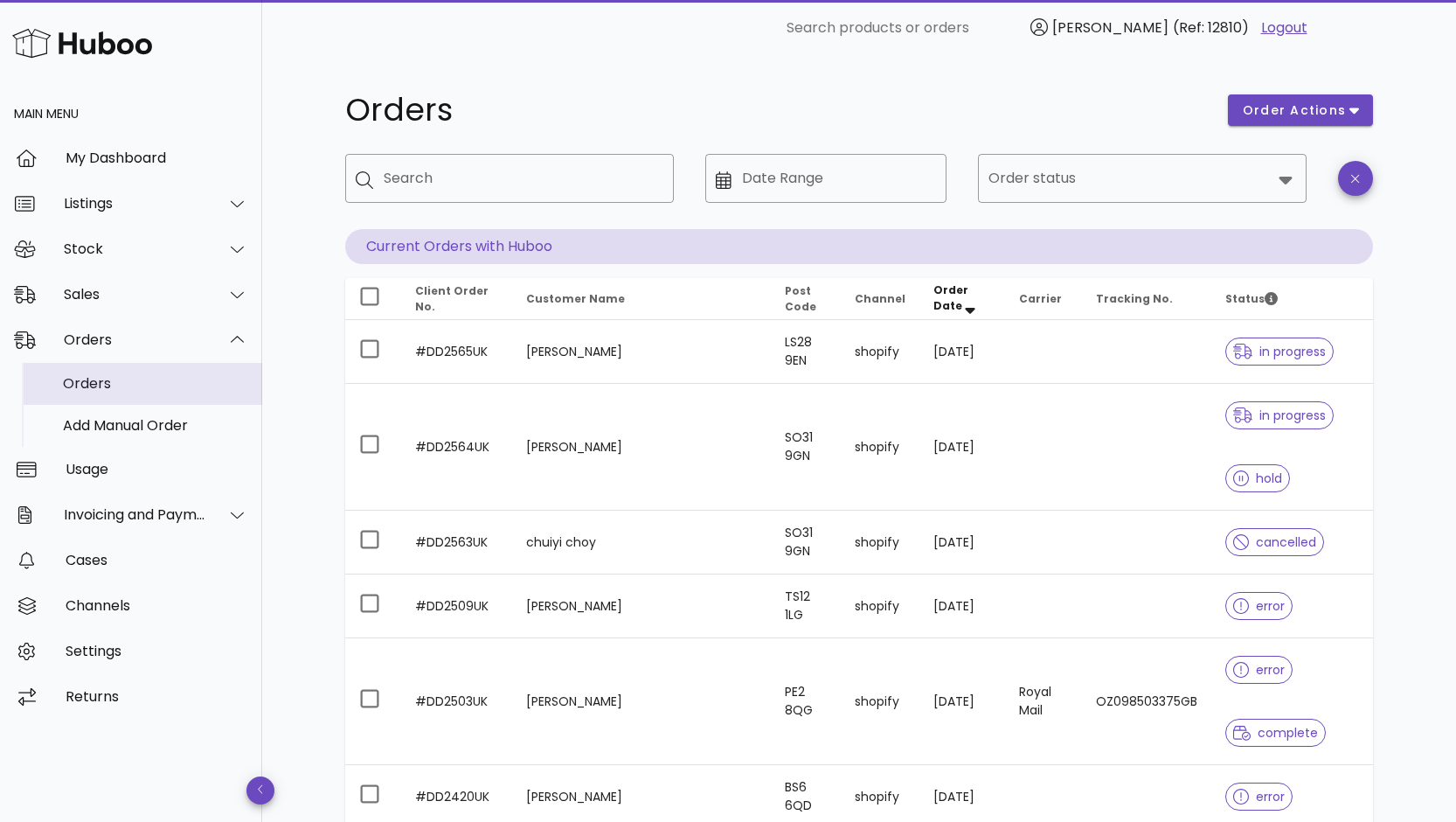
click at [85, 386] on div "Orders" at bounding box center [155, 384] width 185 height 17
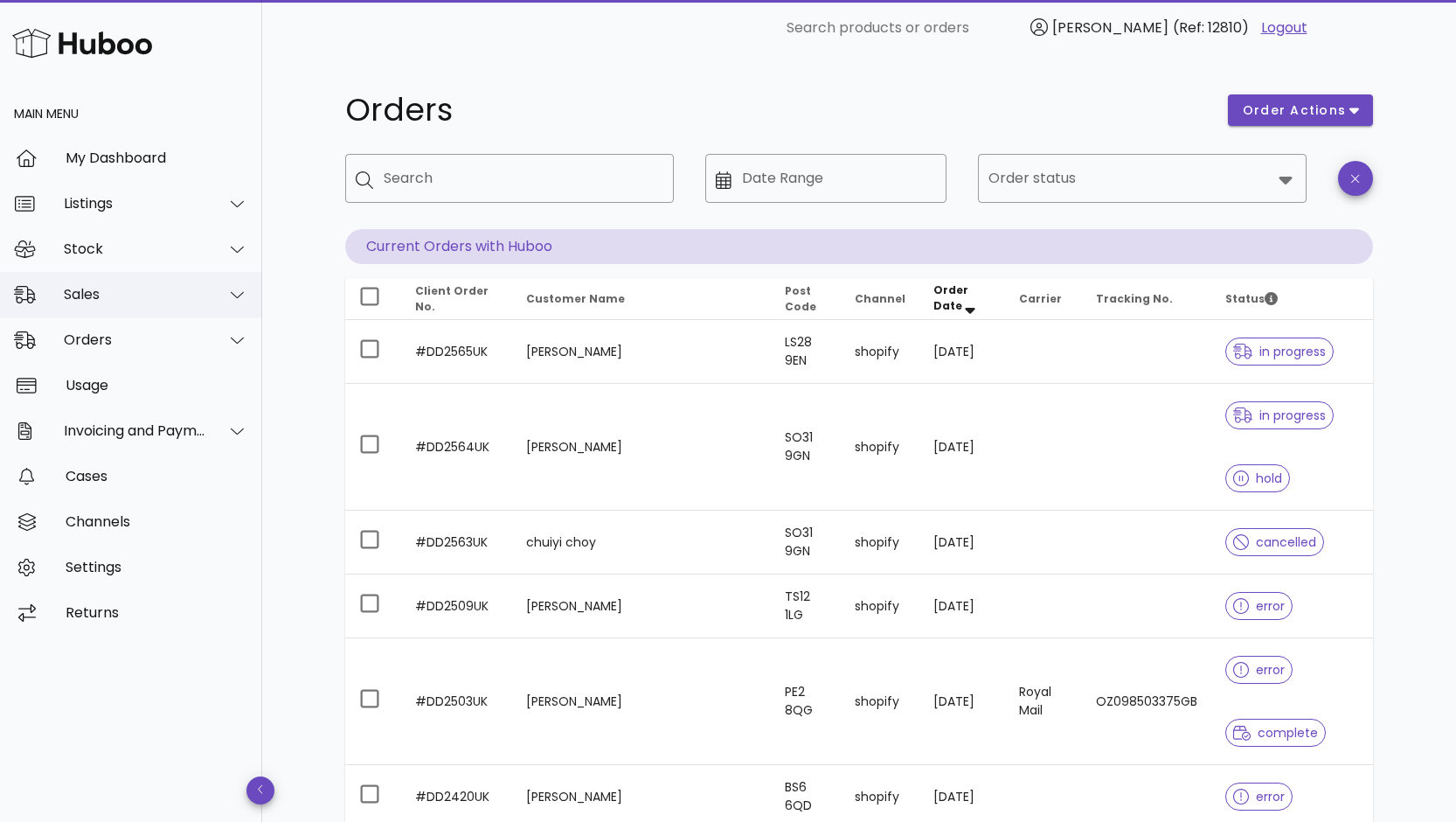
click at [110, 289] on div "Sales" at bounding box center [135, 294] width 142 height 17
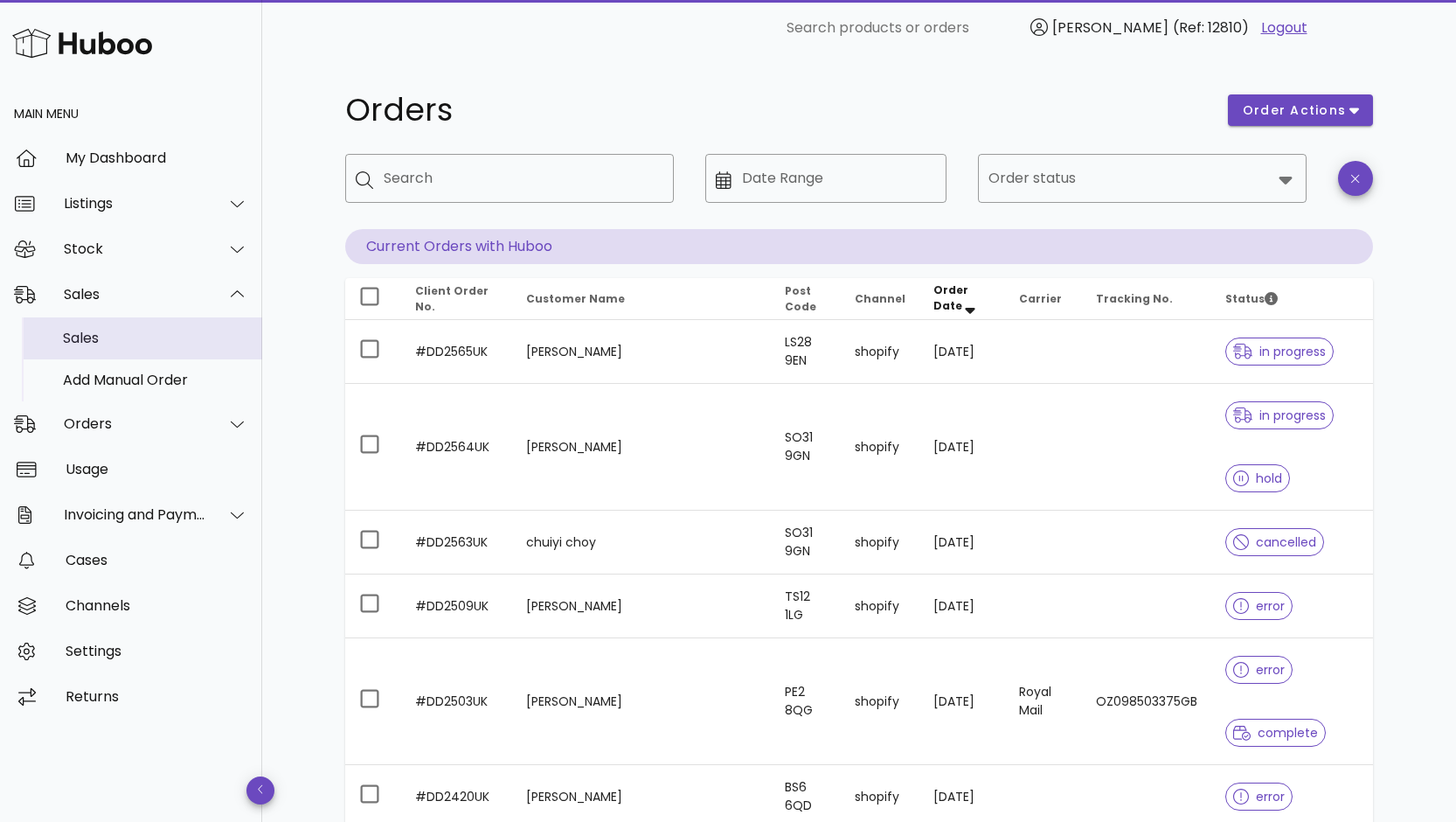
click at [94, 339] on div "Sales" at bounding box center [155, 338] width 185 height 17
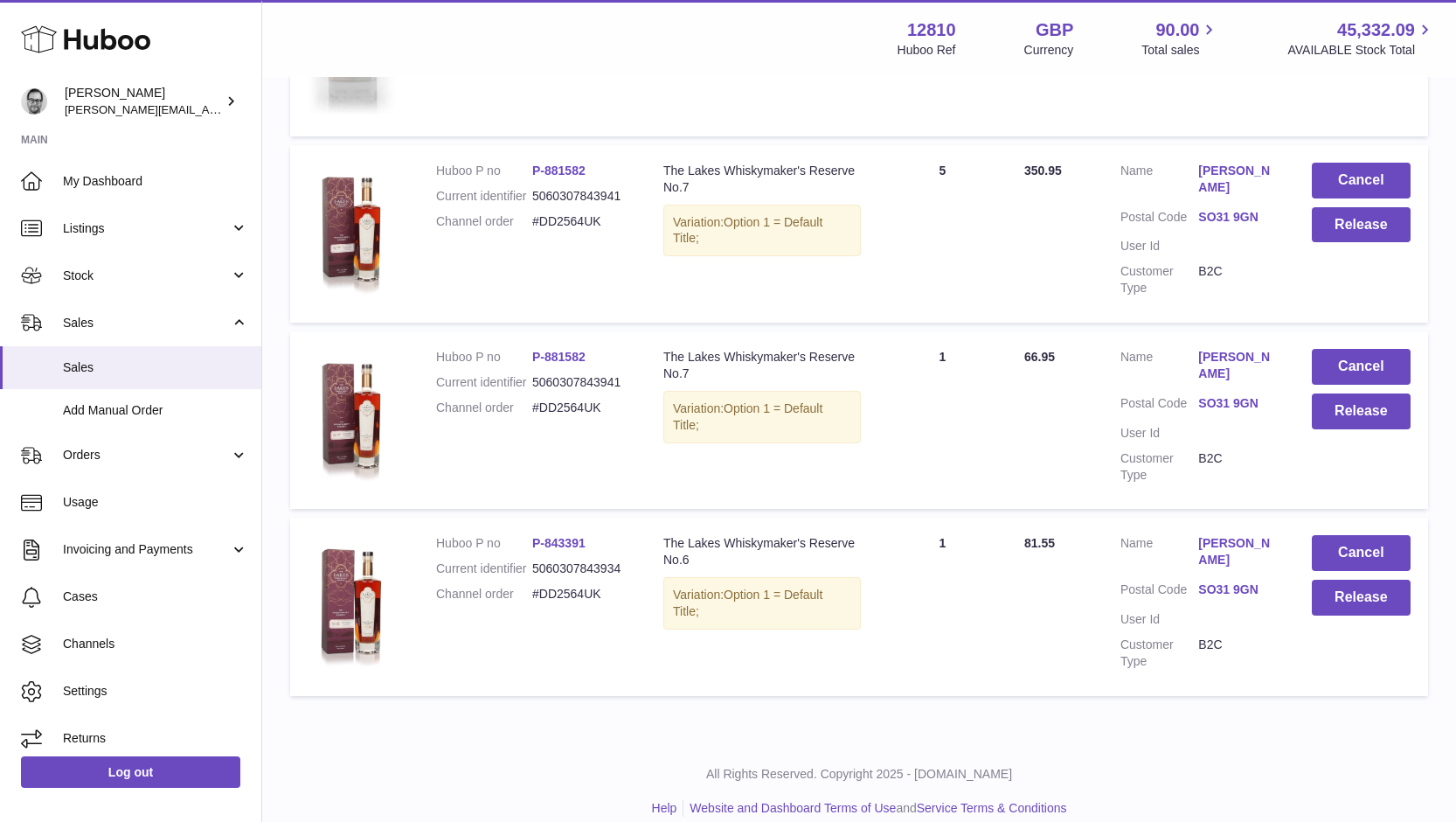
scroll to position [562, 0]
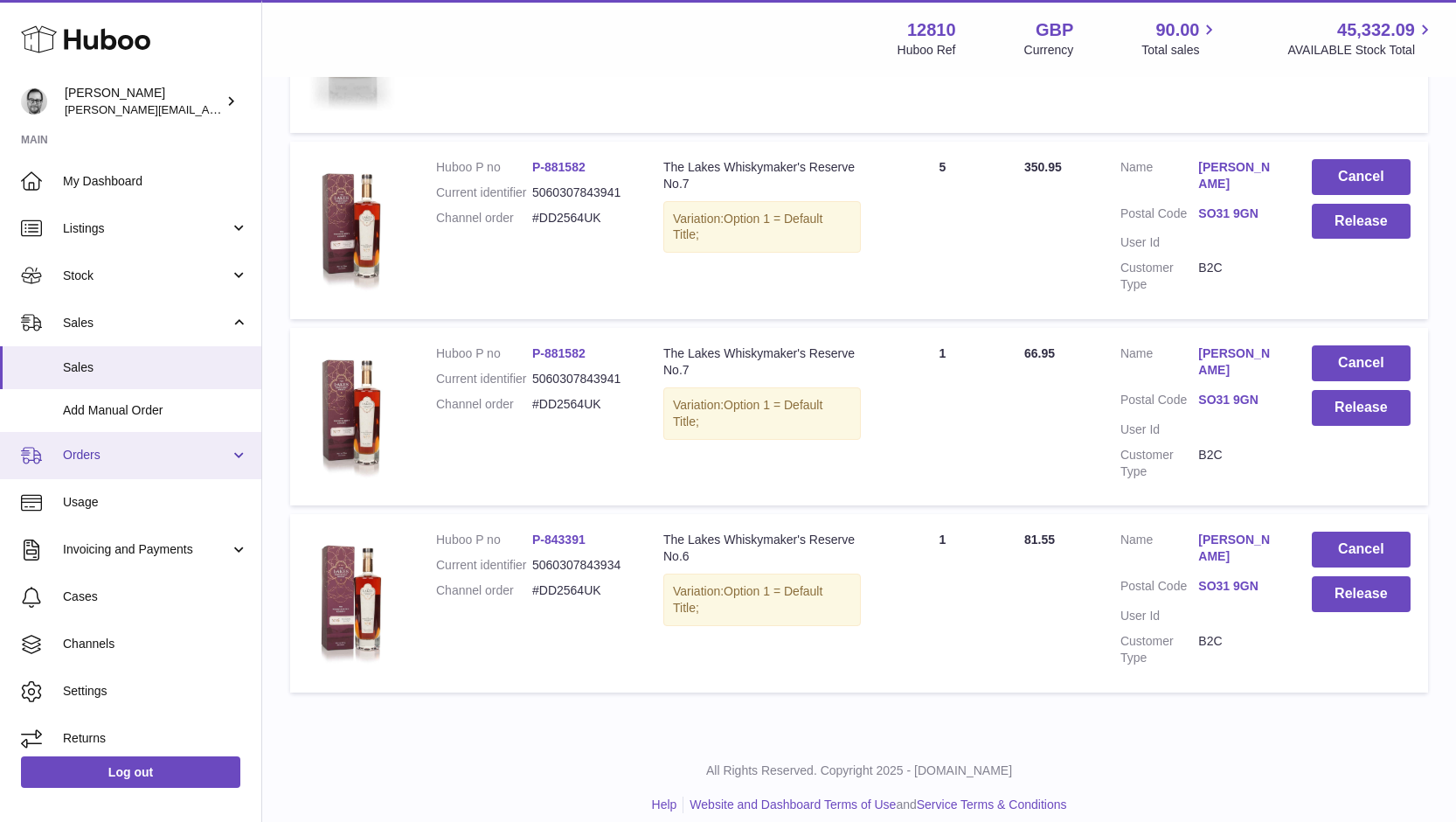
click at [79, 462] on span "Orders" at bounding box center [146, 455] width 167 height 17
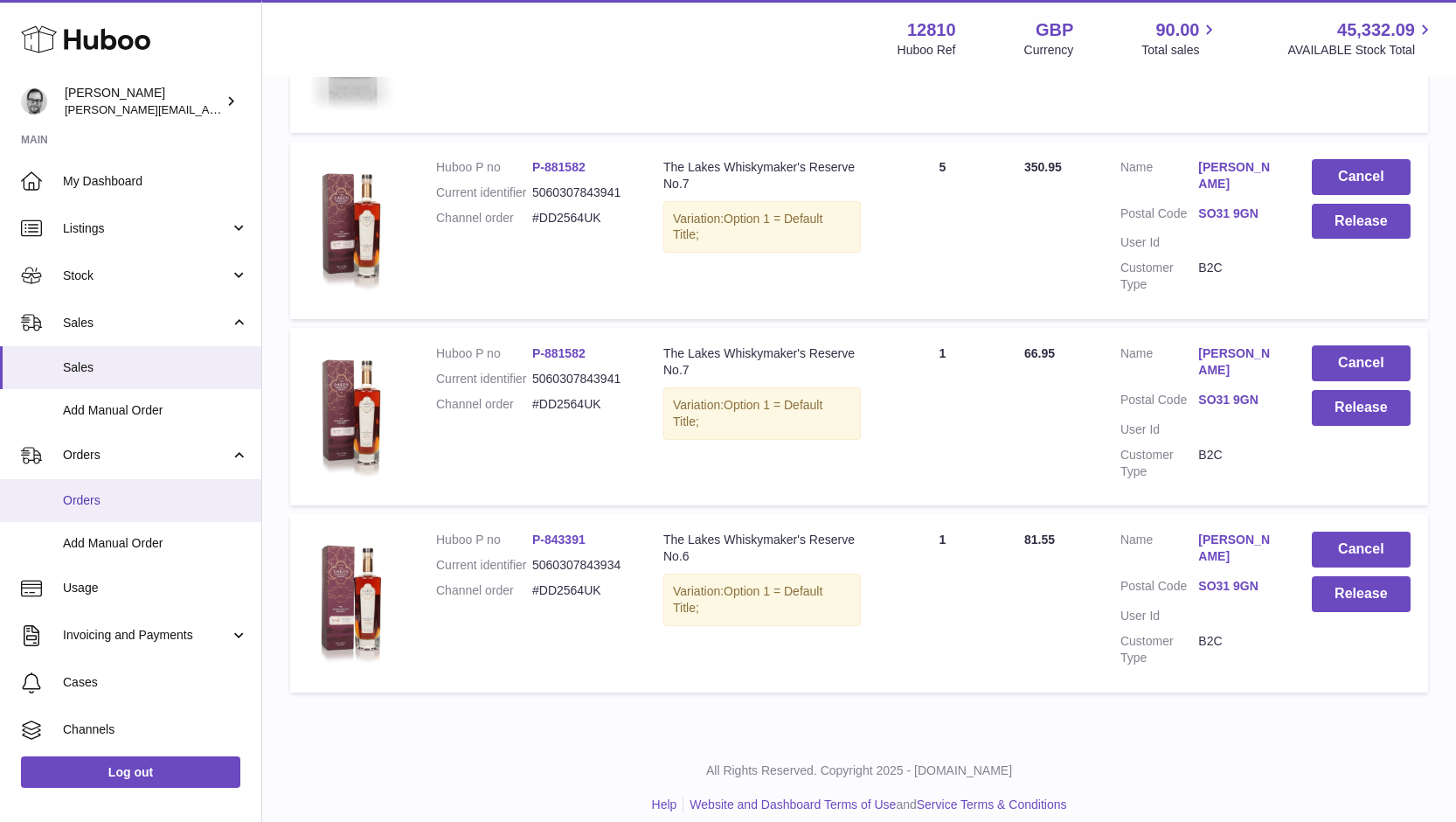
click at [82, 495] on span "Orders" at bounding box center [155, 501] width 185 height 17
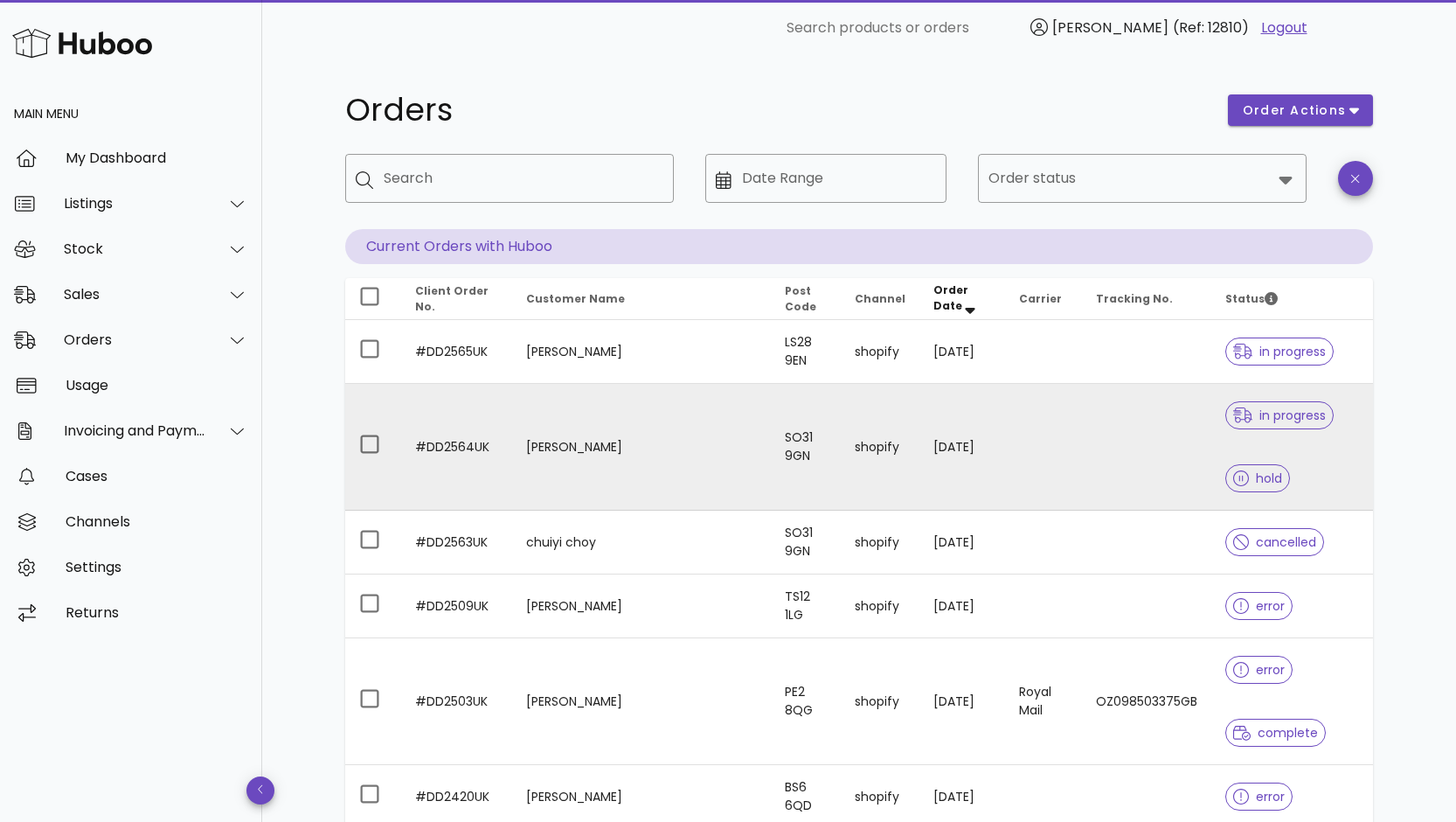
click at [658, 414] on td "[PERSON_NAME]" at bounding box center [640, 447] width 258 height 127
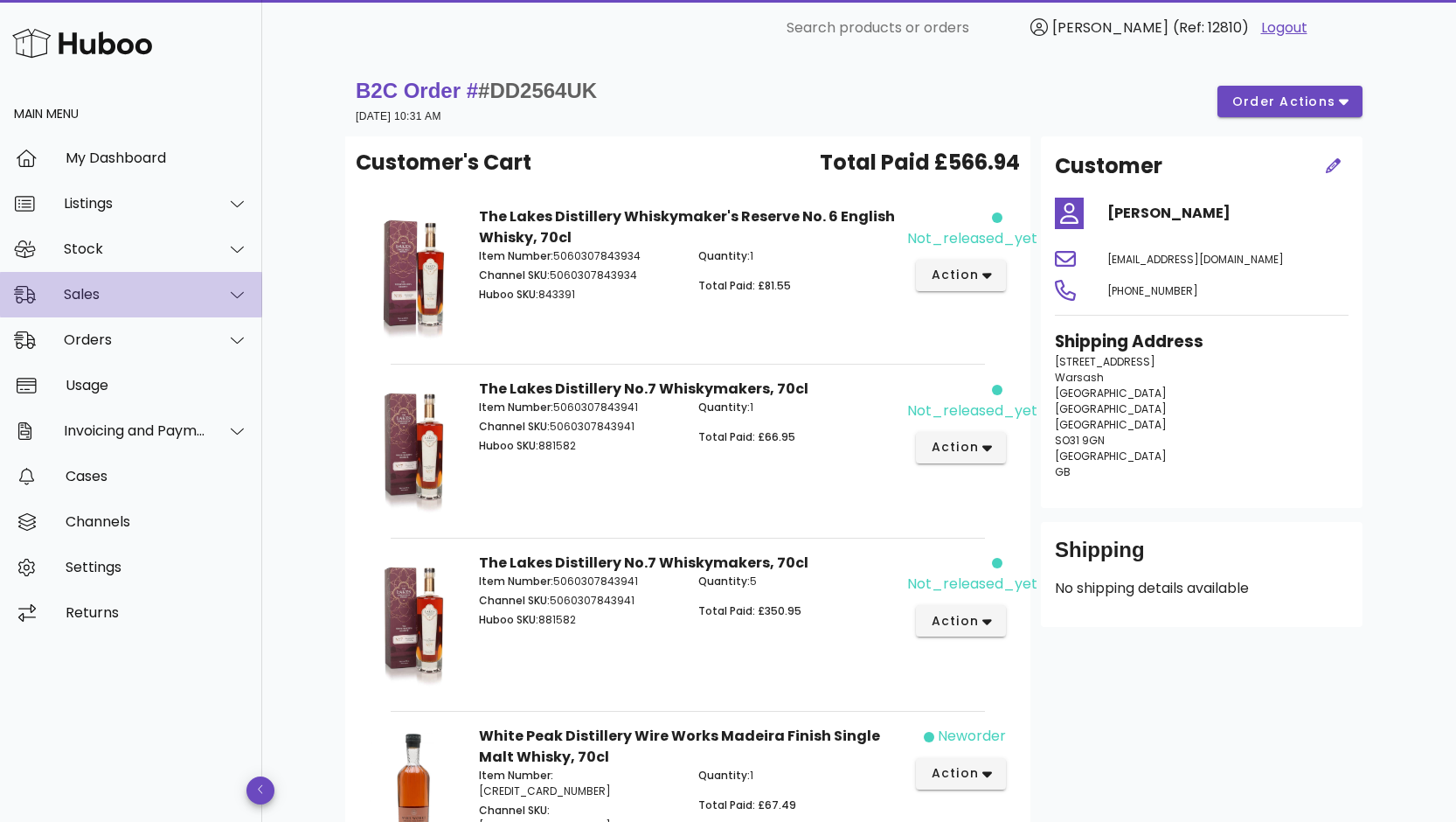
click at [103, 286] on div "Sales" at bounding box center [135, 294] width 142 height 17
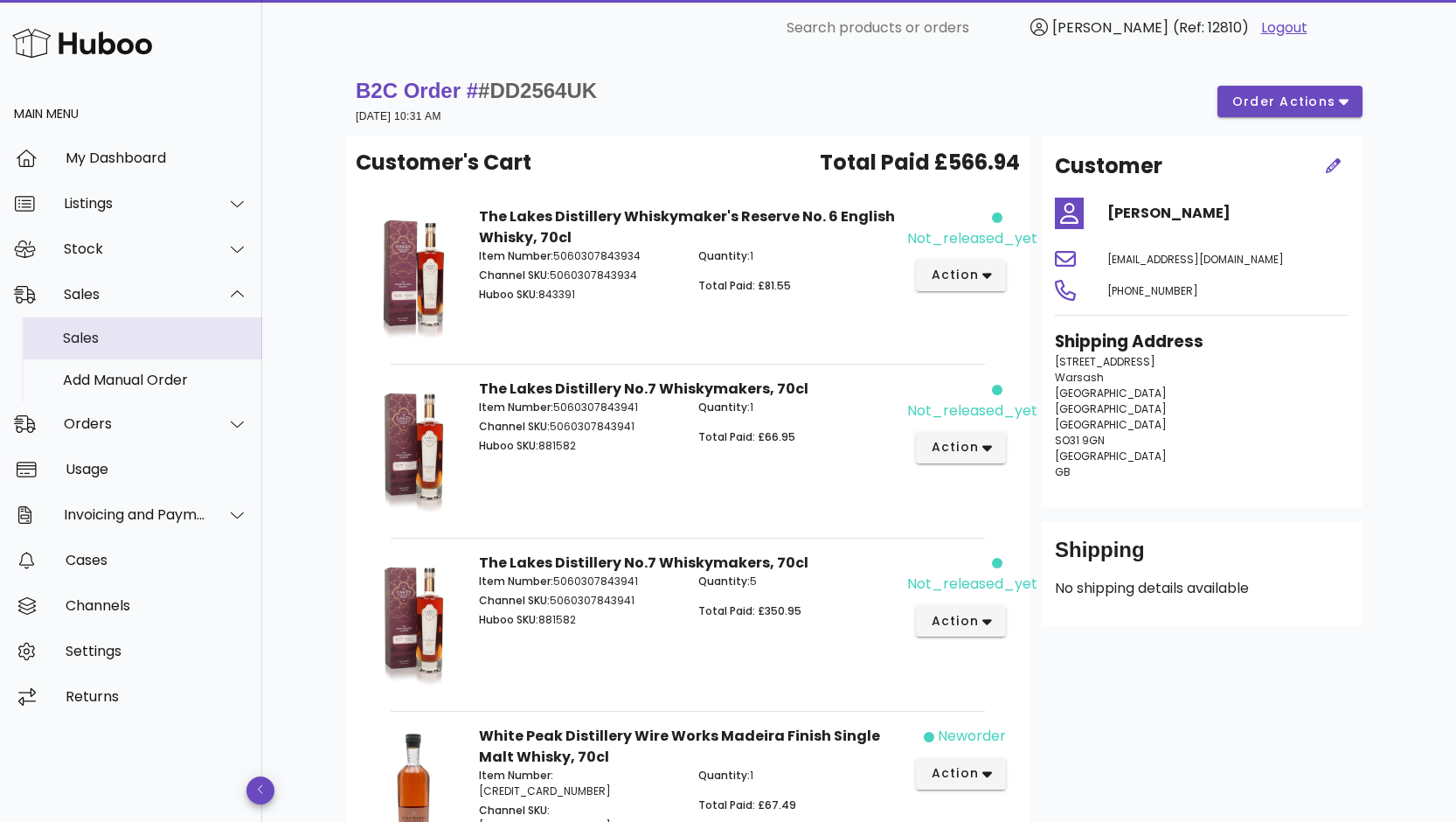
click at [91, 351] on div "Sales" at bounding box center [155, 338] width 185 height 37
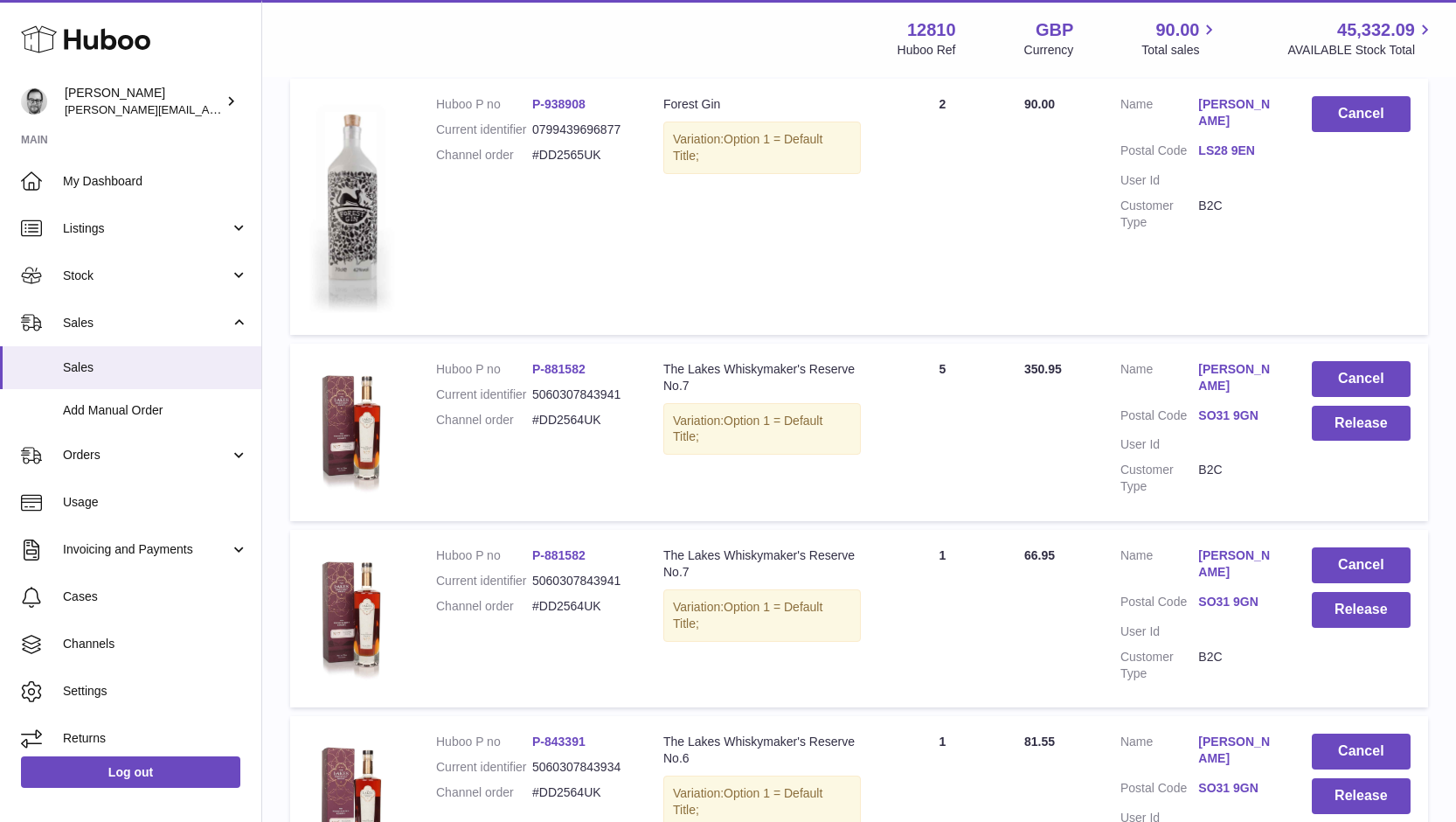
scroll to position [367, 0]
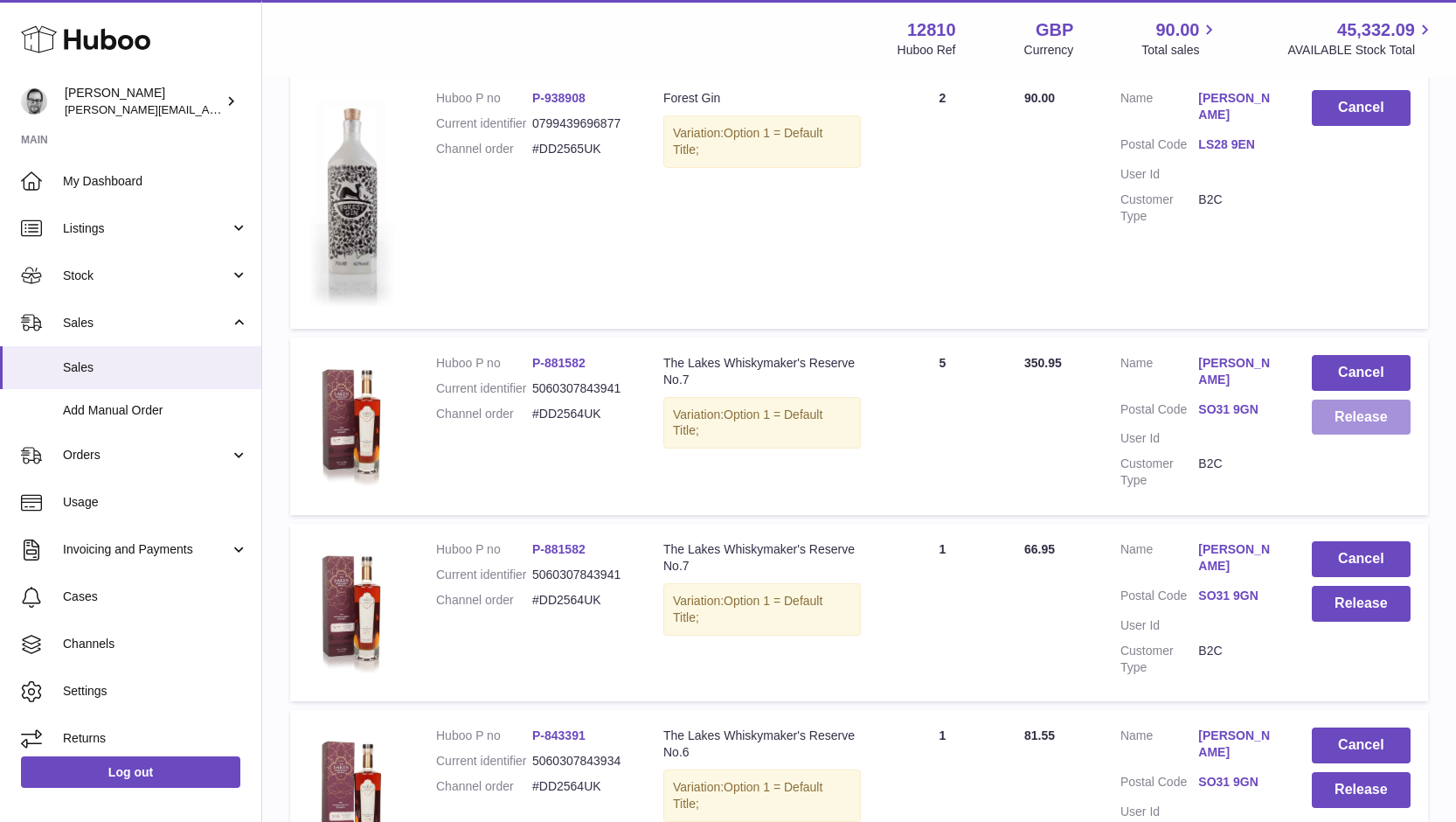
click at [1371, 418] on button "Release" at bounding box center [1361, 417] width 99 height 36
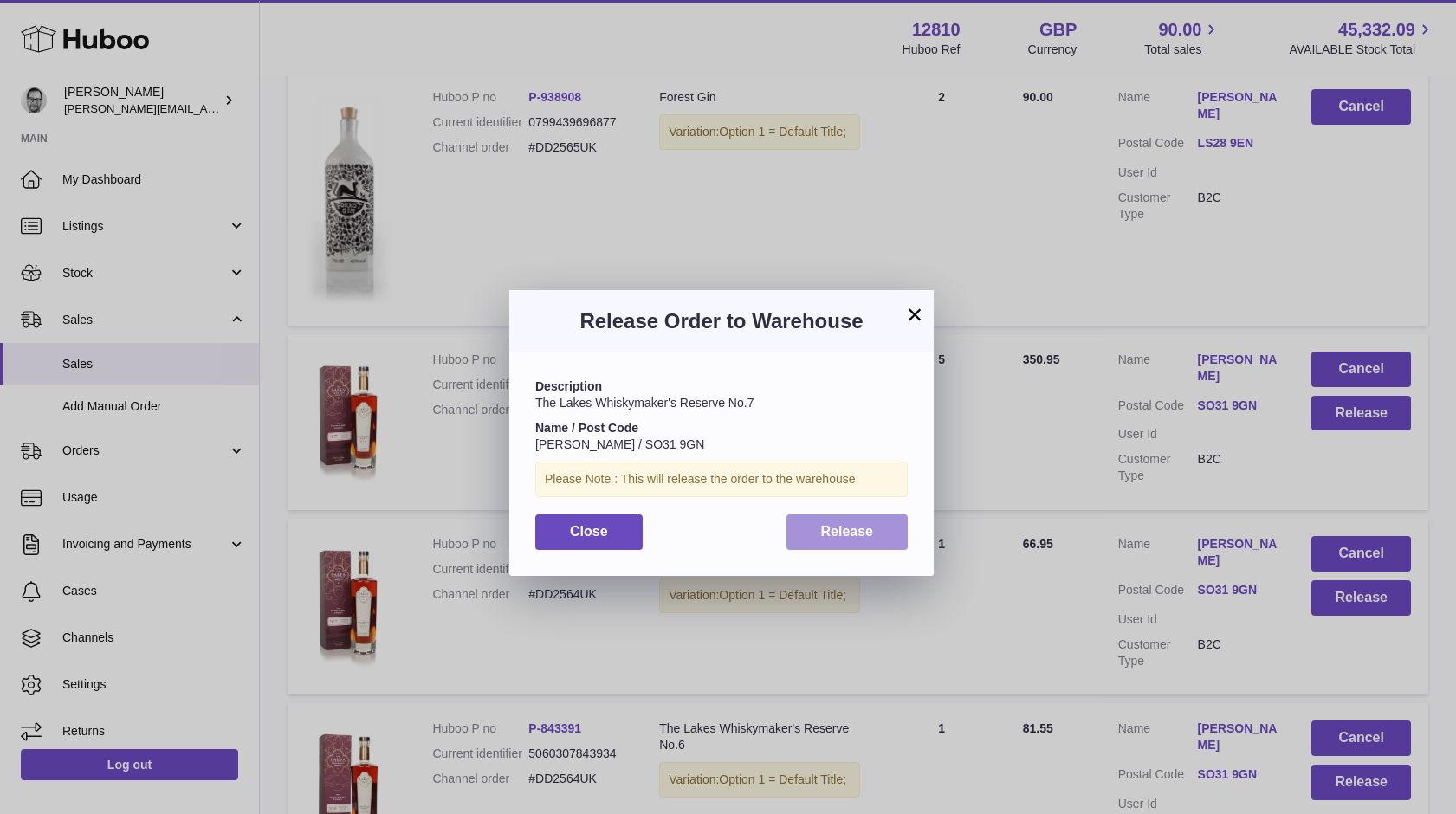
click at [866, 532] on span "Release" at bounding box center [847, 531] width 53 height 15
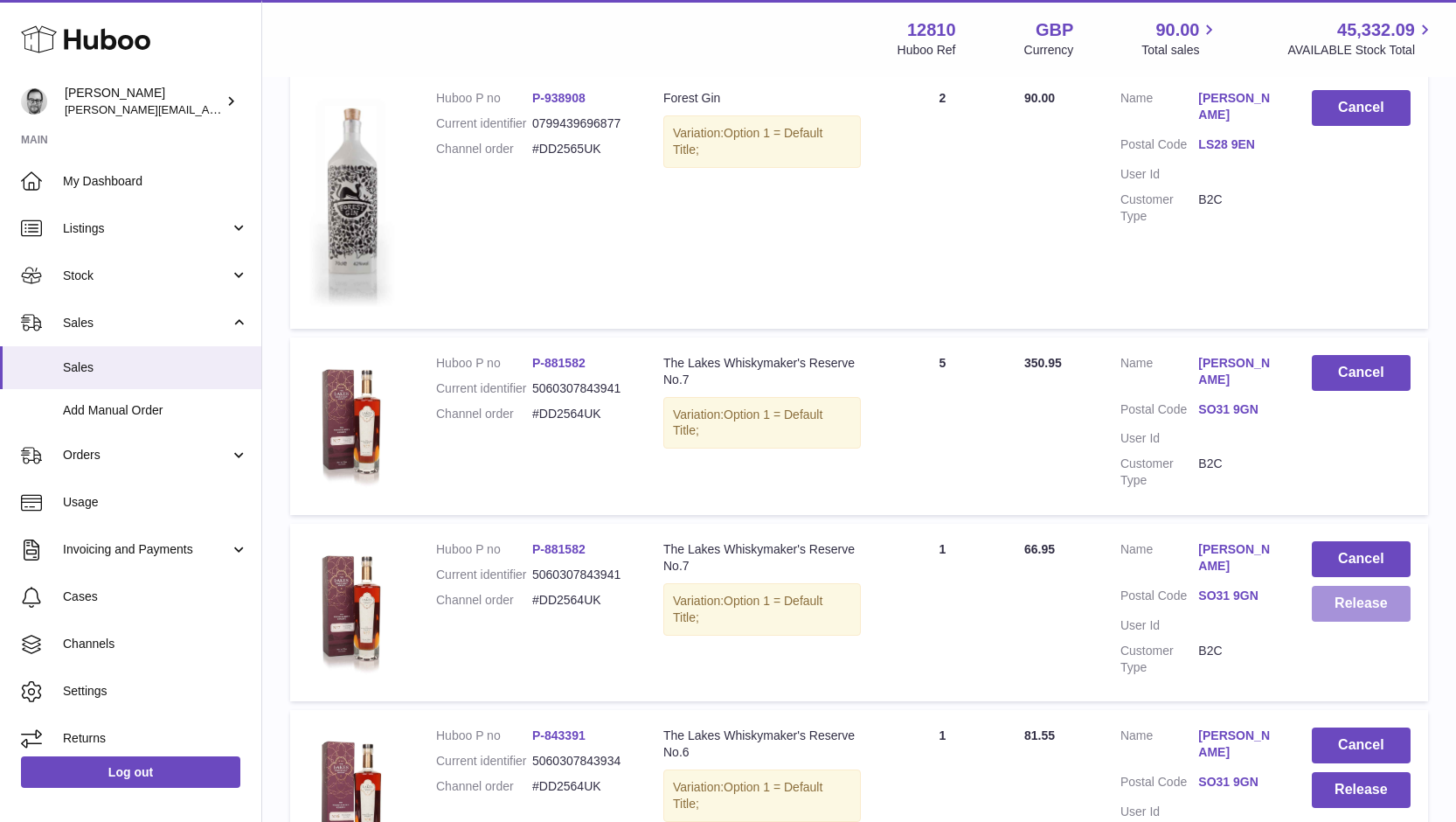
click at [1360, 597] on button "Release" at bounding box center [1361, 603] width 99 height 36
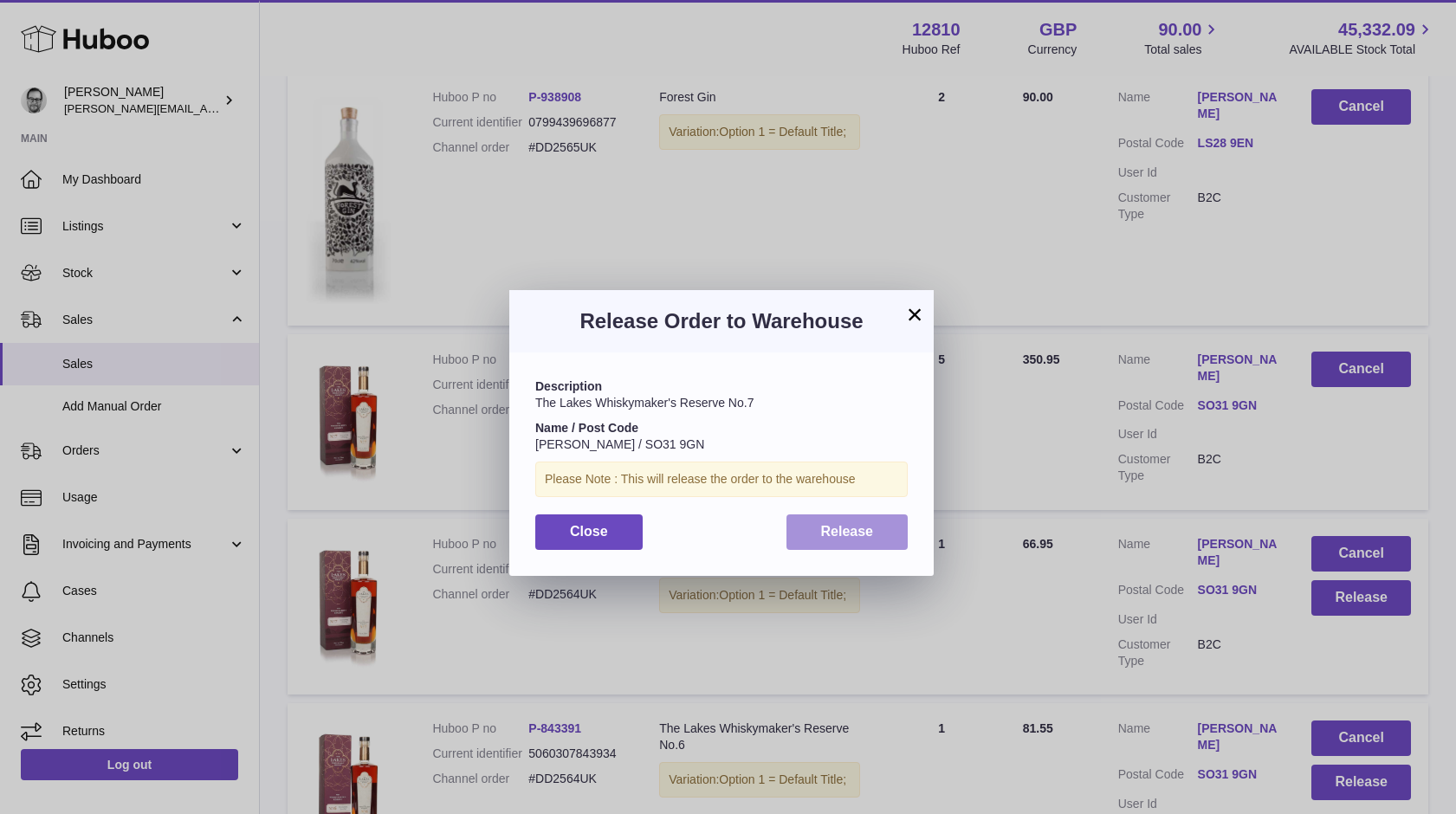
click at [850, 524] on span "Release" at bounding box center [847, 531] width 53 height 15
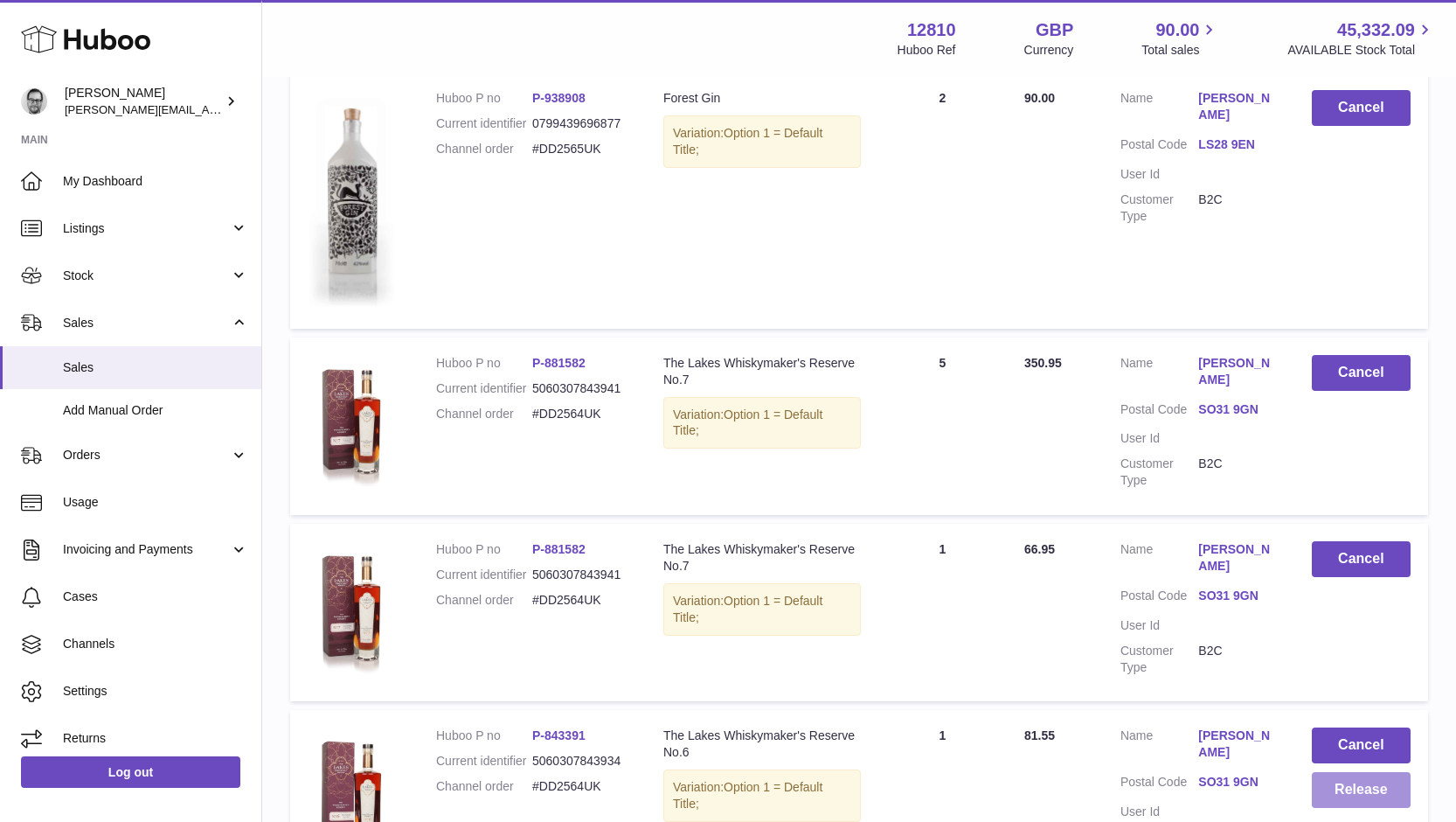
click at [1356, 775] on button "Release" at bounding box center [1361, 789] width 99 height 36
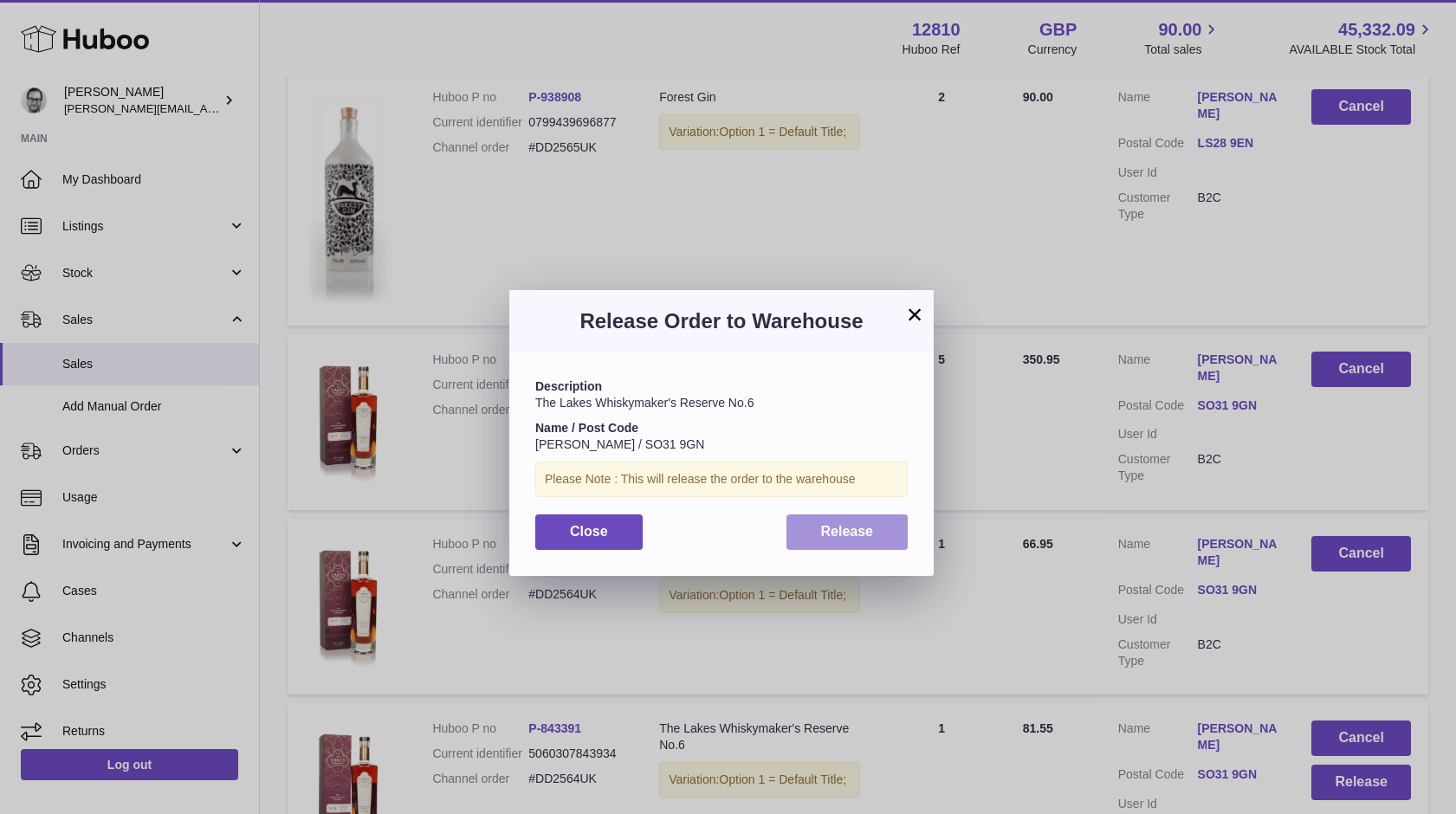
click at [866, 524] on span "Release" at bounding box center [847, 531] width 53 height 15
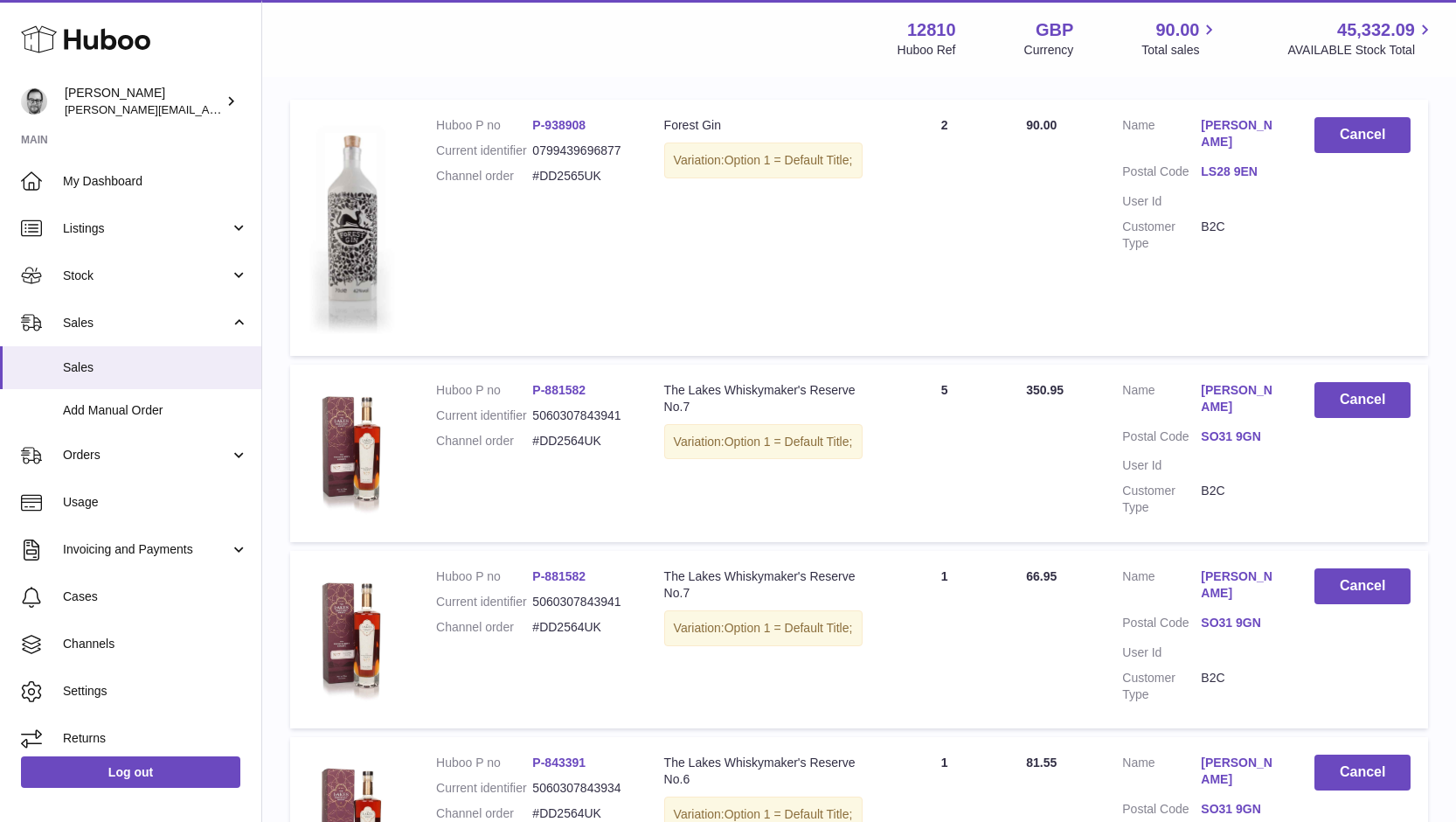
scroll to position [0, 0]
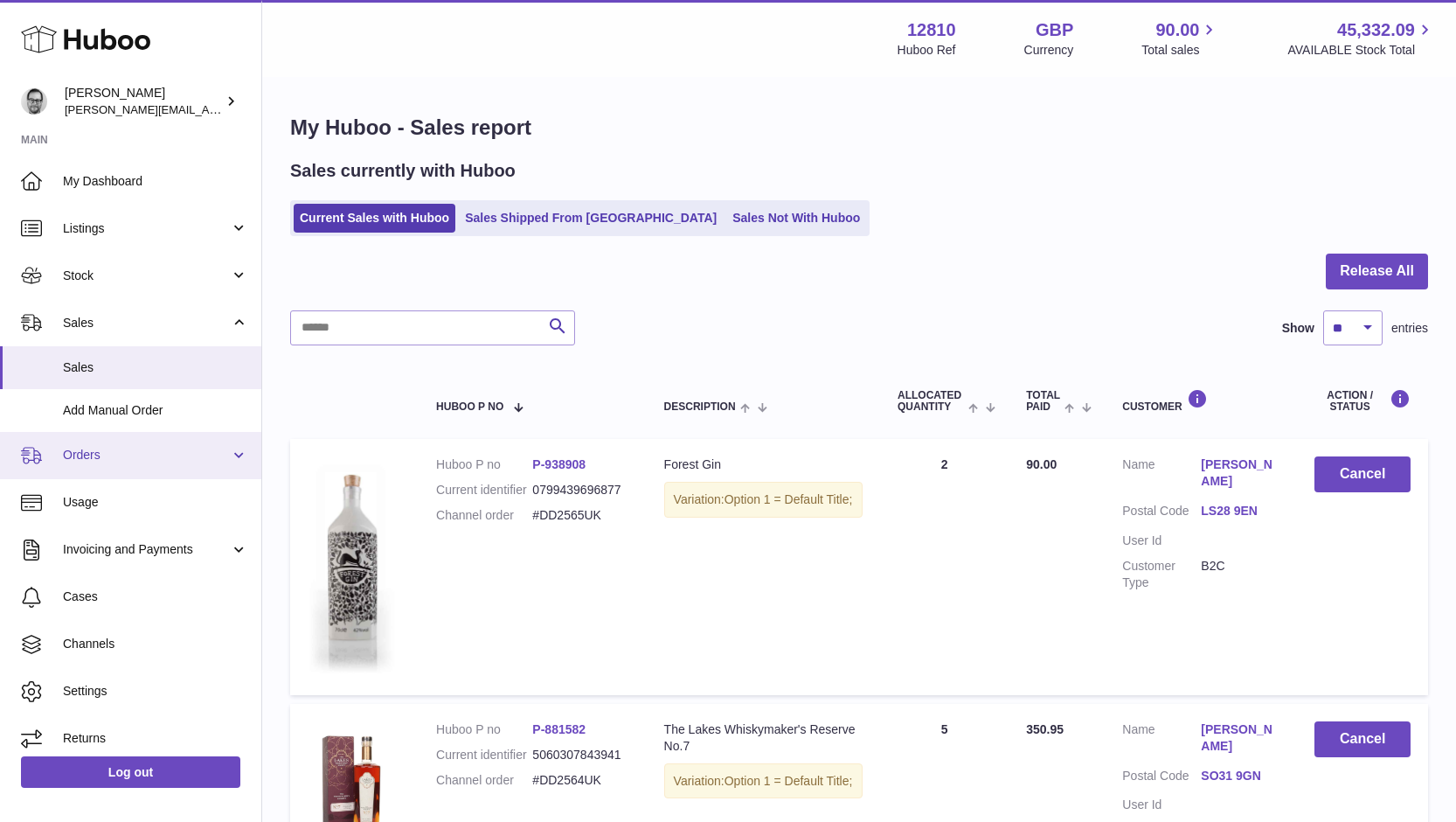
click at [83, 460] on span "Orders" at bounding box center [146, 455] width 167 height 17
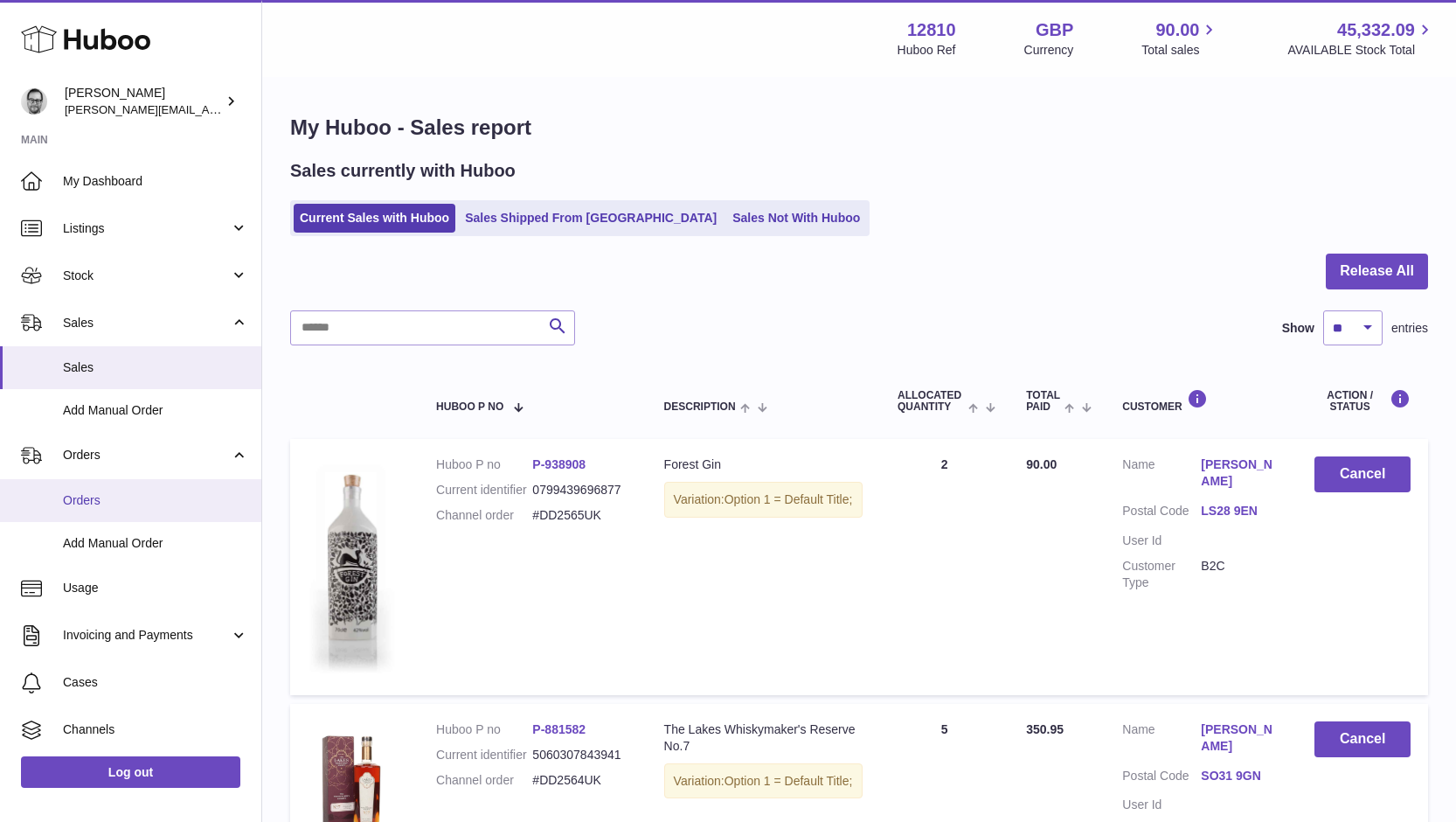
click at [87, 495] on span "Orders" at bounding box center [155, 501] width 185 height 17
